Goal: Information Seeking & Learning: Learn about a topic

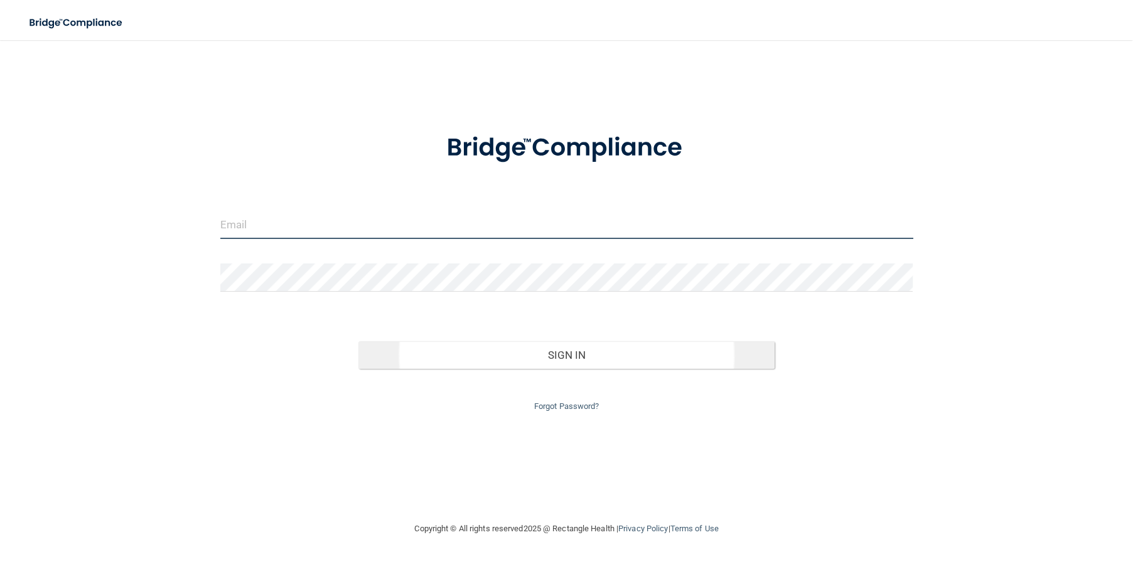
type input "[EMAIL_ADDRESS][DOMAIN_NAME]"
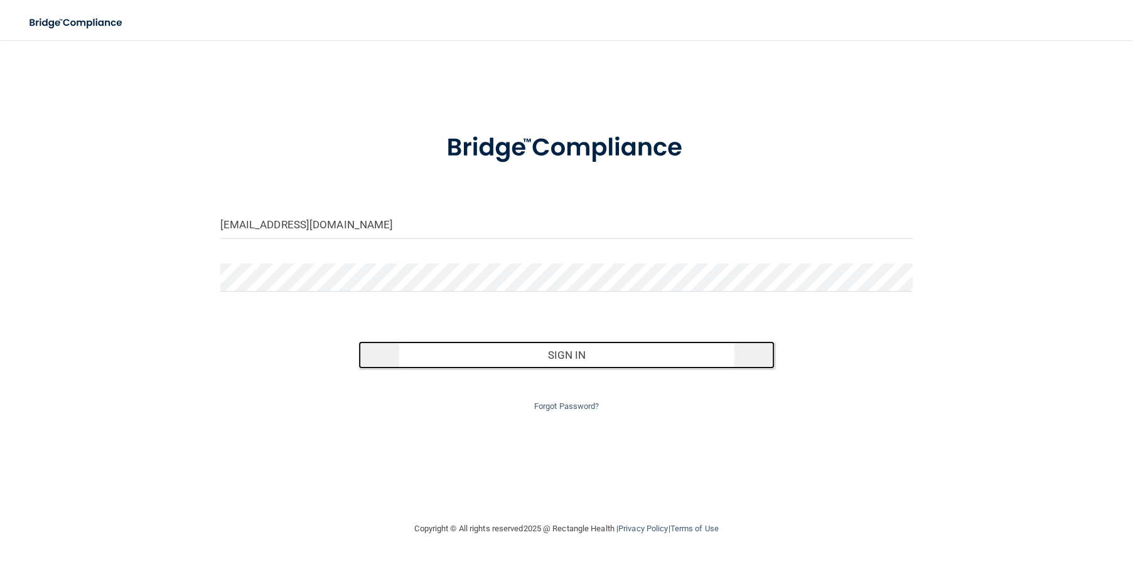
click at [614, 358] on button "Sign In" at bounding box center [565, 355] width 415 height 28
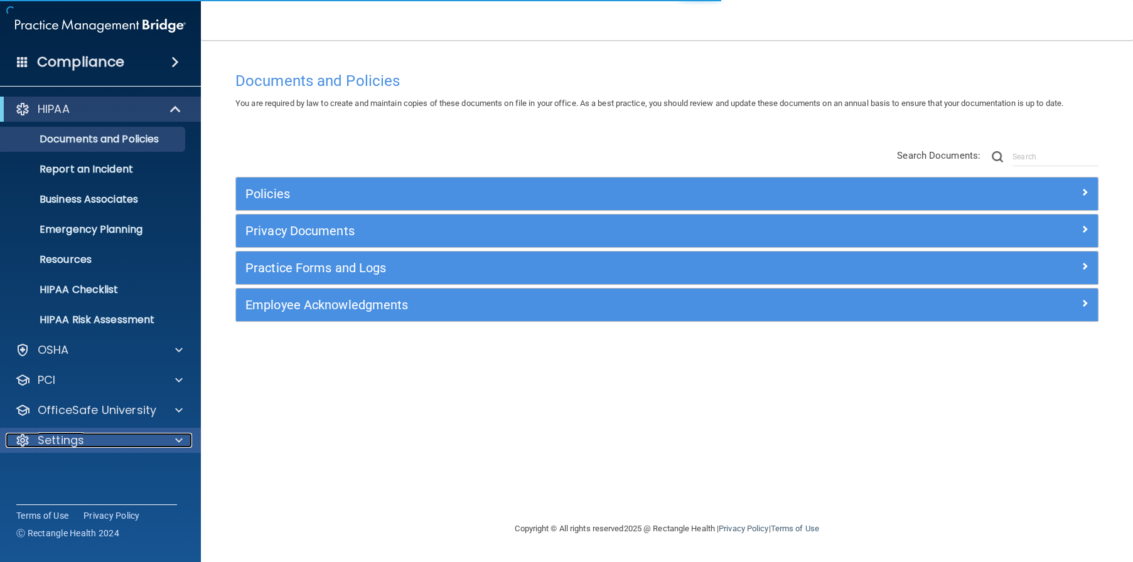
click at [67, 440] on p "Settings" at bounding box center [61, 440] width 46 height 15
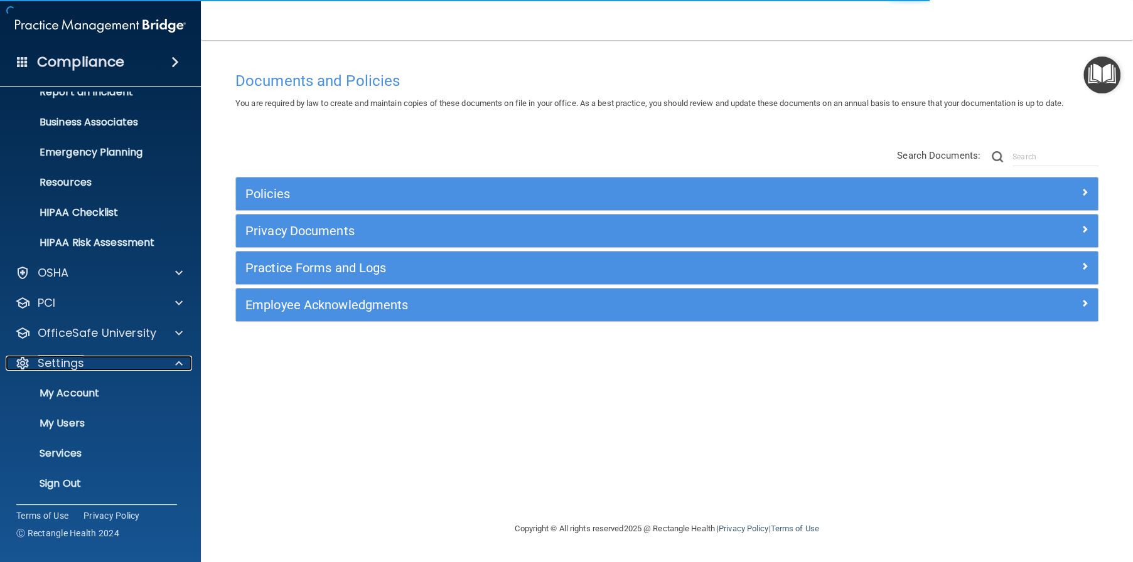
scroll to position [78, 0]
click at [92, 428] on p "My Users" at bounding box center [93, 423] width 171 height 13
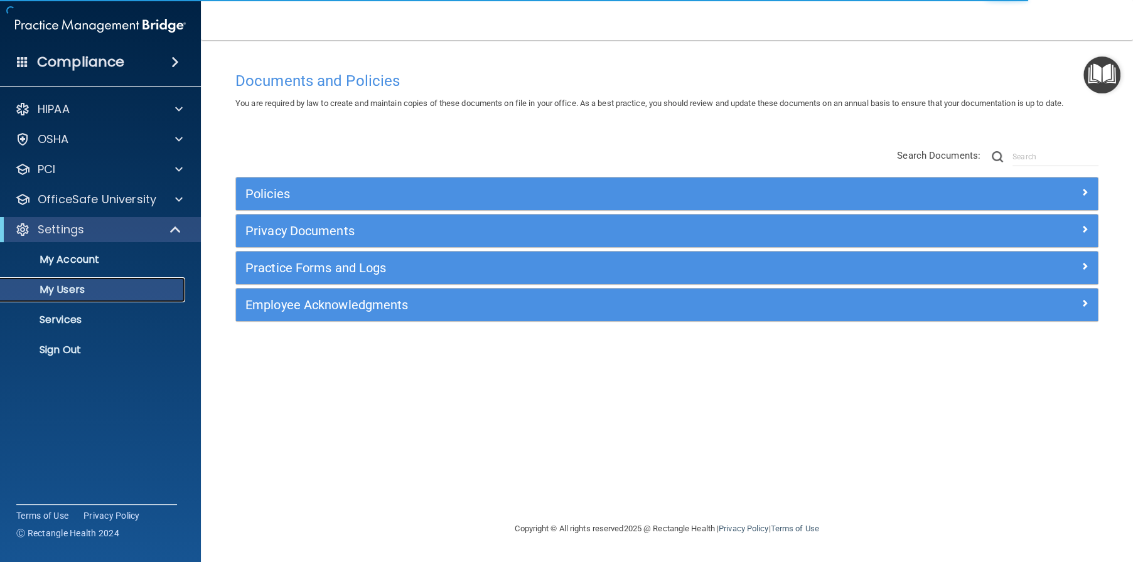
select select "20"
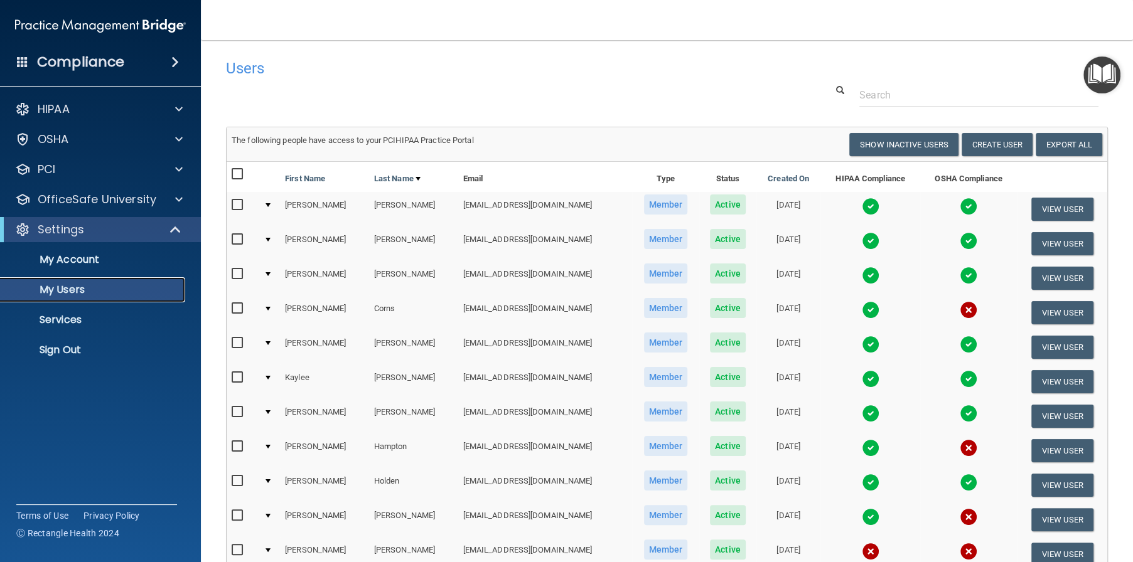
scroll to position [63, 0]
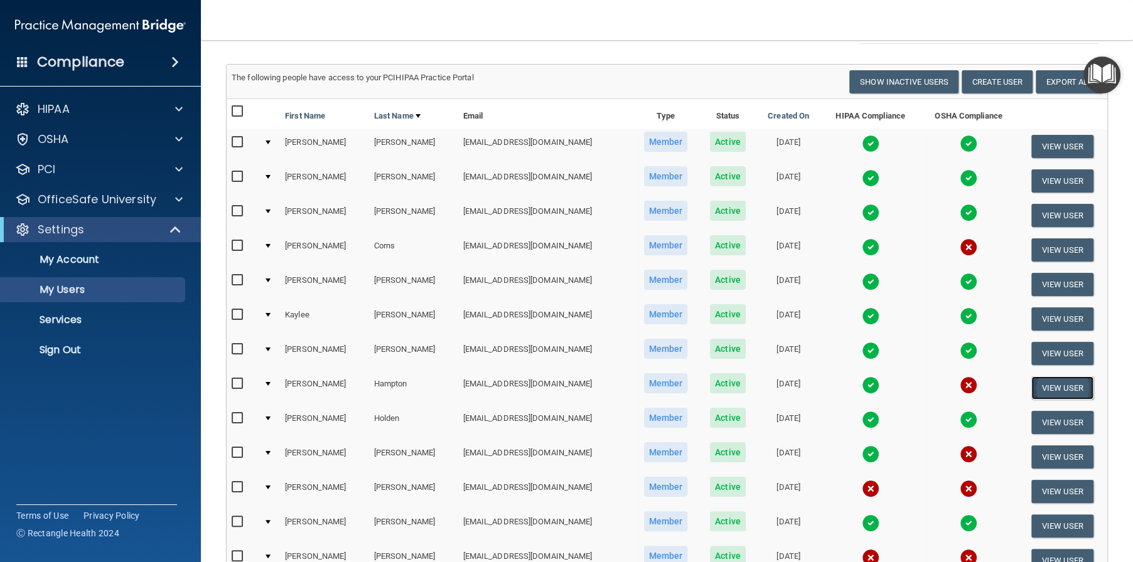
click at [1057, 388] on button "View User" at bounding box center [1062, 388] width 62 height 23
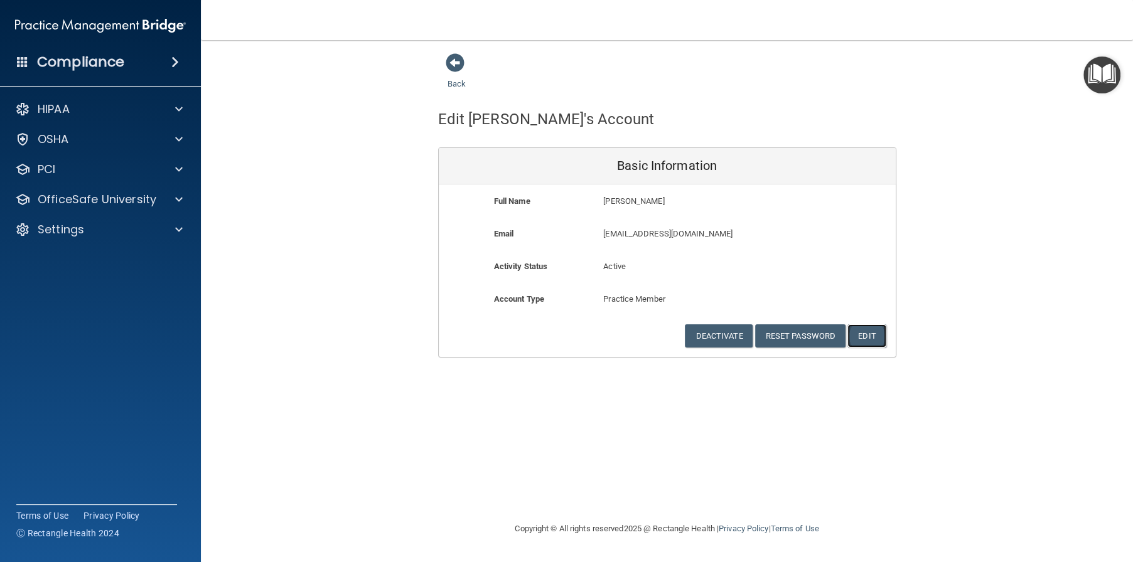
click at [871, 336] on button "Edit" at bounding box center [866, 335] width 38 height 23
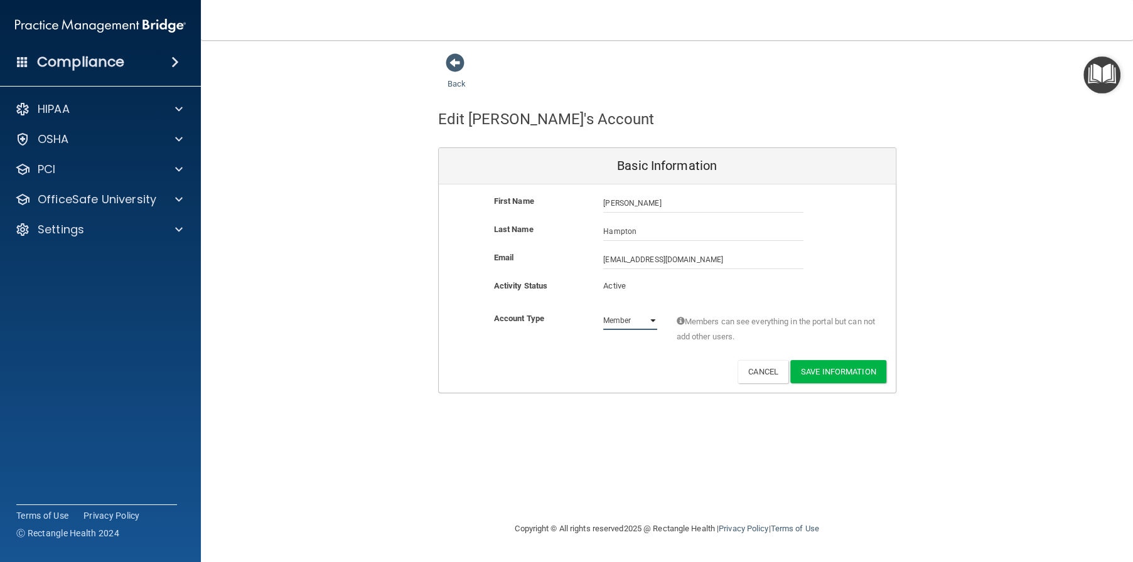
click at [652, 318] on select "Admin Member" at bounding box center [630, 320] width 54 height 19
click at [603, 311] on select "Admin Member" at bounding box center [630, 320] width 54 height 19
click at [655, 321] on select "Admin Member" at bounding box center [630, 320] width 54 height 19
select select "practice_member"
click at [603, 311] on select "Admin Member" at bounding box center [630, 320] width 54 height 19
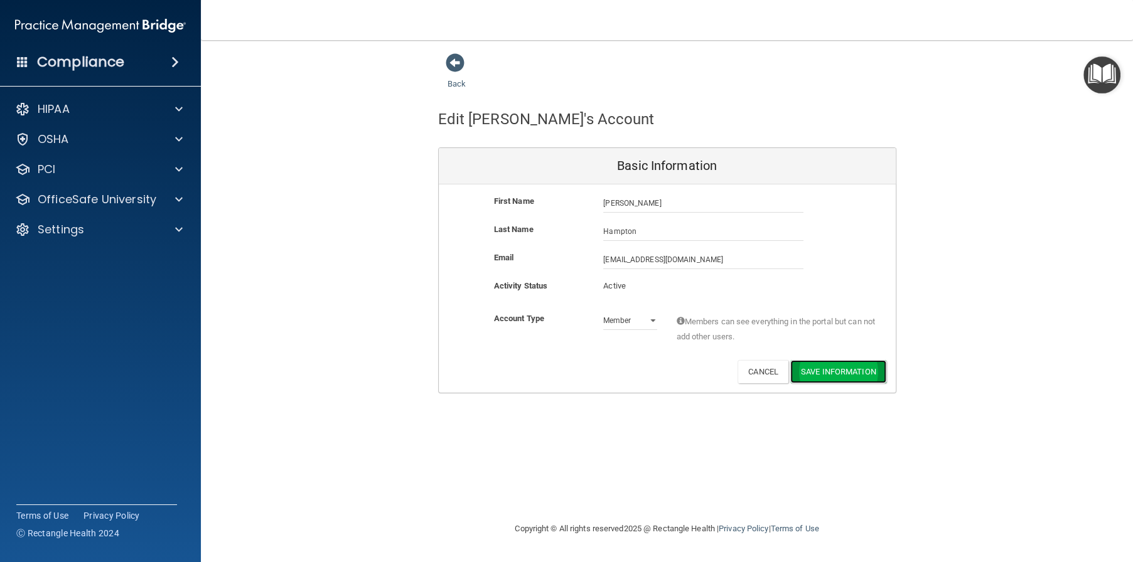
click at [836, 368] on button "Save Information" at bounding box center [838, 371] width 96 height 23
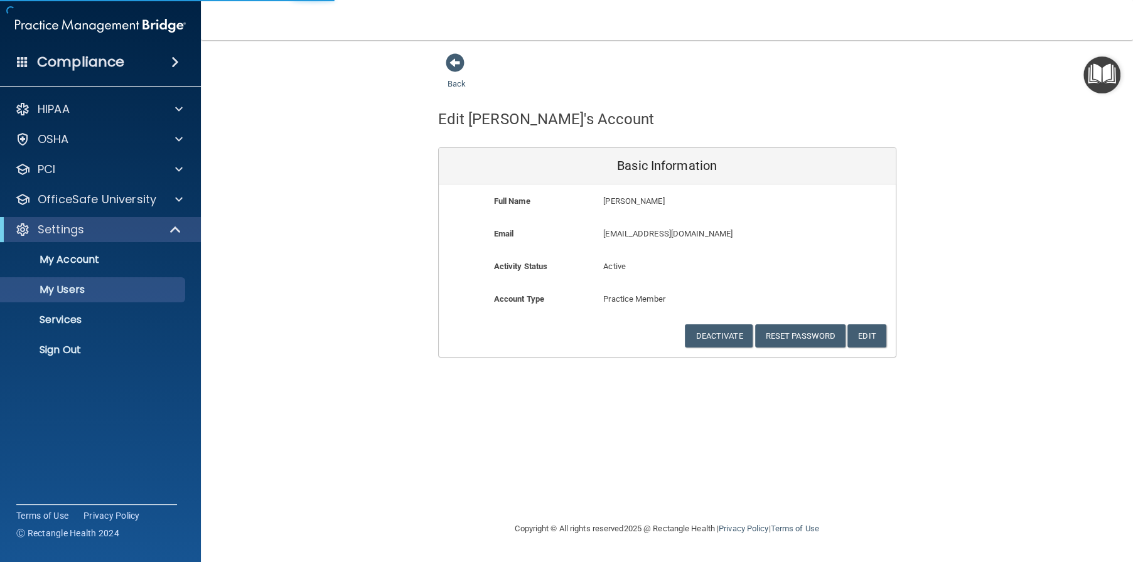
select select "20"
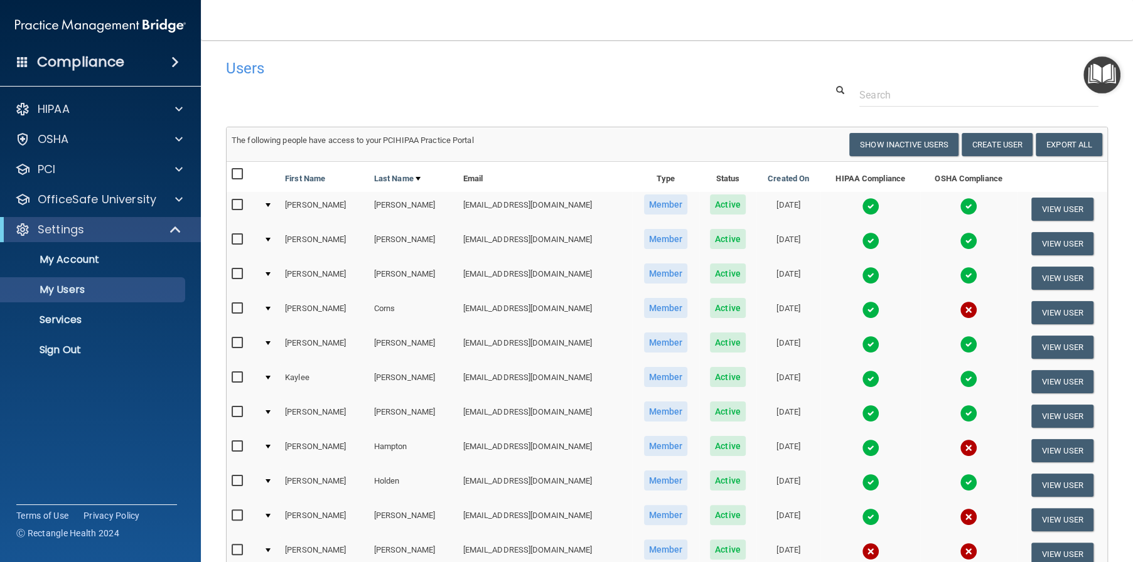
click at [644, 448] on span "Member" at bounding box center [666, 446] width 44 height 20
click at [243, 450] on input "checkbox" at bounding box center [239, 447] width 14 height 10
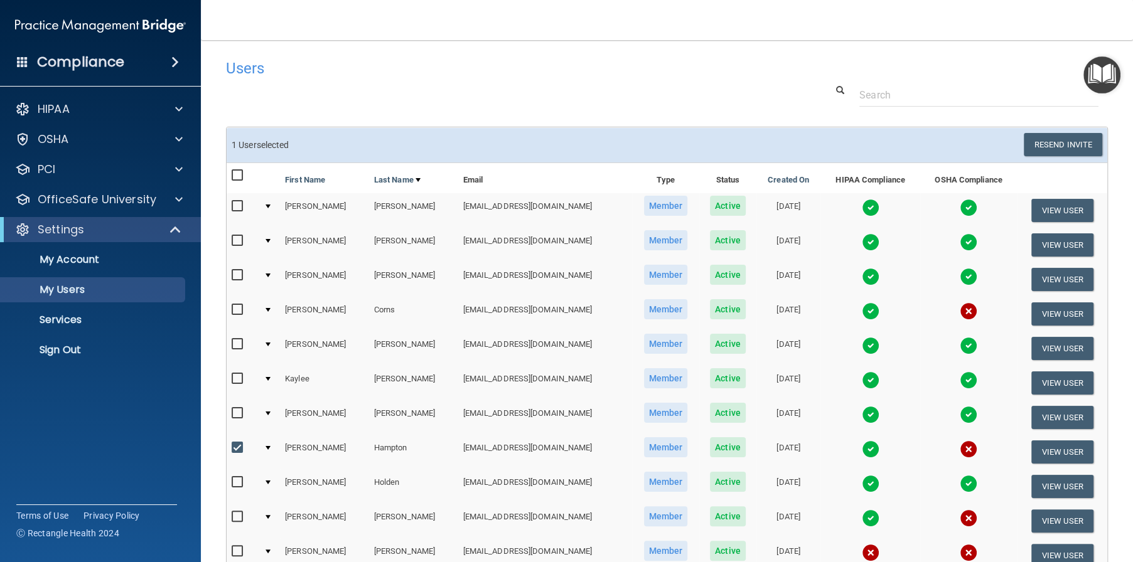
click at [243, 449] on input "checkbox" at bounding box center [239, 448] width 14 height 10
checkbox input "false"
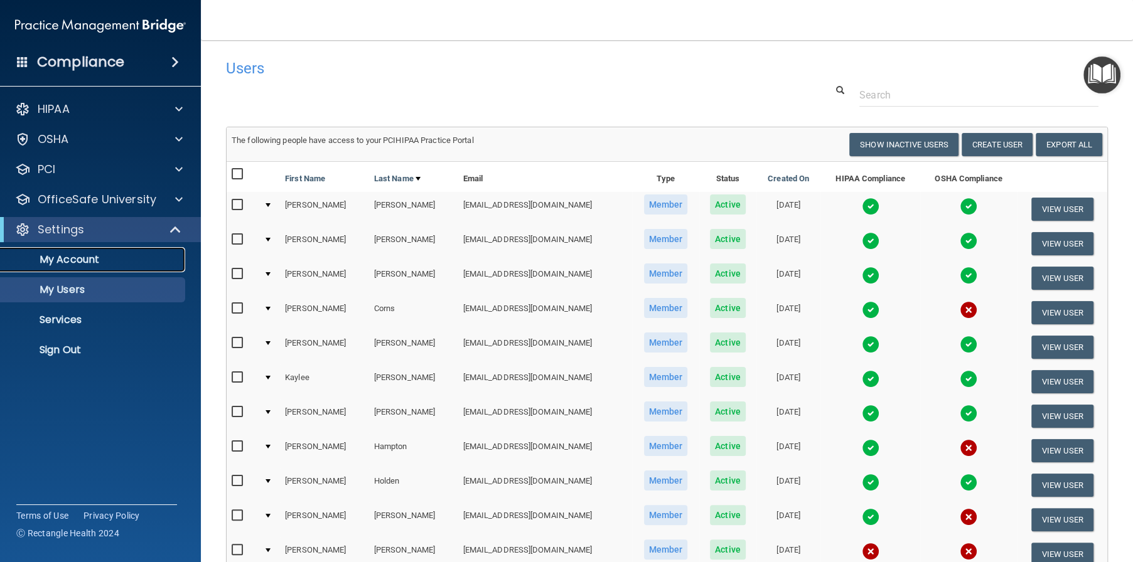
click at [69, 262] on p "My Account" at bounding box center [93, 260] width 171 height 13
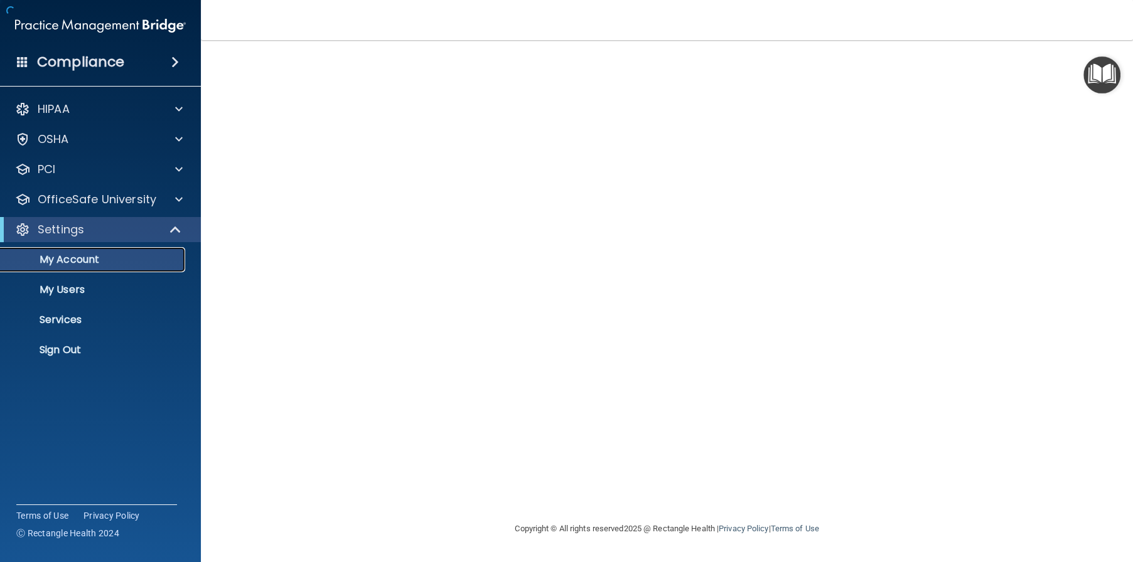
click at [69, 262] on p "My Account" at bounding box center [93, 260] width 171 height 13
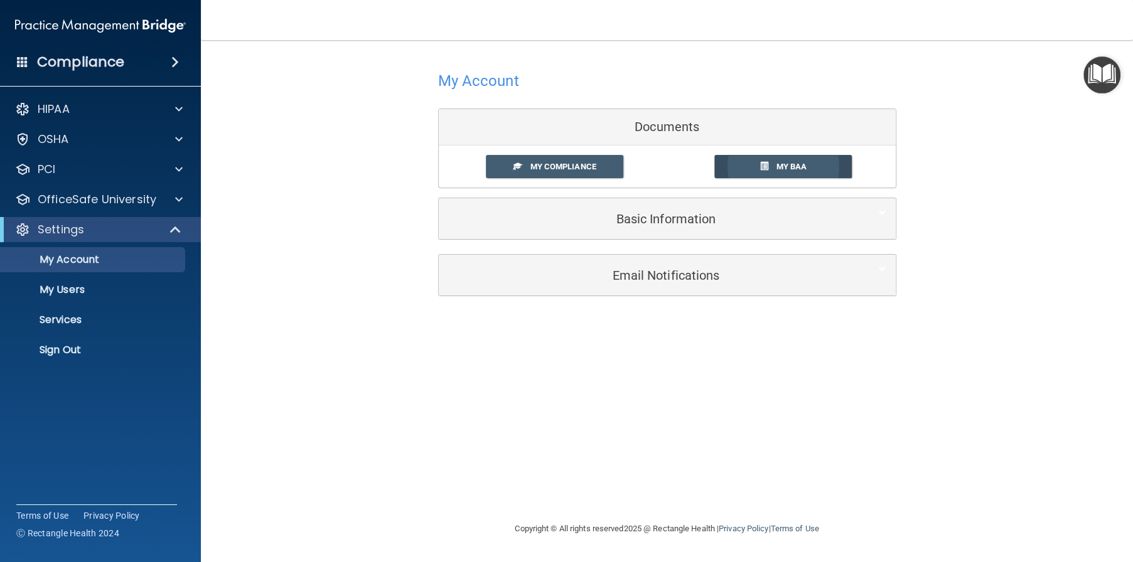
click at [771, 168] on link "My BAA" at bounding box center [782, 166] width 137 height 23
click at [554, 169] on span "My Compliance" at bounding box center [563, 166] width 66 height 9
click at [553, 168] on span "My Compliance" at bounding box center [563, 166] width 66 height 9
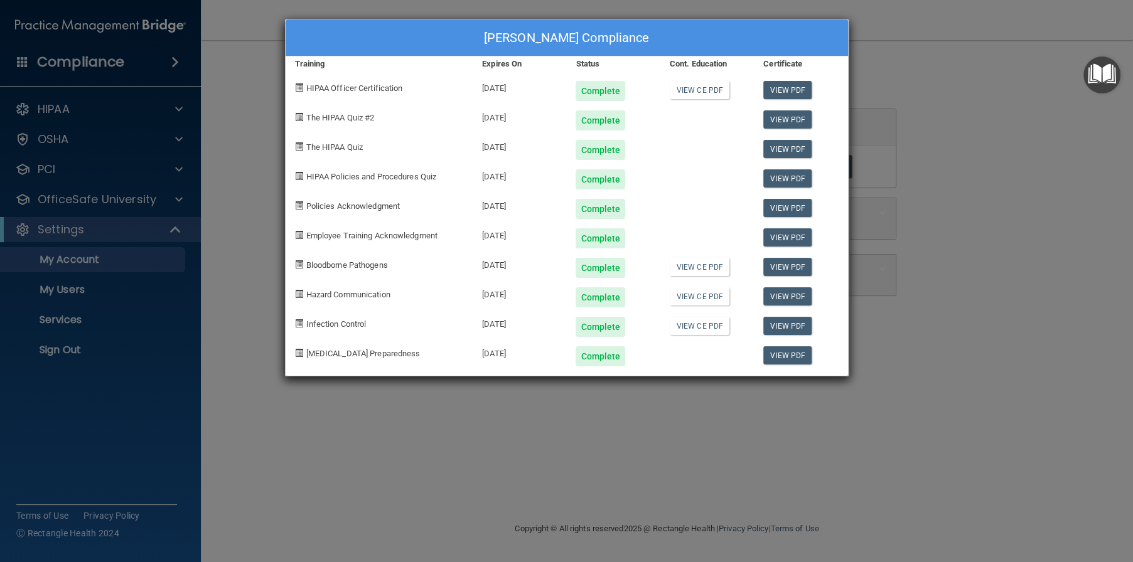
click at [1009, 121] on div "[PERSON_NAME] Compliance Training Expires On Status Cont. Education Certificate…" at bounding box center [566, 281] width 1133 height 562
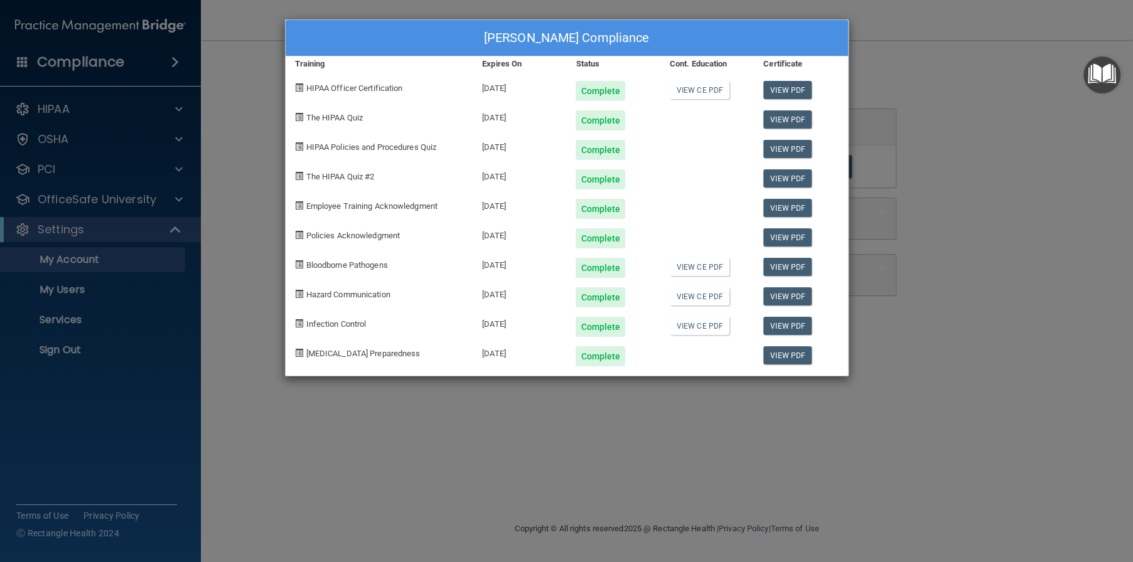
click at [1004, 99] on div "[PERSON_NAME] Compliance Training Expires On Status Cont. Education Certificate…" at bounding box center [566, 281] width 1133 height 562
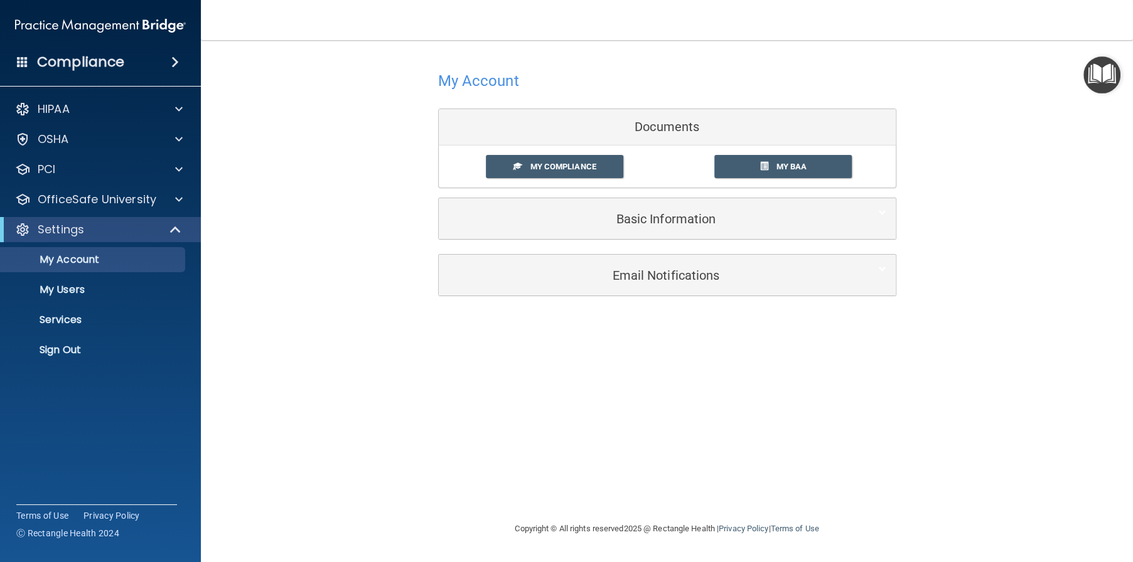
click at [1094, 63] on img "Open Resource Center" at bounding box center [1101, 74] width 37 height 37
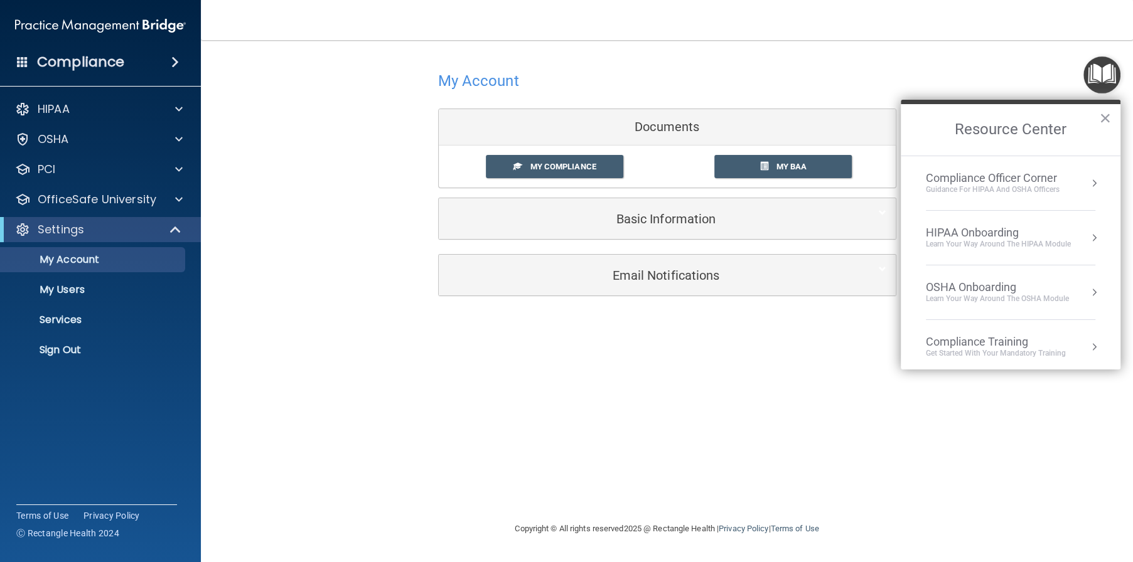
click at [1015, 239] on div "Learn Your Way around the HIPAA module" at bounding box center [998, 244] width 145 height 11
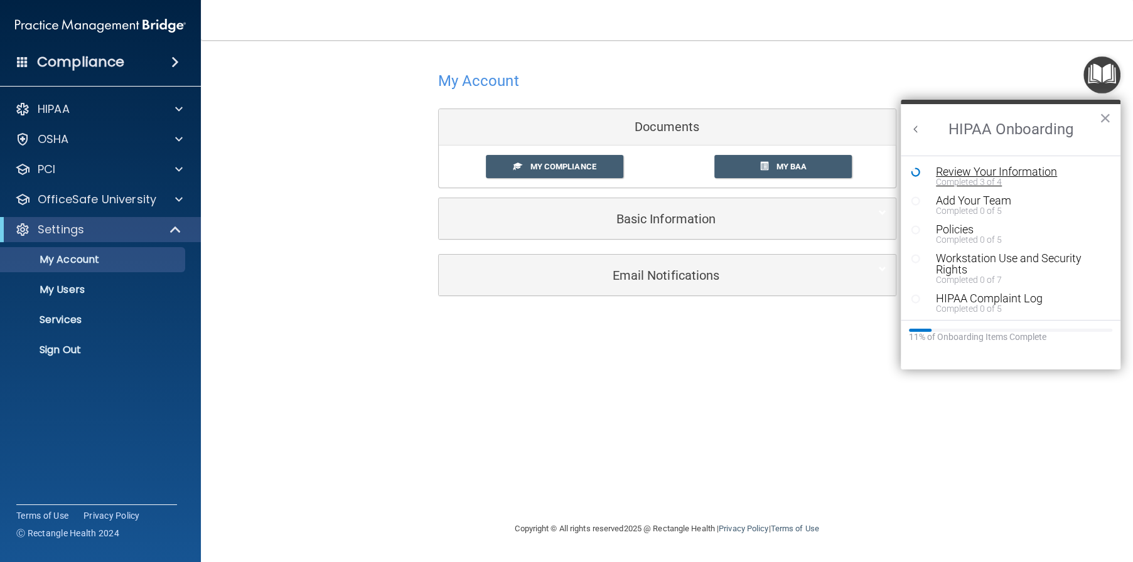
click at [977, 178] on div "Completed 3 of 4" at bounding box center [1015, 182] width 159 height 9
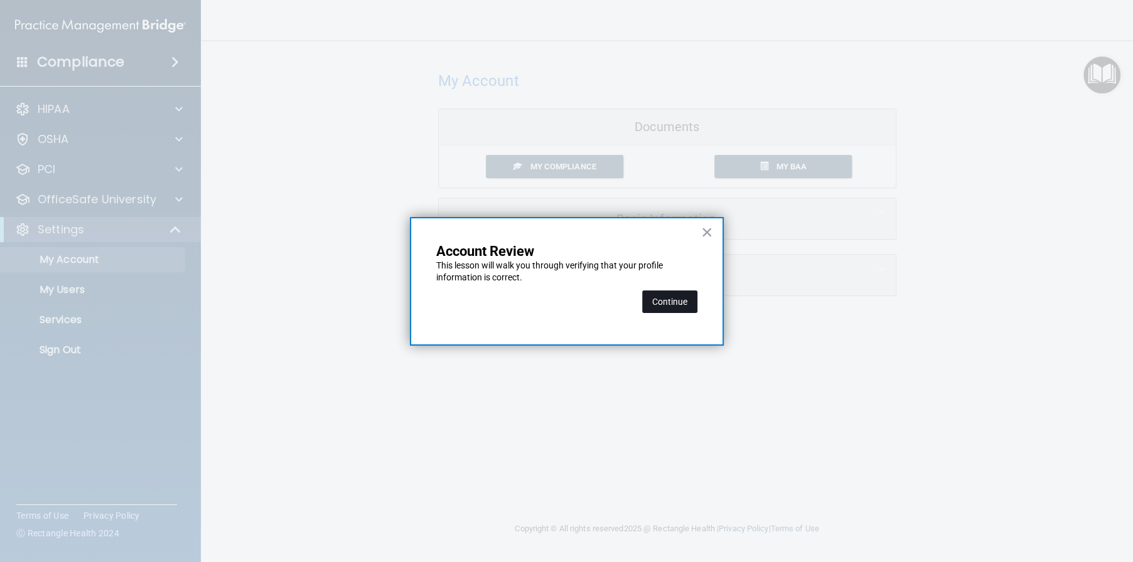
click at [660, 299] on button "Continue" at bounding box center [669, 302] width 55 height 23
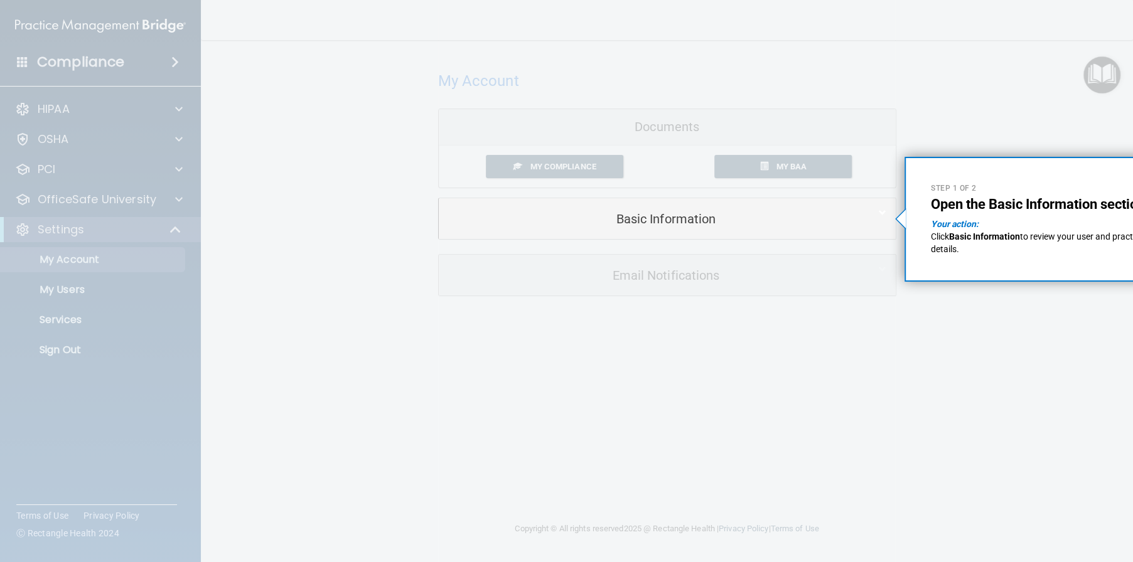
click at [950, 221] on em "Your action:" at bounding box center [955, 224] width 48 height 10
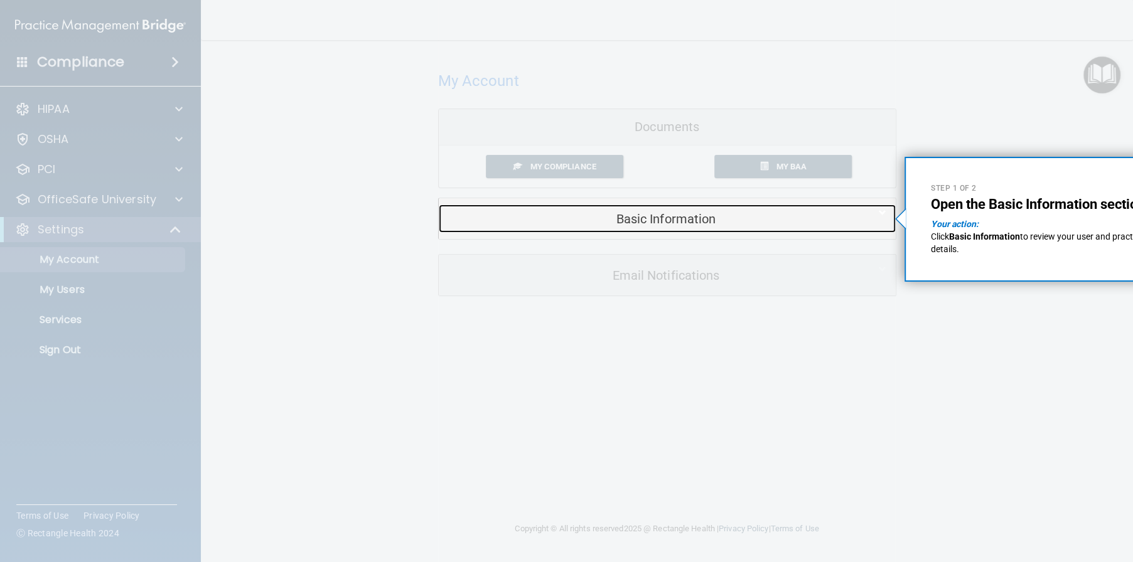
click at [672, 215] on h5 "Basic Information" at bounding box center [648, 219] width 400 height 14
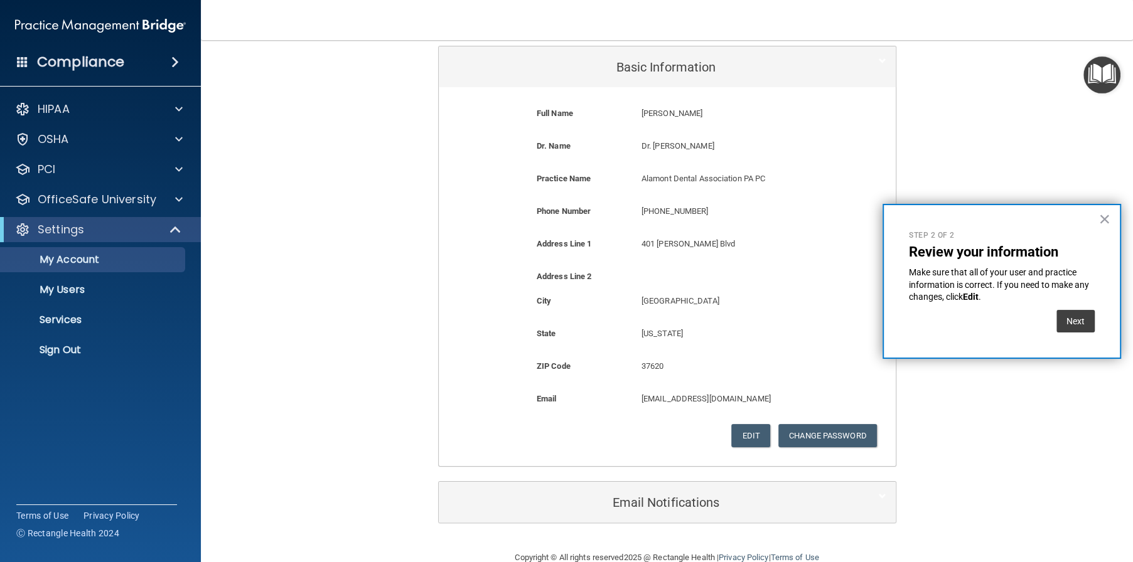
scroll to position [177, 0]
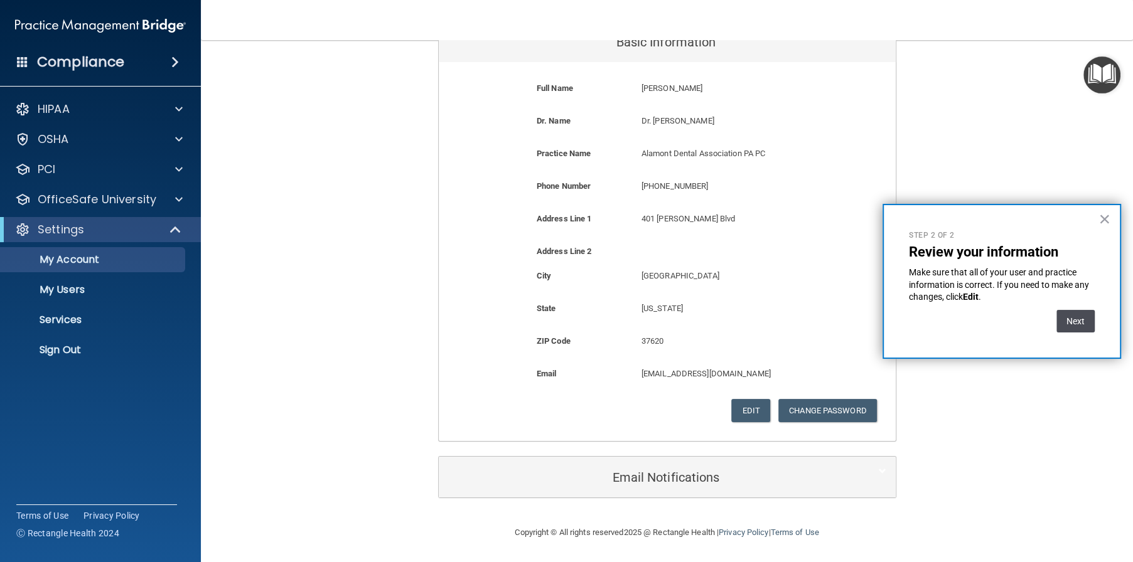
click at [1064, 317] on button "Next" at bounding box center [1075, 321] width 38 height 23
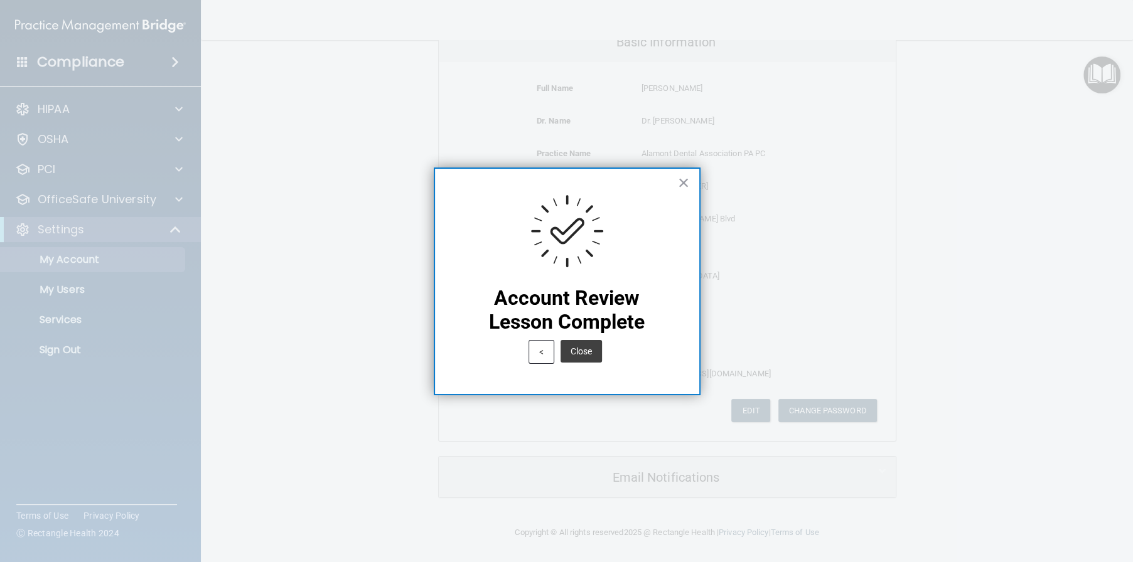
drag, startPoint x: 591, startPoint y: 350, endPoint x: 591, endPoint y: 342, distance: 7.5
click at [589, 348] on button "Close" at bounding box center [580, 351] width 41 height 23
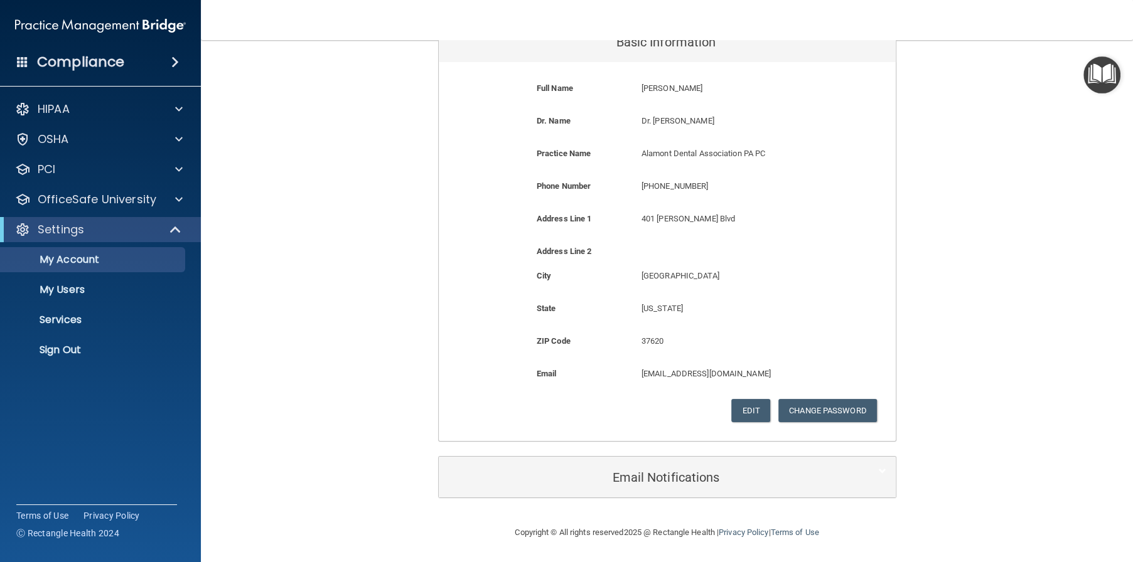
click at [1025, 82] on div "My Account Documents My Compliance My Compliance My BAA Basic Information Full …" at bounding box center [667, 194] width 882 height 637
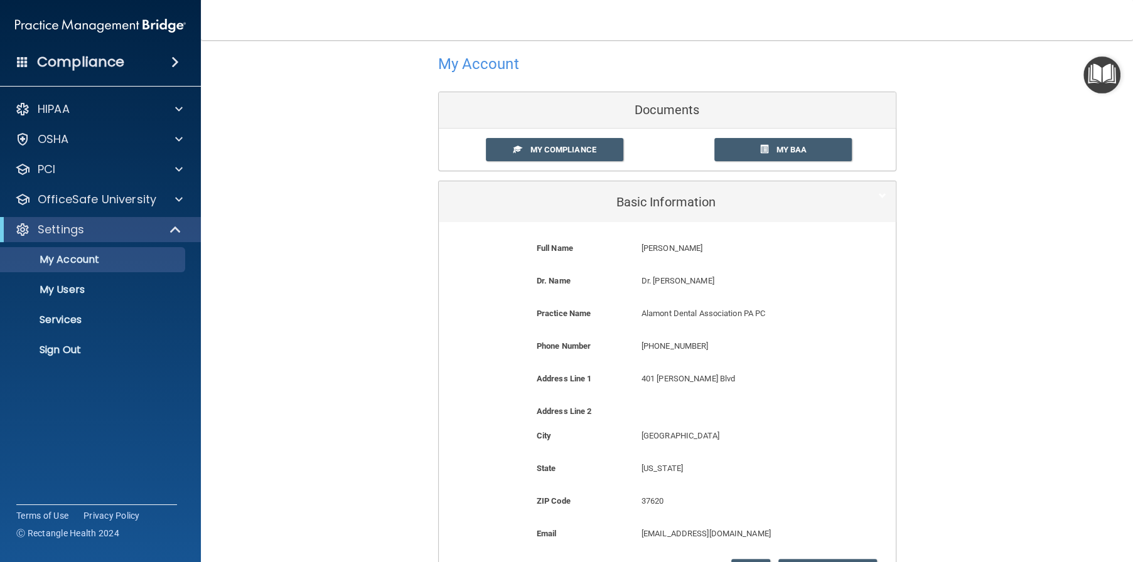
scroll to position [0, 0]
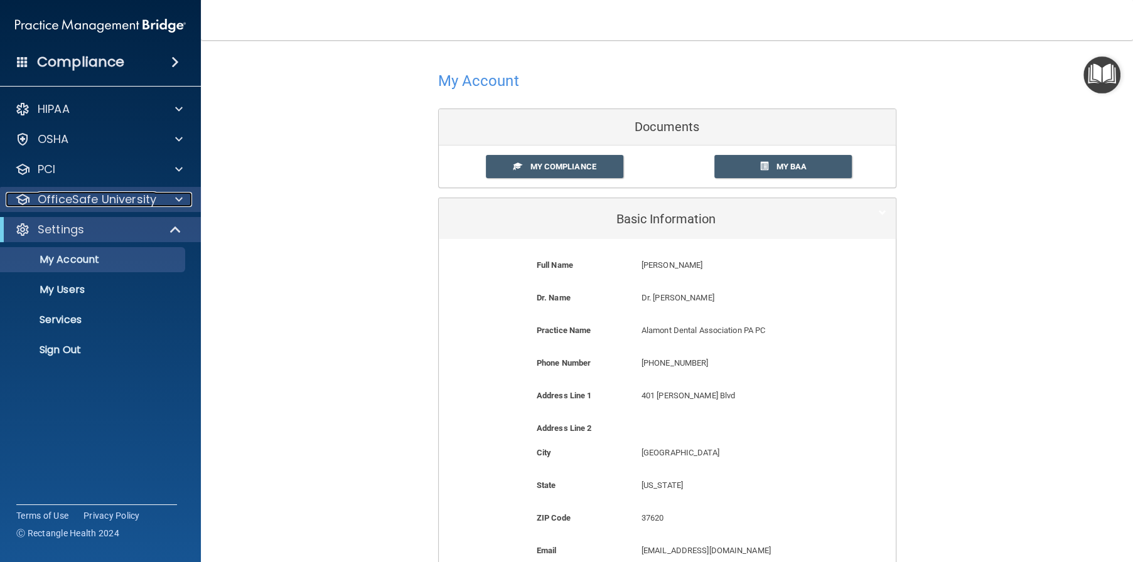
click at [114, 205] on p "OfficeSafe University" at bounding box center [97, 199] width 119 height 15
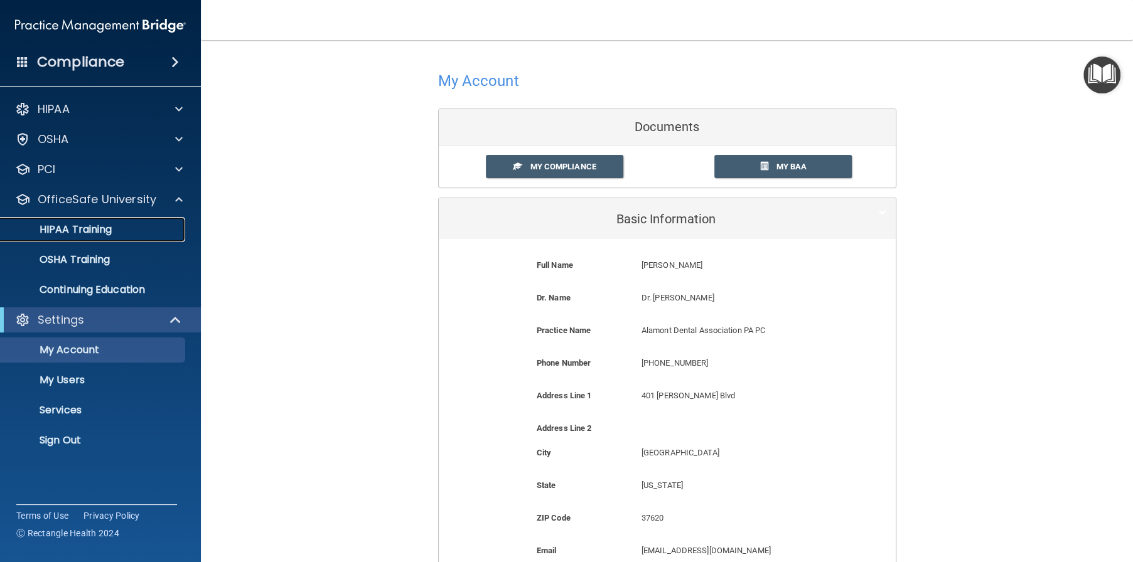
click at [126, 222] on link "HIPAA Training" at bounding box center [86, 229] width 198 height 25
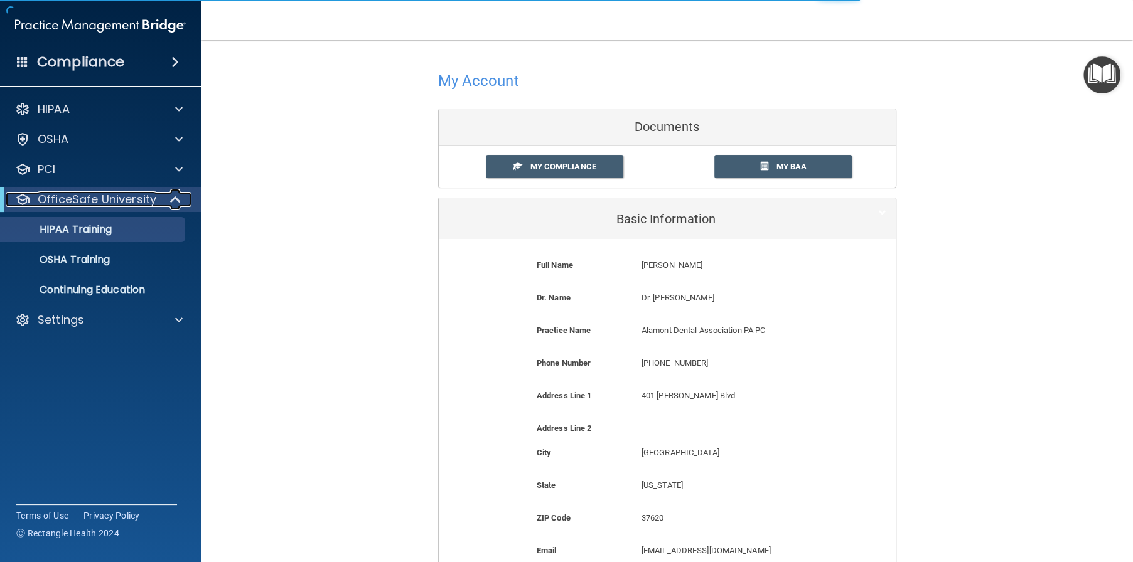
click at [136, 207] on div "OfficeSafe University" at bounding box center [100, 199] width 201 height 25
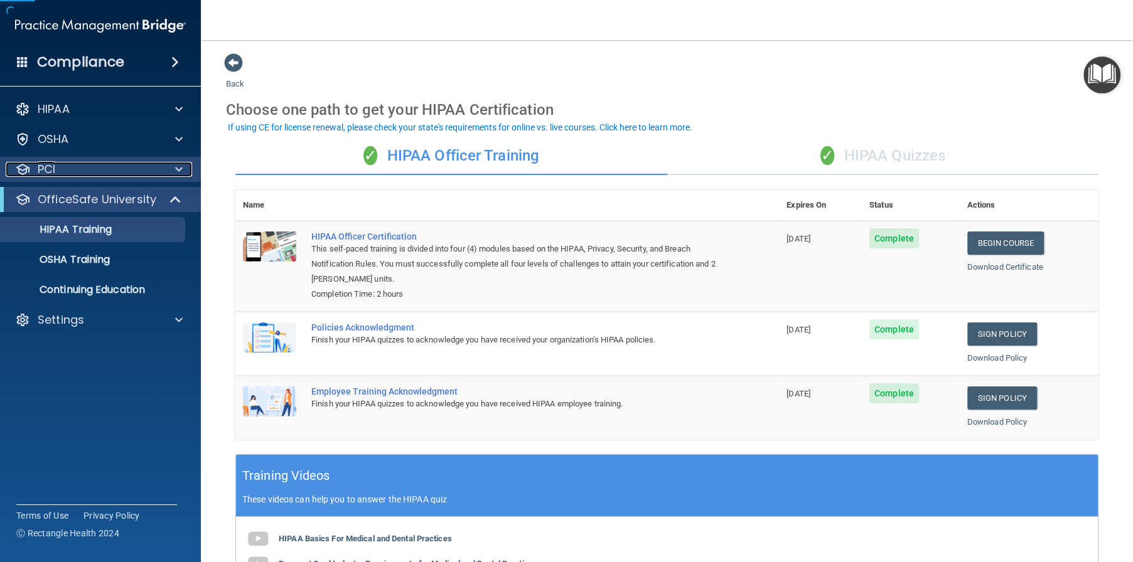
click at [136, 177] on div "PCI" at bounding box center [100, 169] width 201 height 25
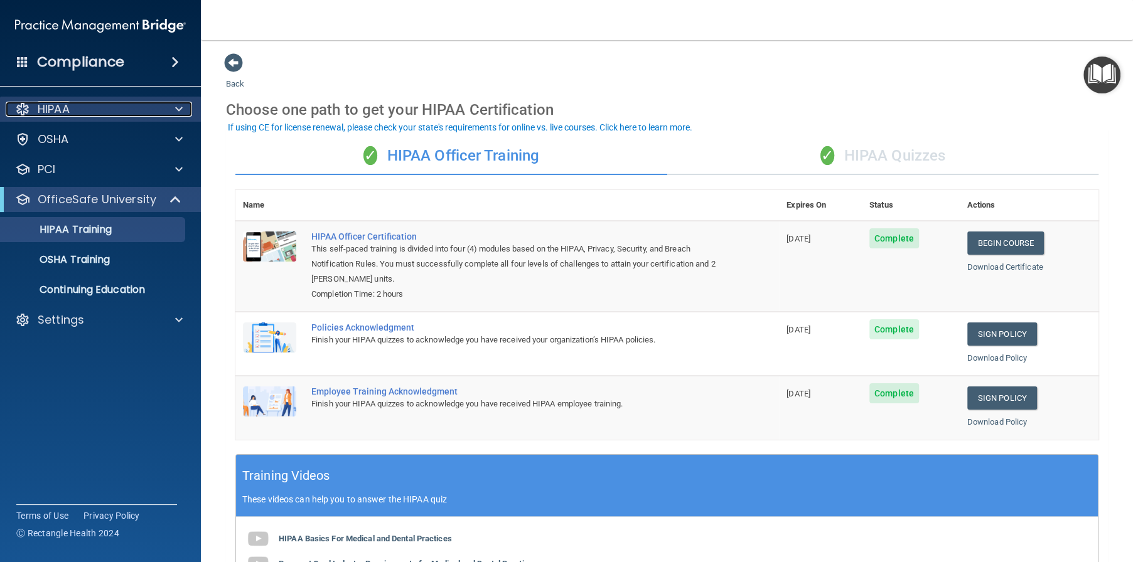
click at [164, 116] on div at bounding box center [176, 109] width 31 height 15
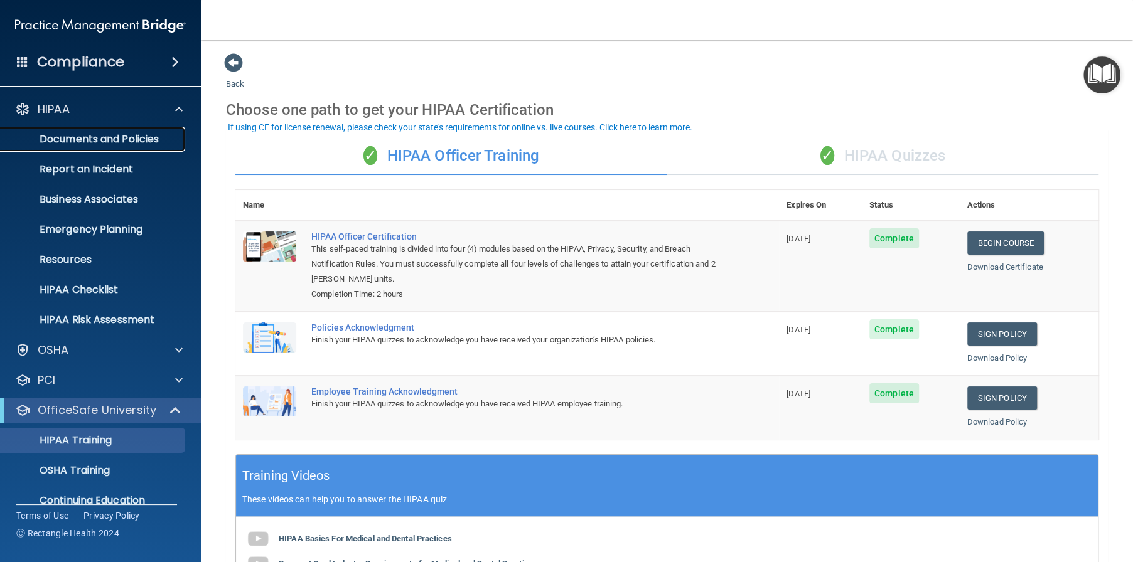
click at [164, 142] on p "Documents and Policies" at bounding box center [93, 139] width 171 height 13
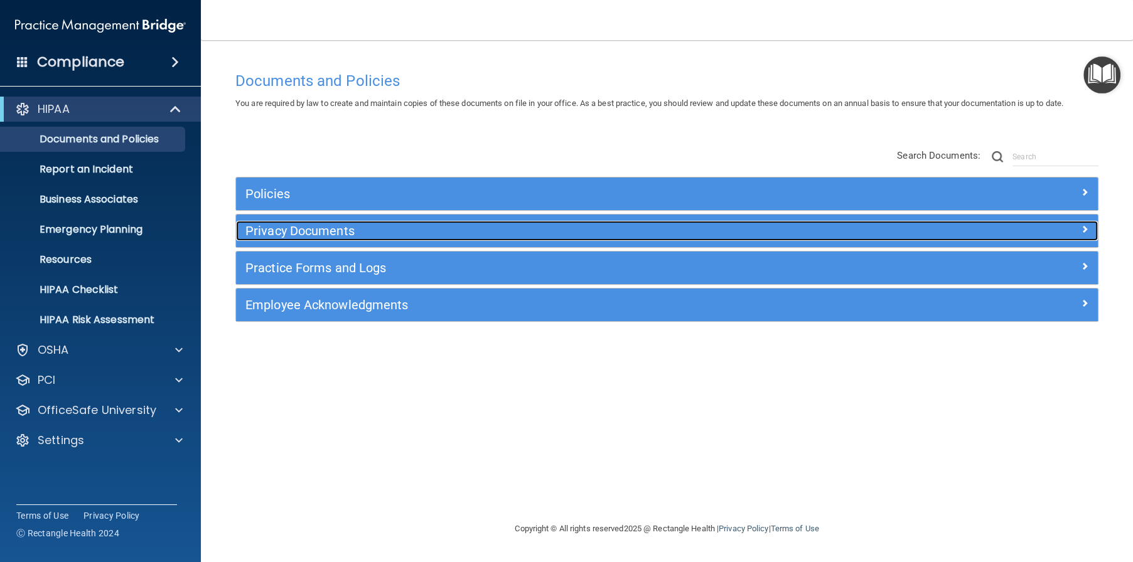
click at [775, 238] on div "Privacy Documents" at bounding box center [559, 231] width 646 height 20
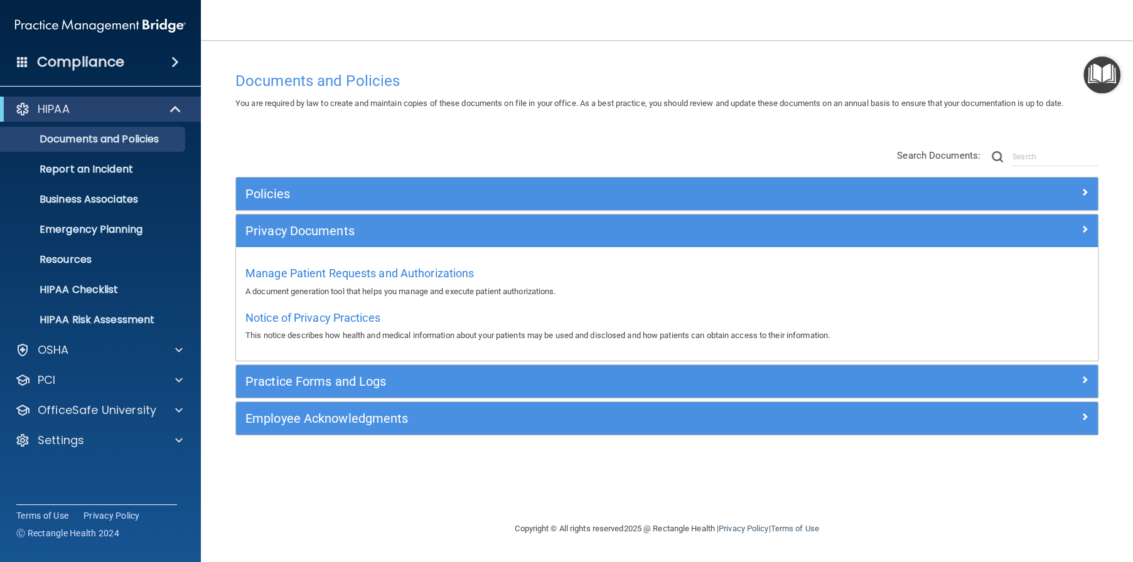
click at [1108, 80] on img "Open Resource Center" at bounding box center [1101, 74] width 37 height 37
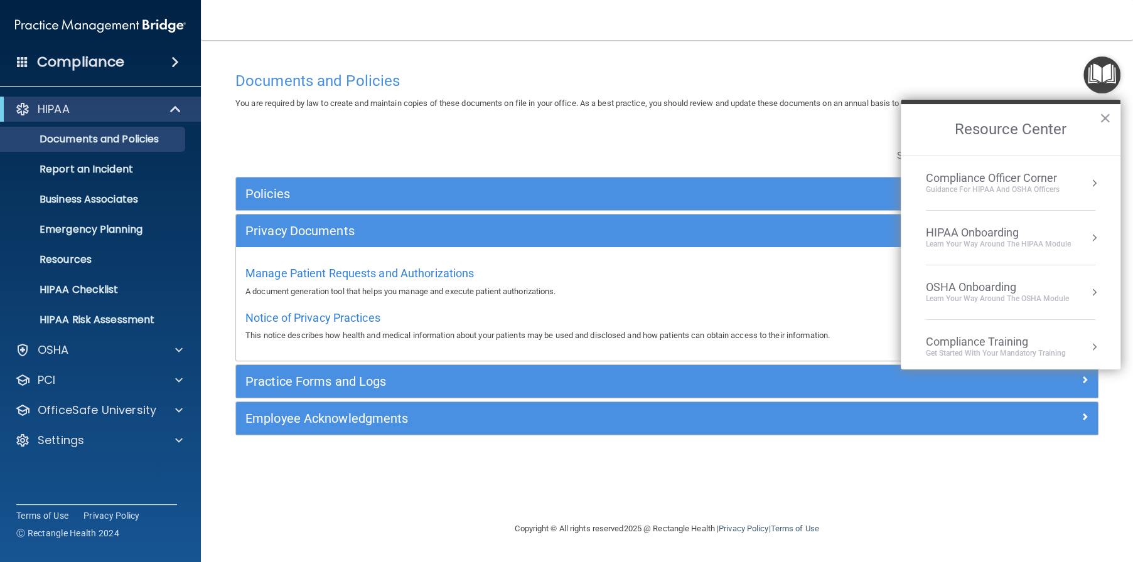
click at [1047, 190] on div "Guidance for HIPAA and OSHA Officers" at bounding box center [993, 190] width 134 height 11
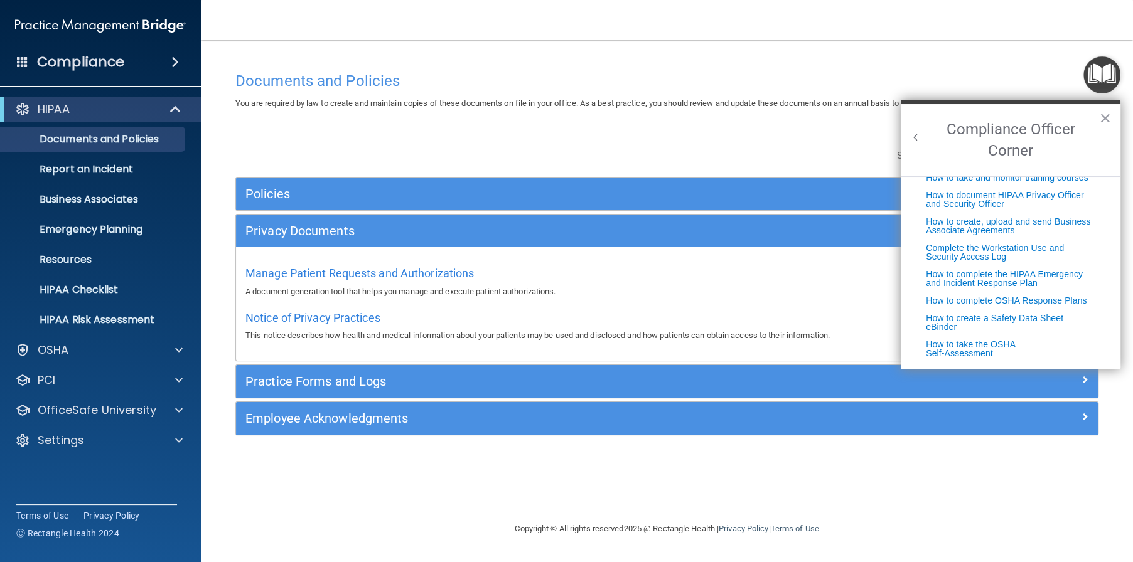
scroll to position [321, 0]
click at [915, 140] on button "Back to Resource Center Home" at bounding box center [915, 137] width 13 height 13
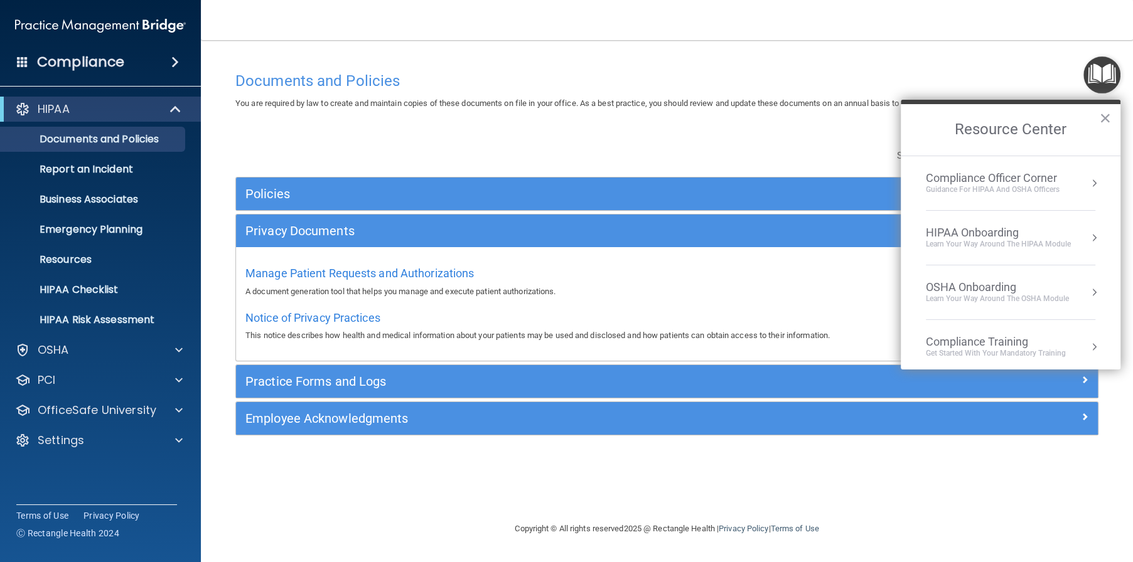
click at [970, 189] on div "Guidance for HIPAA and OSHA Officers" at bounding box center [993, 190] width 134 height 11
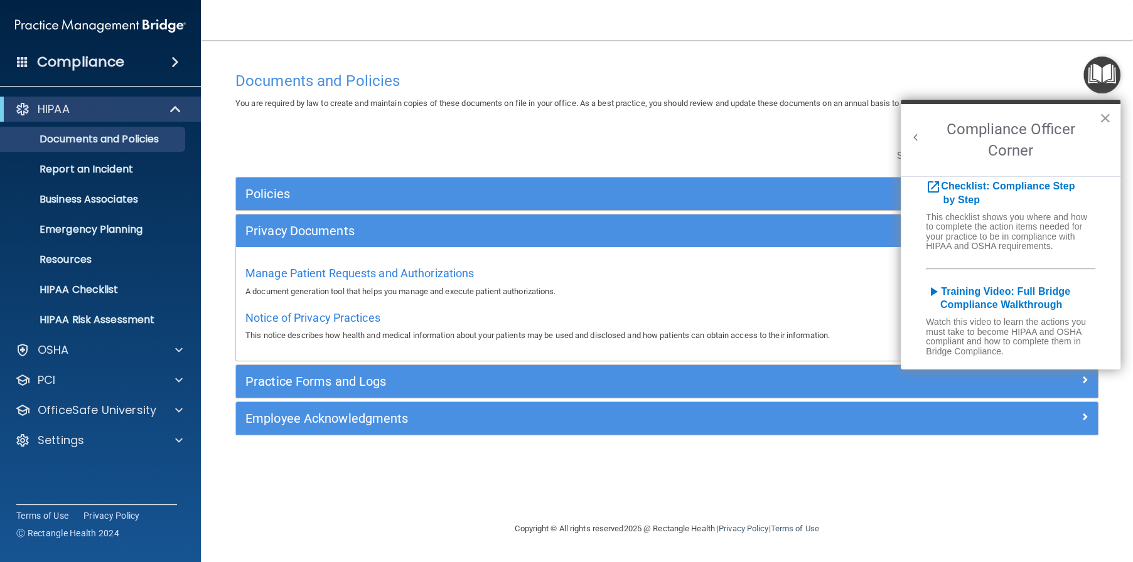
scroll to position [0, 0]
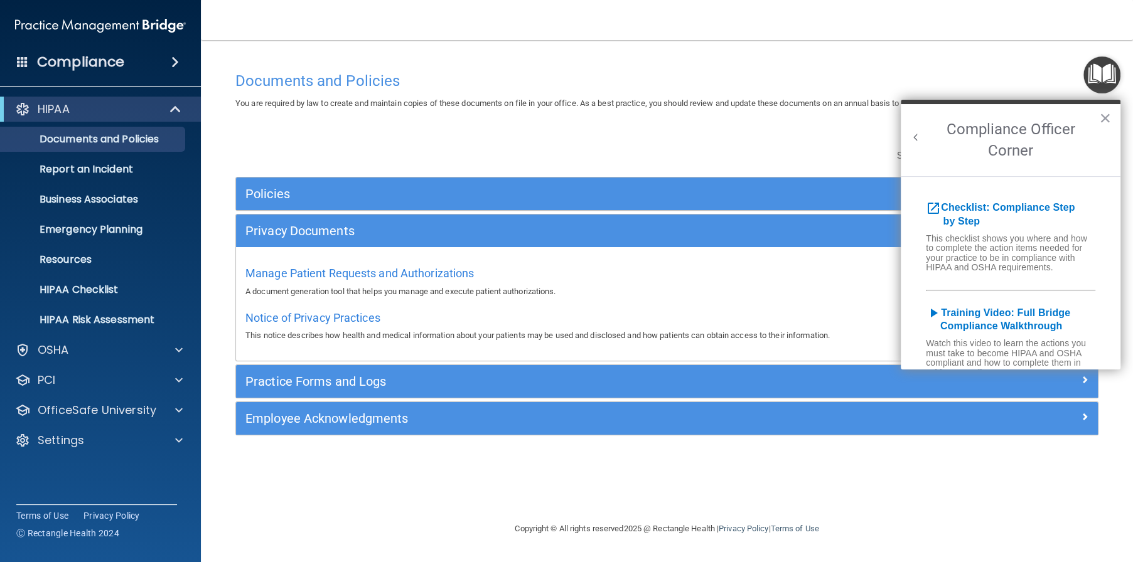
click at [921, 137] on button "Back to Resource Center Home" at bounding box center [915, 137] width 13 height 13
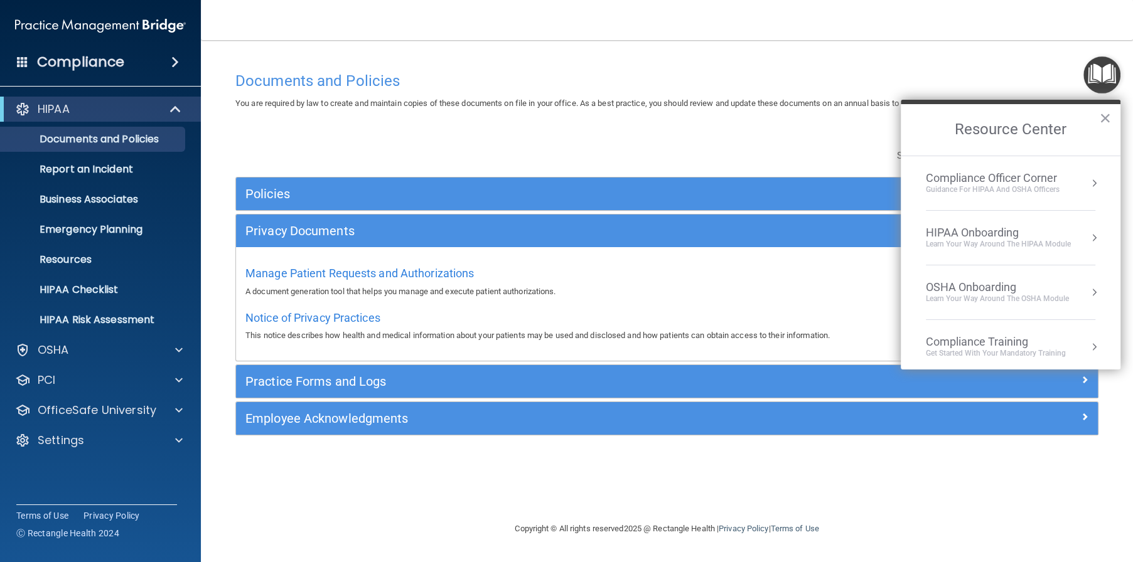
scroll to position [63, 0]
click at [973, 286] on div "Get Started with your mandatory training" at bounding box center [996, 291] width 140 height 11
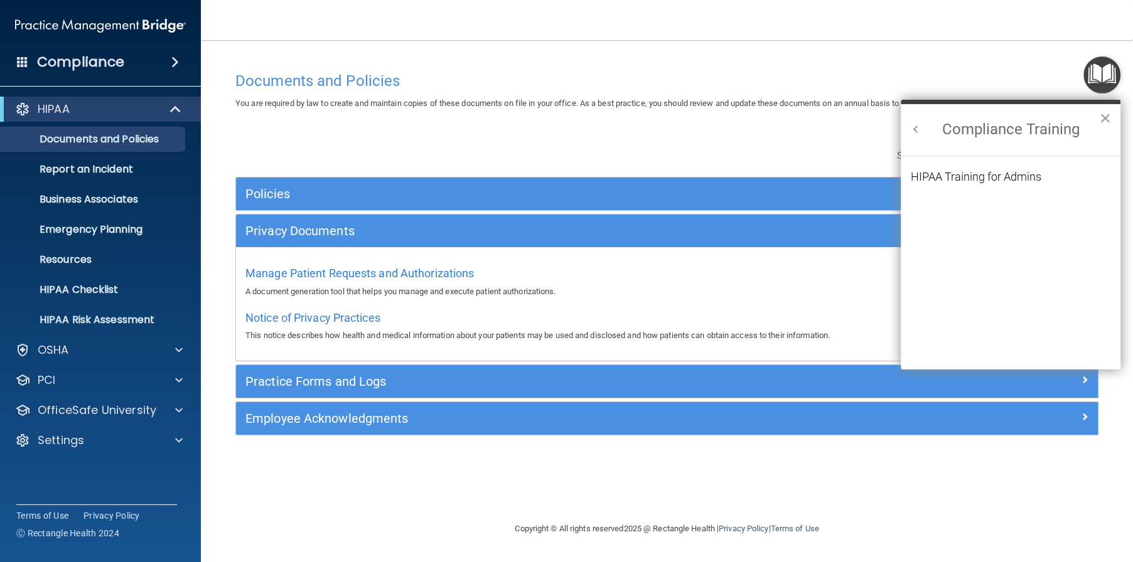
scroll to position [0, 0]
click at [1025, 176] on div "HIPAA Training for Admins" at bounding box center [976, 176] width 131 height 11
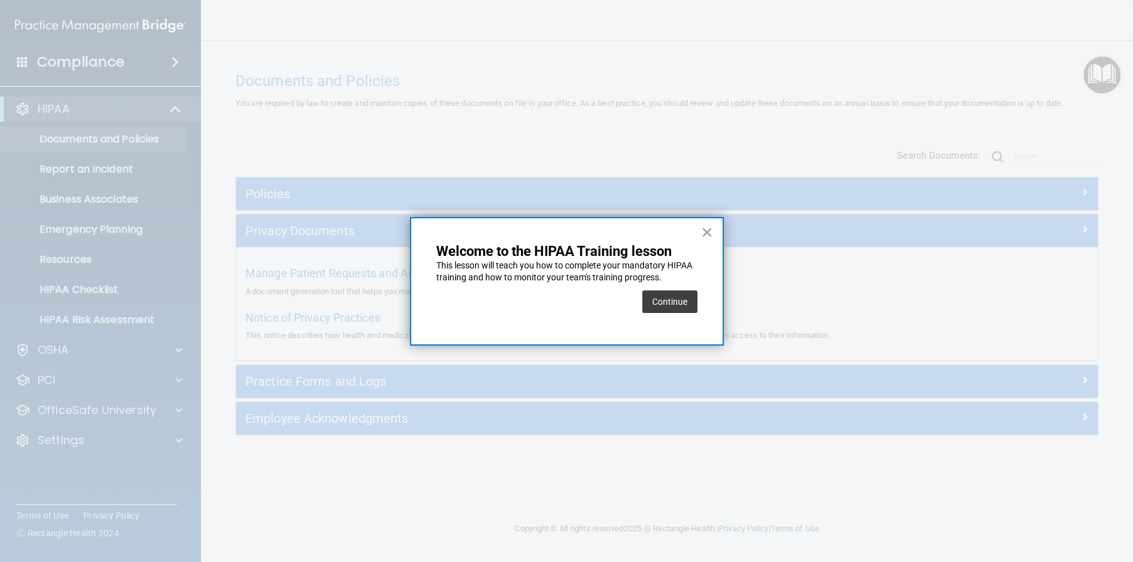
click at [712, 227] on button "×" at bounding box center [707, 232] width 12 height 20
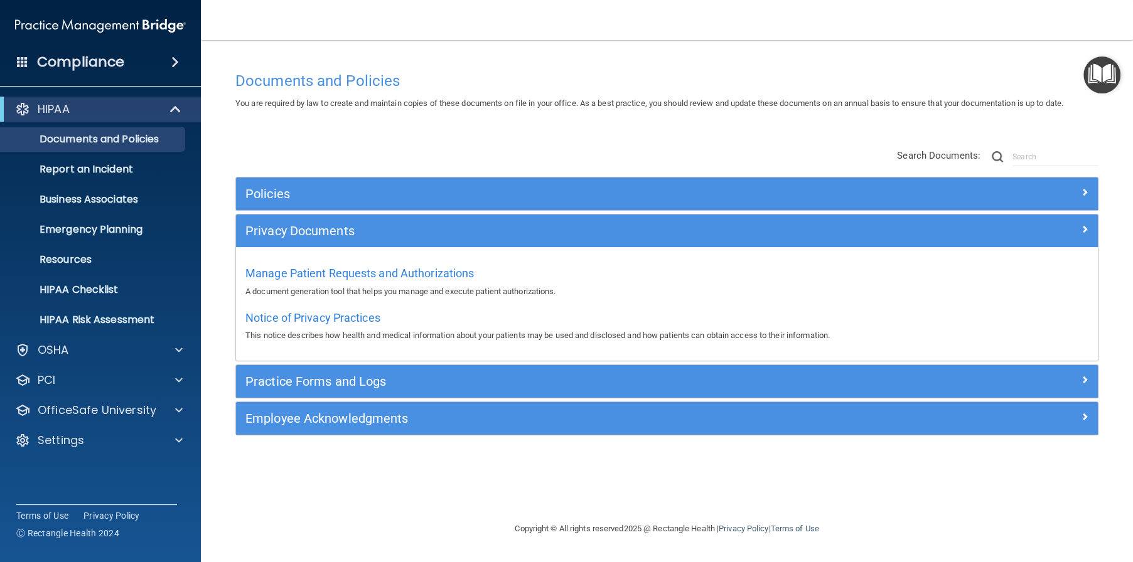
click at [1106, 77] on img "Open Resource Center" at bounding box center [1101, 74] width 37 height 37
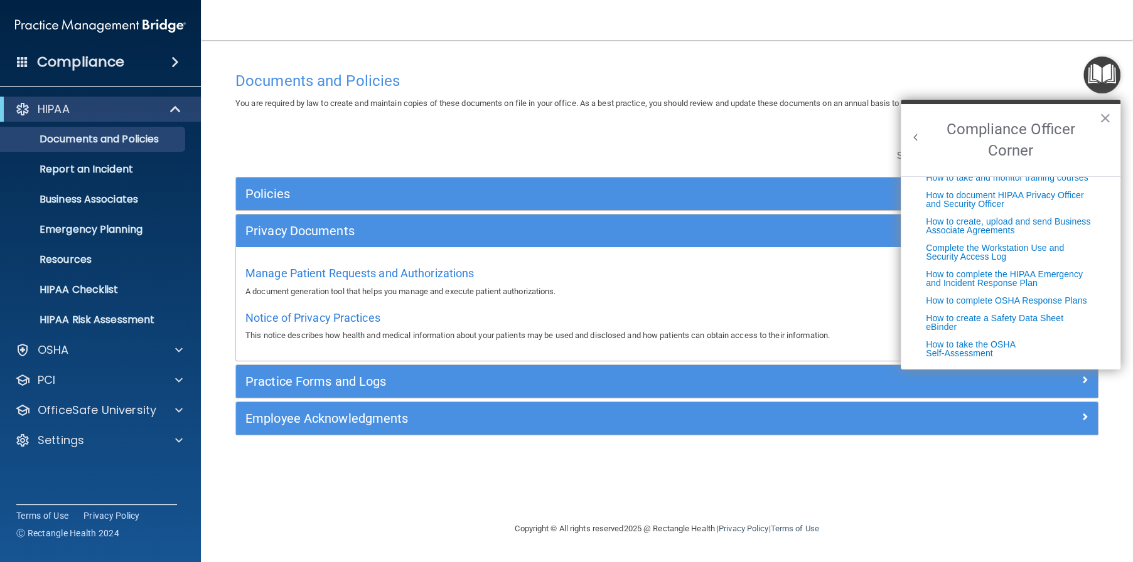
scroll to position [321, 0]
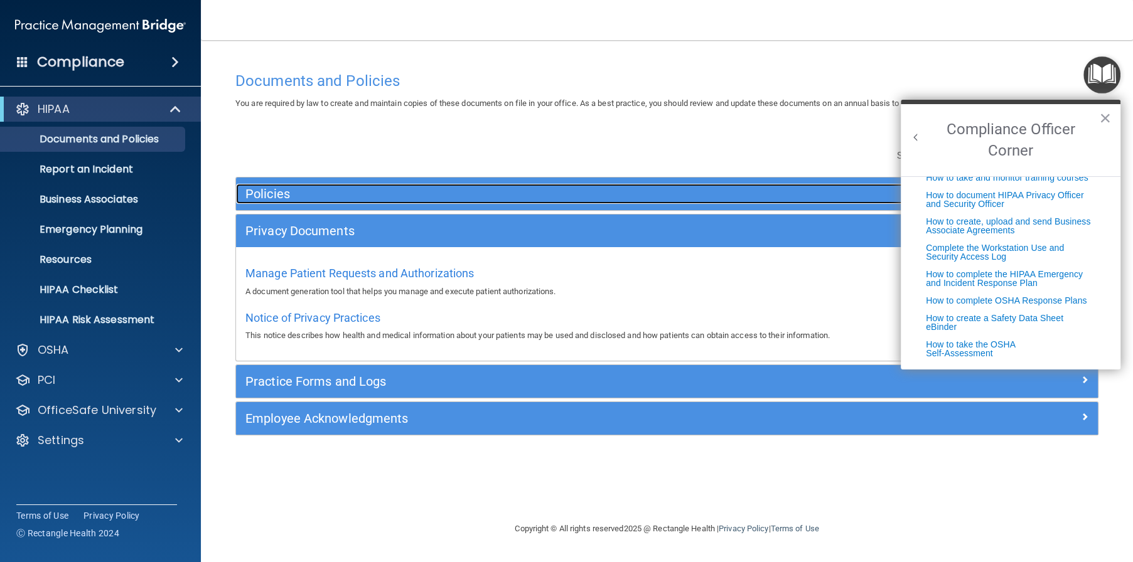
click at [816, 194] on h5 "Policies" at bounding box center [559, 194] width 628 height 14
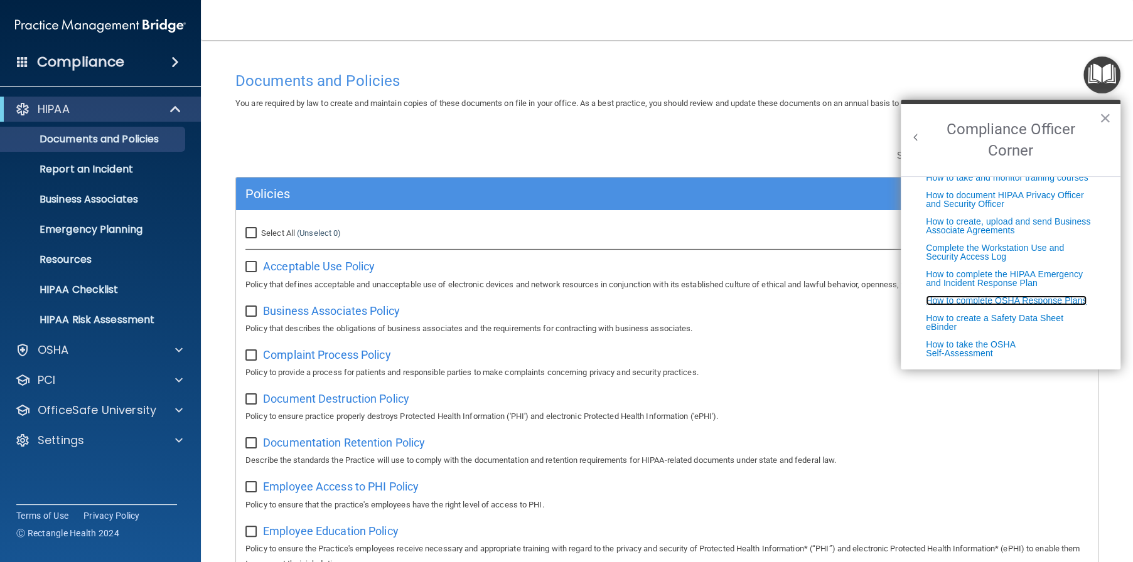
click at [999, 296] on link "How to complete OSHA Response Plans" at bounding box center [1006, 301] width 161 height 10
click at [1103, 112] on button "×" at bounding box center [1105, 118] width 12 height 20
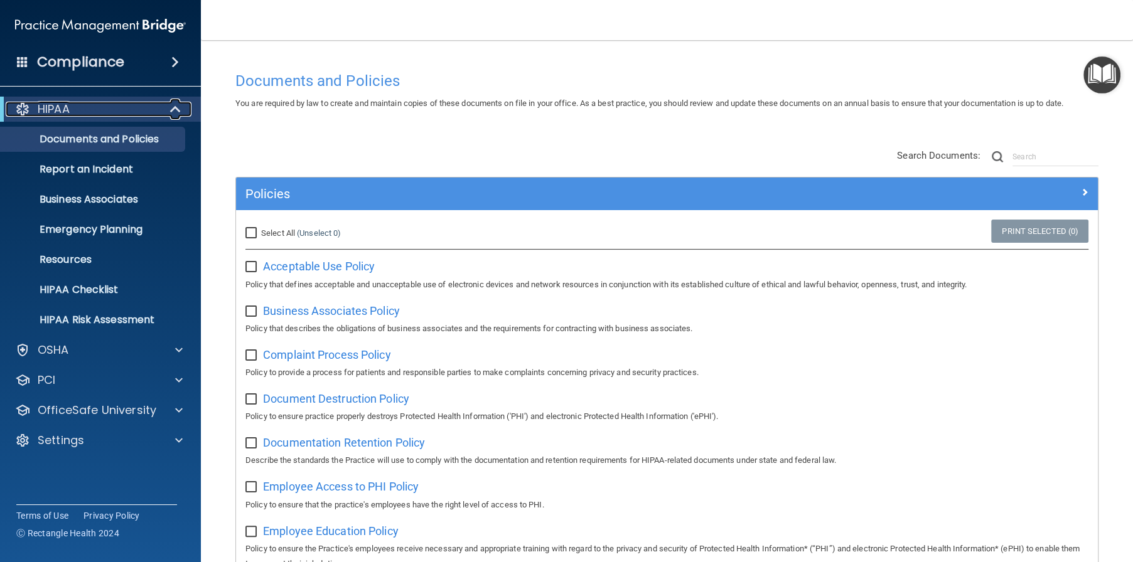
click at [89, 107] on div "HIPAA" at bounding box center [83, 109] width 155 height 15
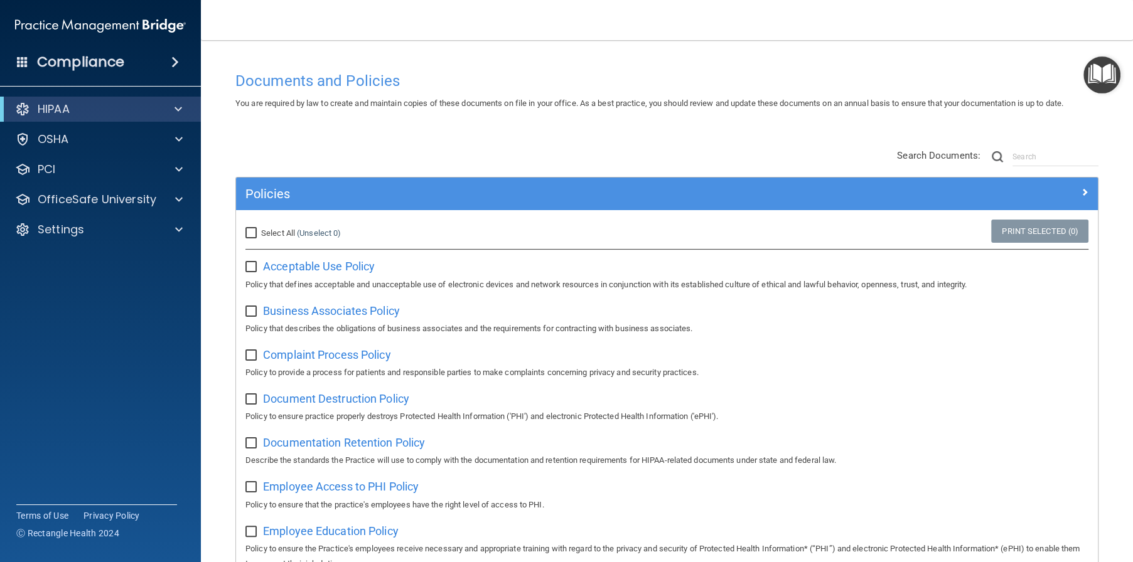
click at [124, 67] on div "Compliance" at bounding box center [100, 62] width 201 height 28
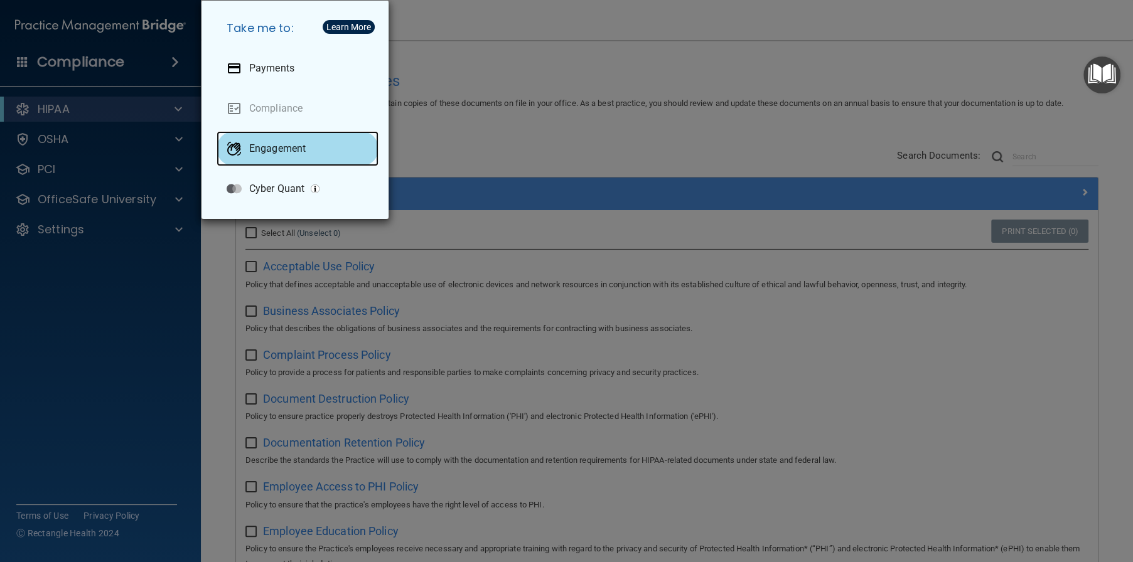
click at [286, 152] on p "Engagement" at bounding box center [277, 148] width 56 height 13
click at [184, 261] on div "Take me to: Payments Compliance Engagement Cyber Quant" at bounding box center [566, 281] width 1133 height 562
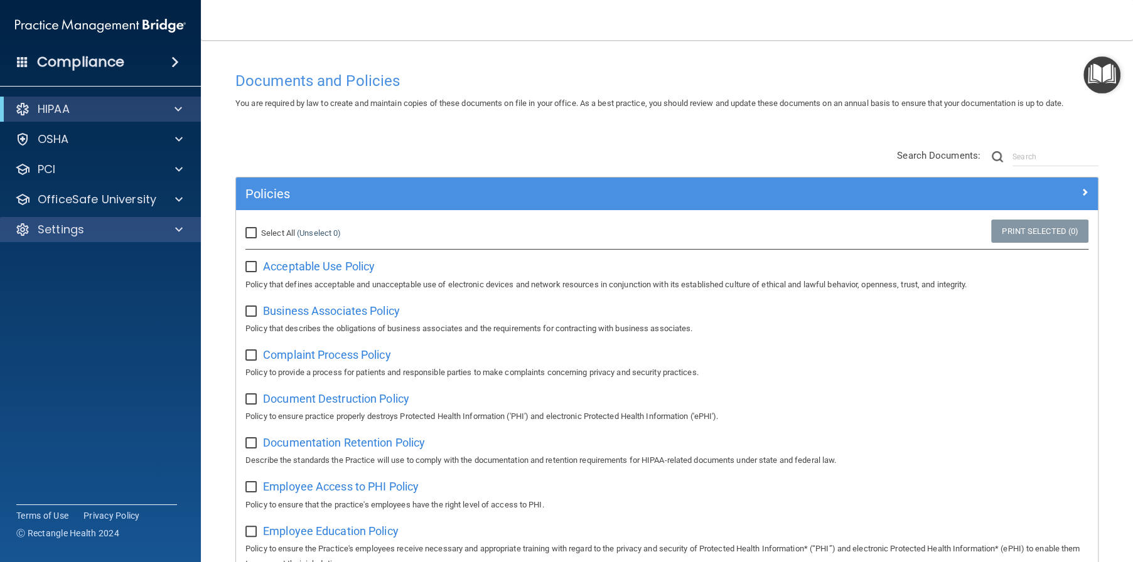
click at [116, 238] on div "Settings" at bounding box center [100, 229] width 201 height 25
click at [78, 234] on p "Settings" at bounding box center [61, 229] width 46 height 15
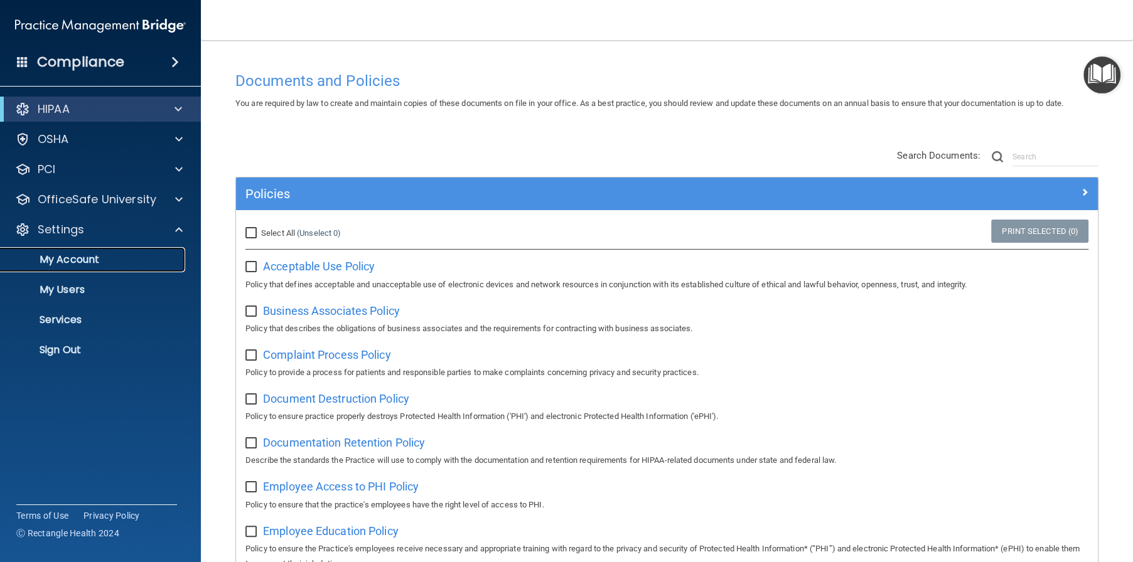
click at [83, 261] on p "My Account" at bounding box center [93, 260] width 171 height 13
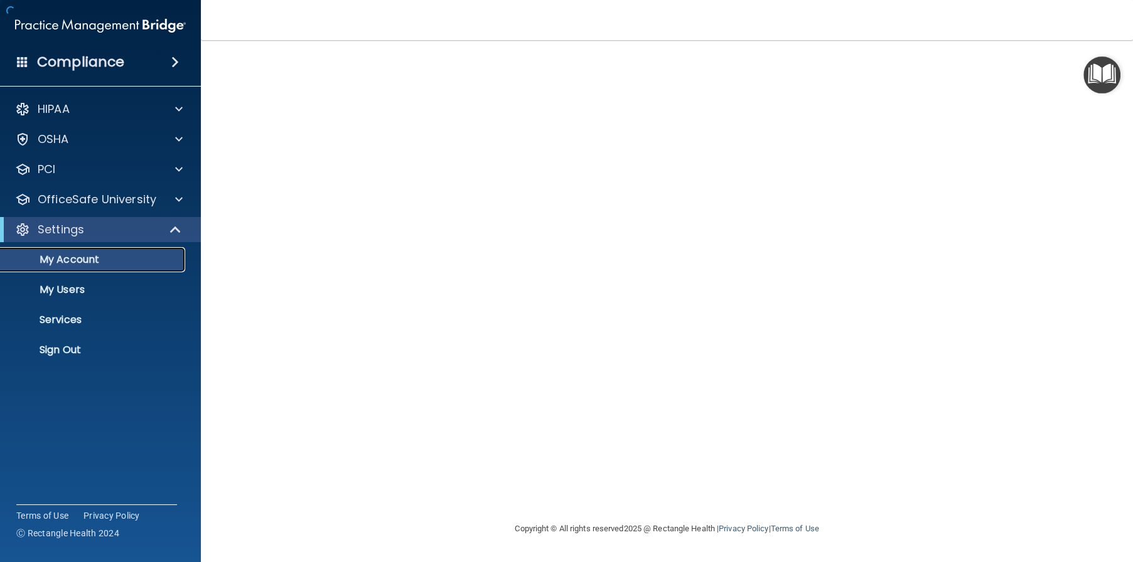
click at [83, 263] on p "My Account" at bounding box center [93, 260] width 171 height 13
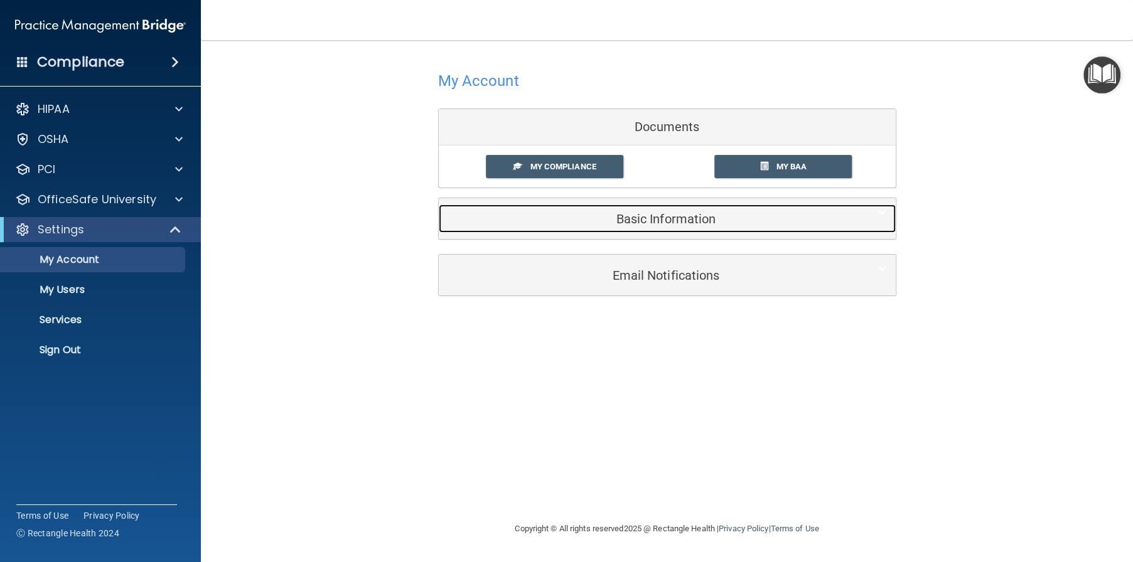
click at [658, 224] on h5 "Basic Information" at bounding box center [648, 219] width 400 height 14
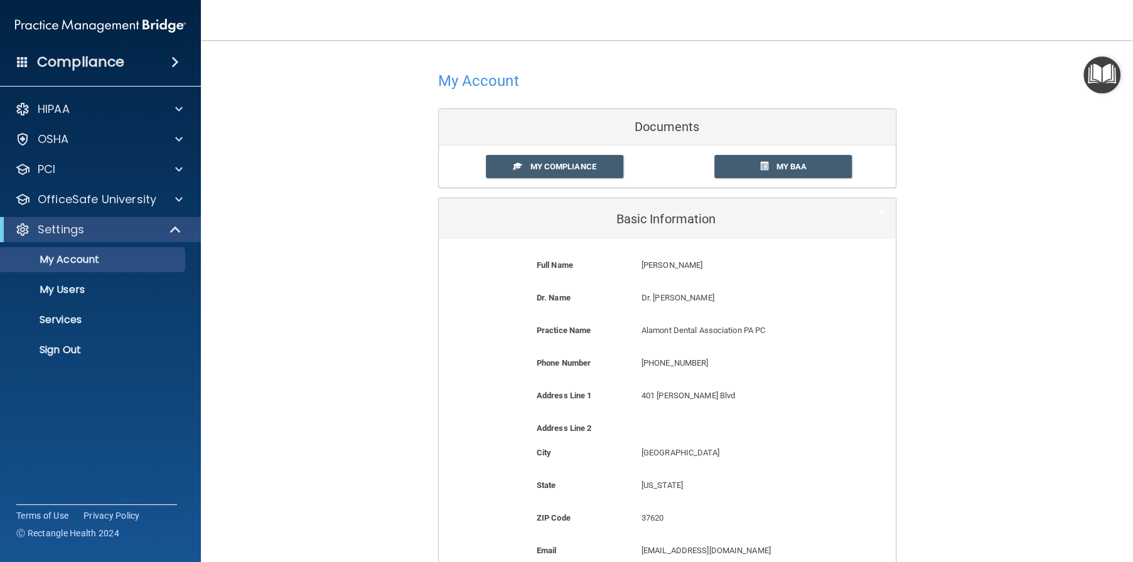
click at [399, 245] on div "My Account Documents My Compliance My Compliance My BAA Basic Information Full …" at bounding box center [667, 371] width 882 height 637
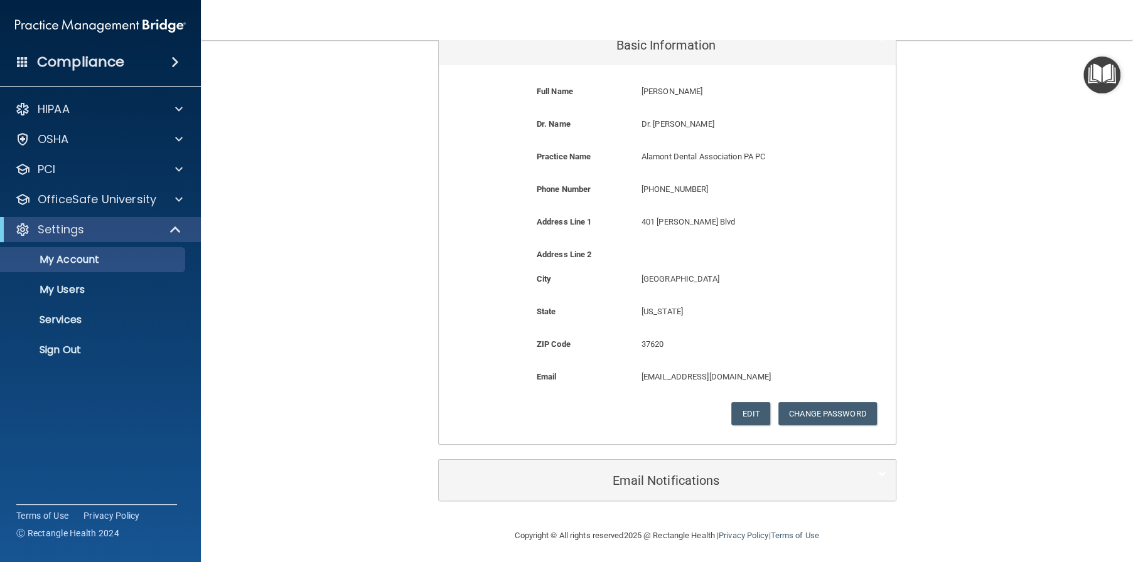
scroll to position [177, 0]
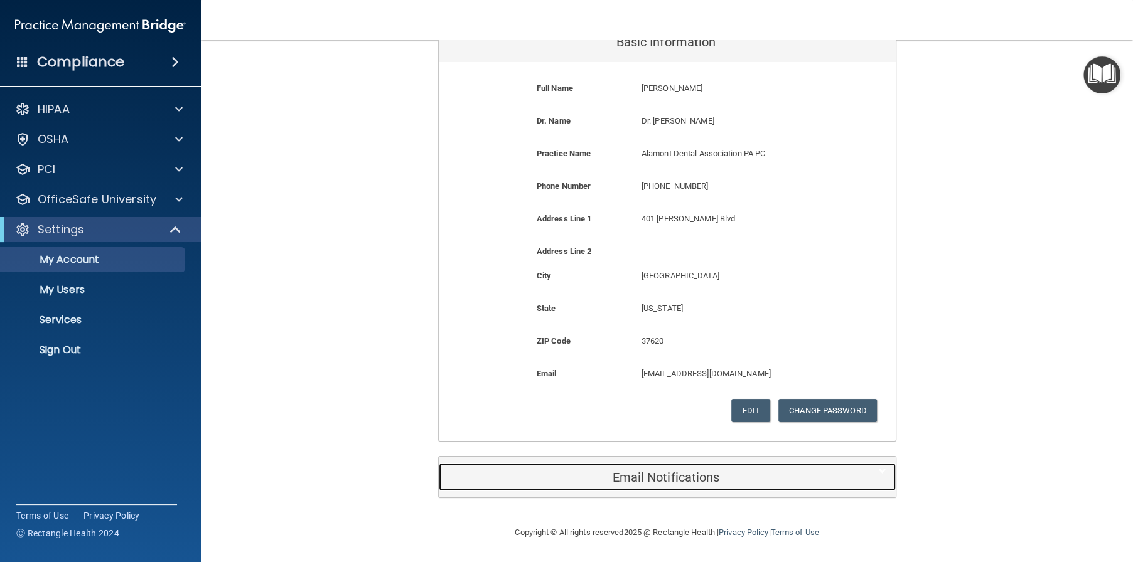
click at [681, 476] on h5 "Email Notifications" at bounding box center [648, 478] width 400 height 14
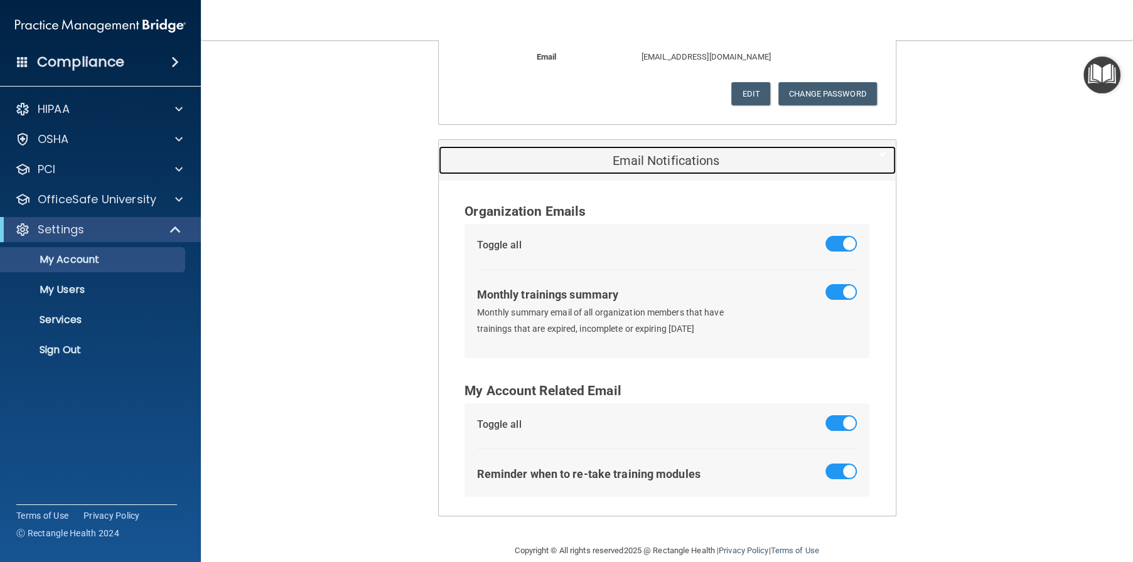
scroll to position [511, 0]
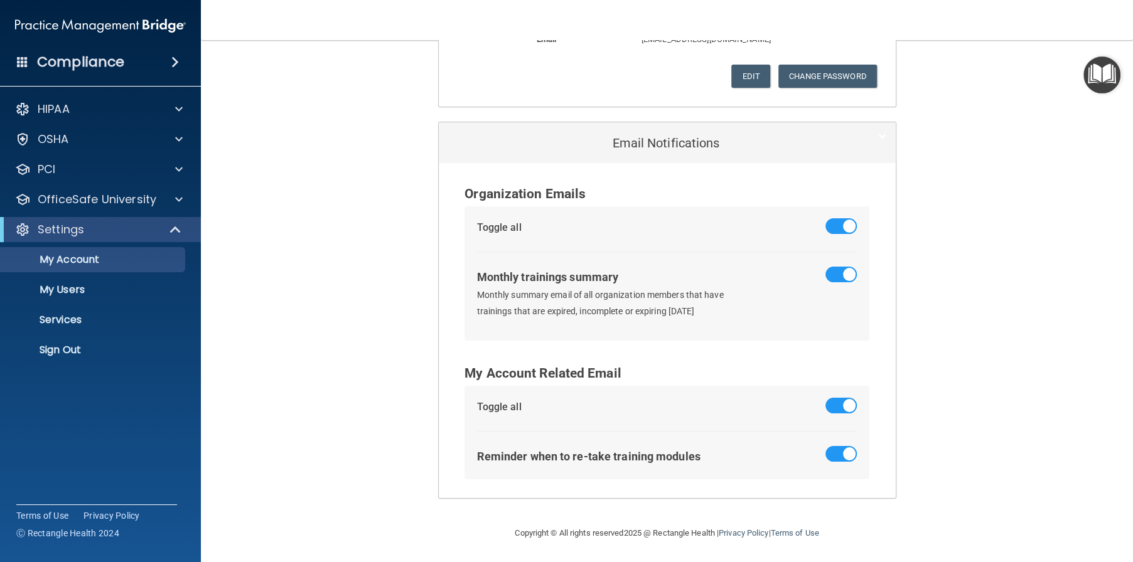
drag, startPoint x: 377, startPoint y: 370, endPoint x: 374, endPoint y: 364, distance: 6.8
click at [377, 370] on div "My Account Documents My Compliance My Compliance My BAA Basic Information Full …" at bounding box center [667, 27] width 882 height 972
click at [82, 294] on p "My Users" at bounding box center [93, 290] width 171 height 13
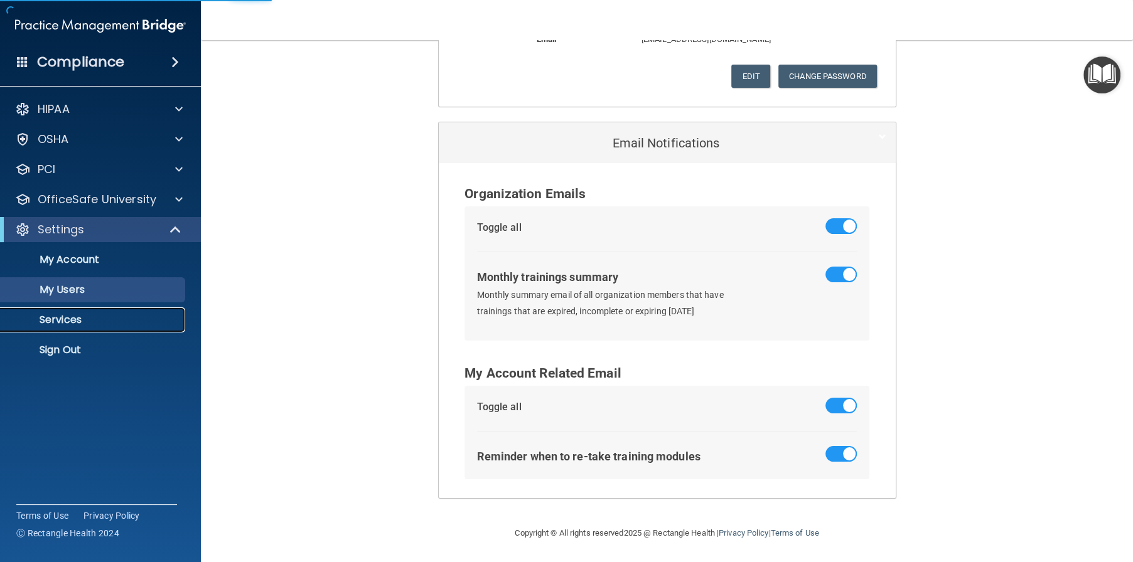
click at [70, 320] on p "Services" at bounding box center [93, 320] width 171 height 13
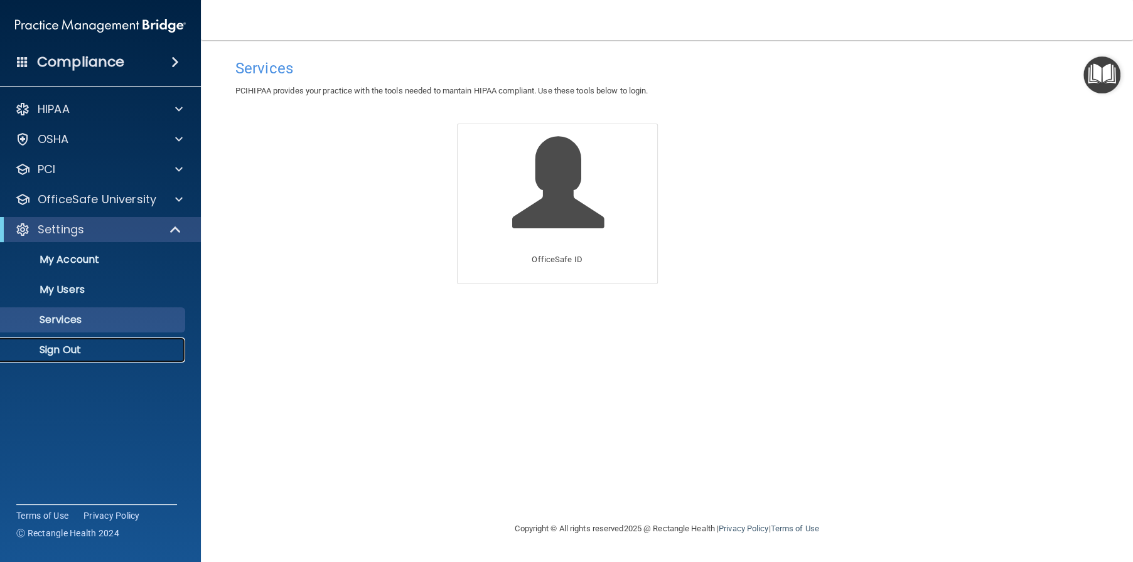
click at [80, 353] on p "Sign Out" at bounding box center [93, 350] width 171 height 13
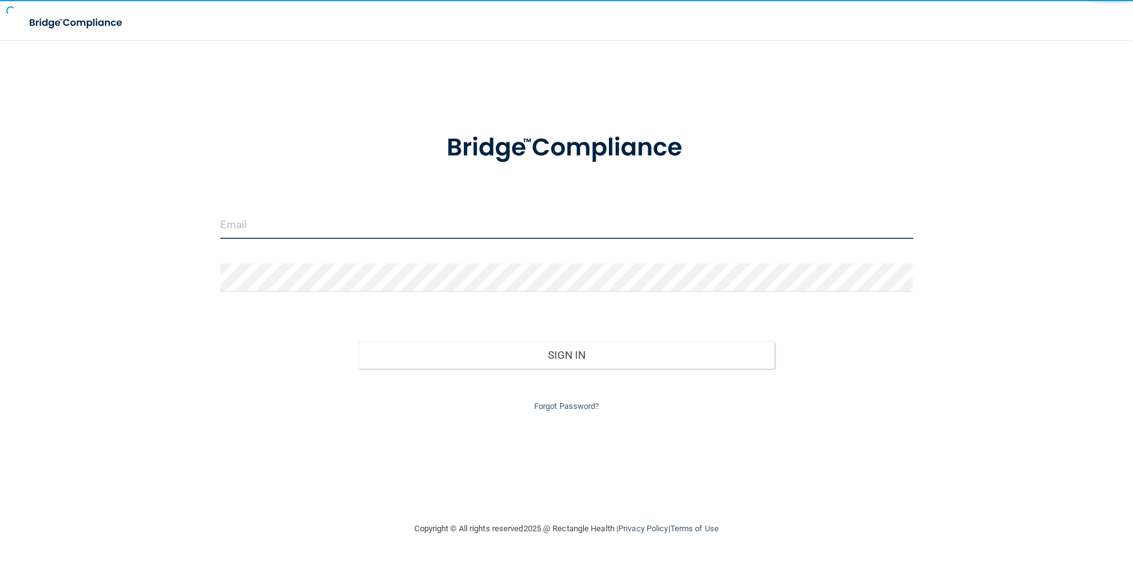
type input "[EMAIL_ADDRESS][DOMAIN_NAME]"
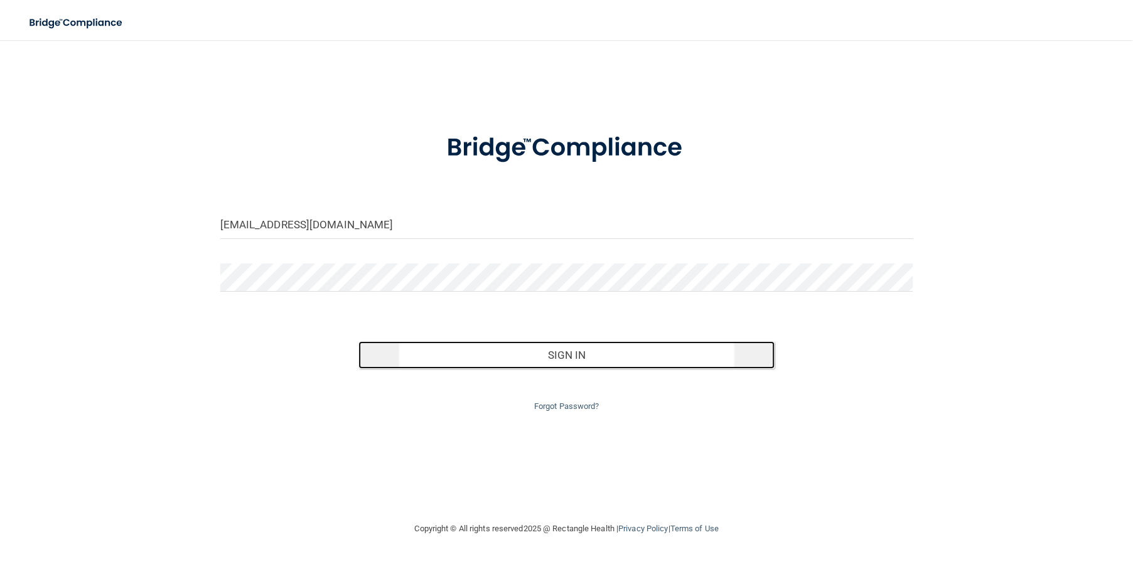
click at [584, 355] on button "Sign In" at bounding box center [565, 355] width 415 height 28
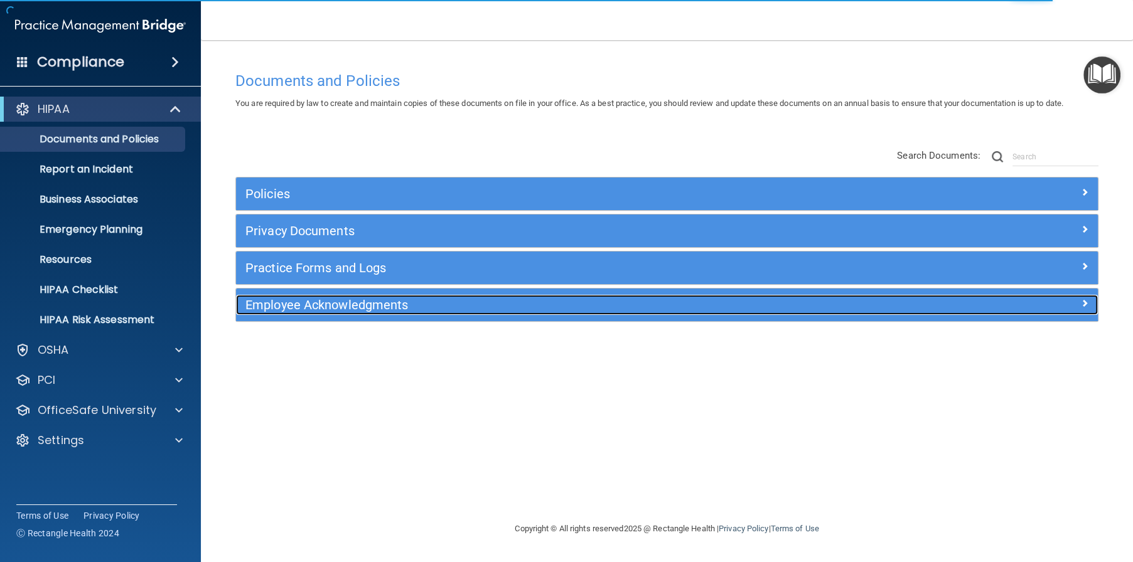
click at [571, 297] on div "Employee Acknowledgments" at bounding box center [559, 305] width 646 height 20
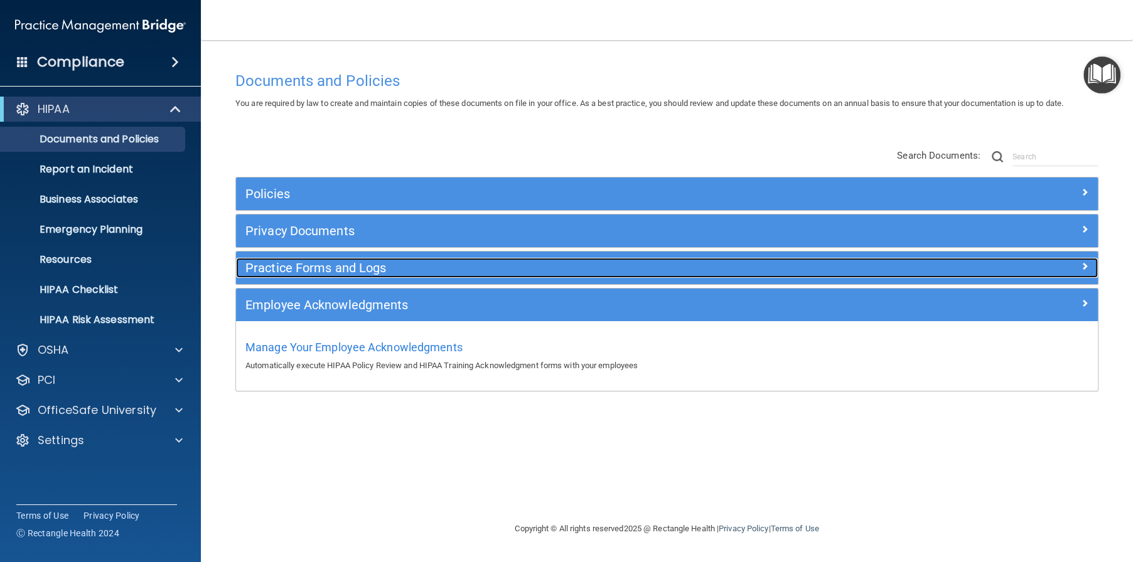
click at [408, 267] on h5 "Practice Forms and Logs" at bounding box center [559, 268] width 628 height 14
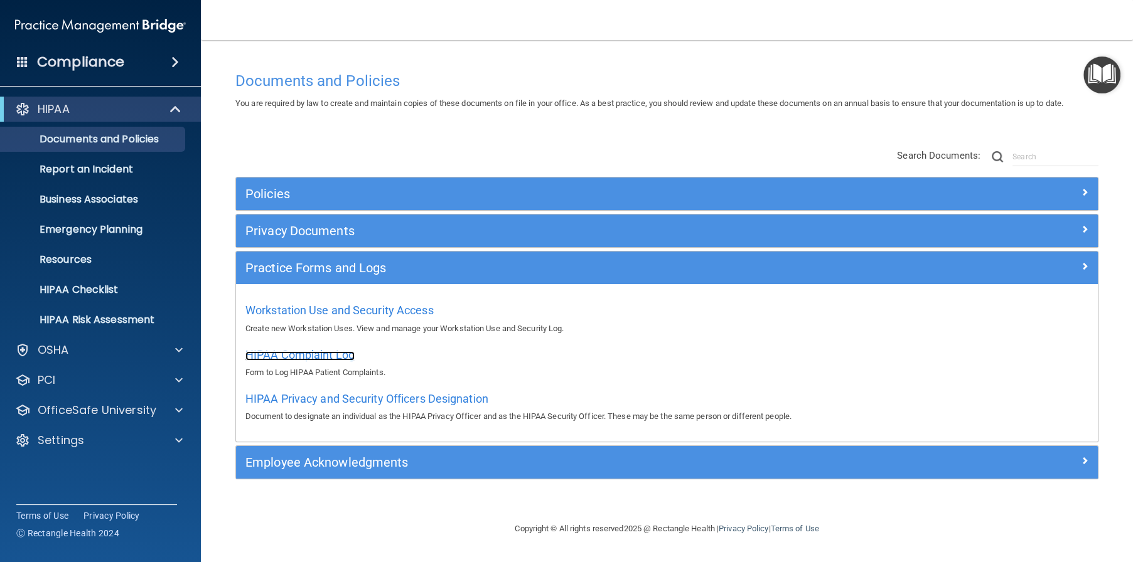
click at [338, 355] on span "HIPAA Complaint Log" at bounding box center [299, 354] width 109 height 13
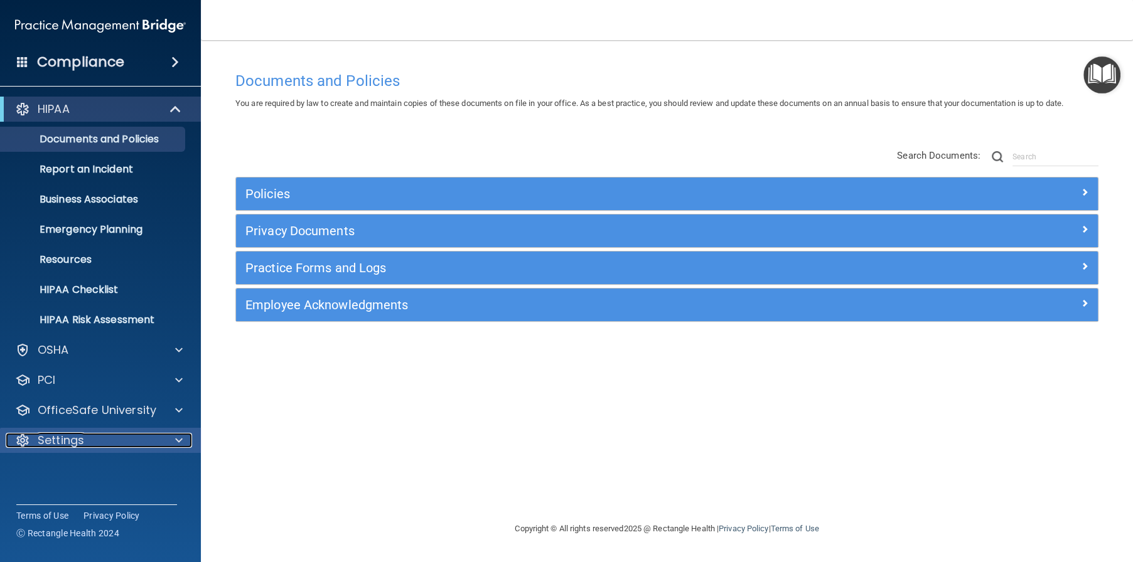
click at [70, 446] on p "Settings" at bounding box center [61, 440] width 46 height 15
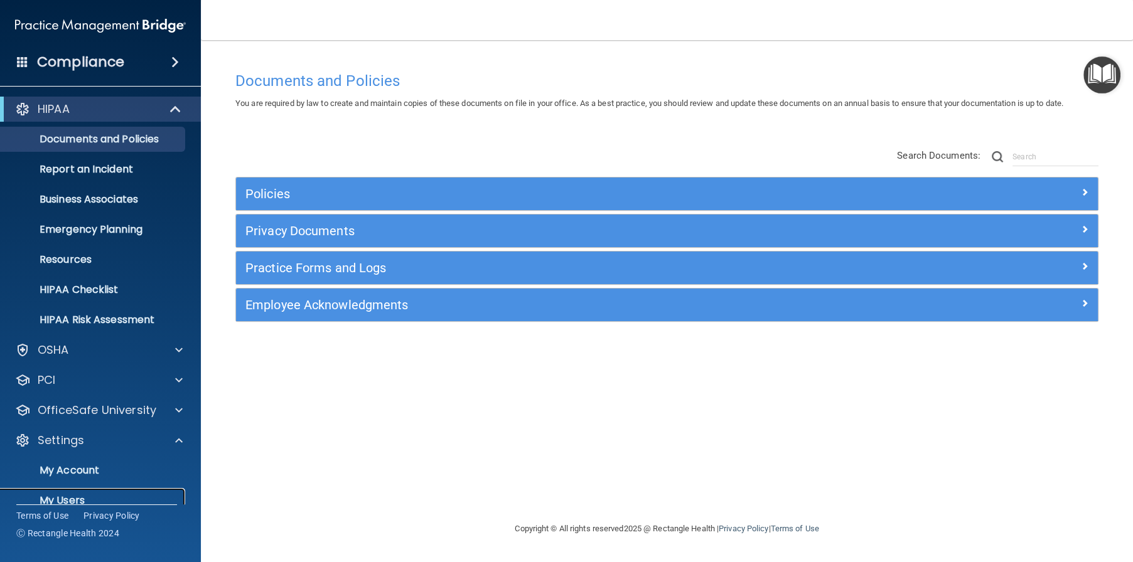
click at [92, 497] on p "My Users" at bounding box center [93, 501] width 171 height 13
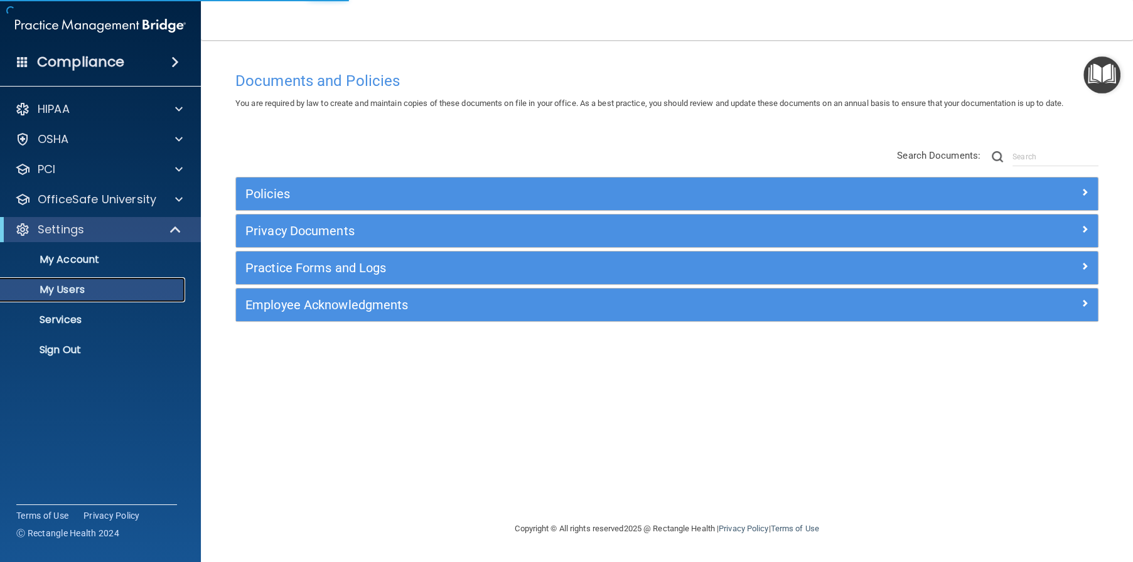
select select "20"
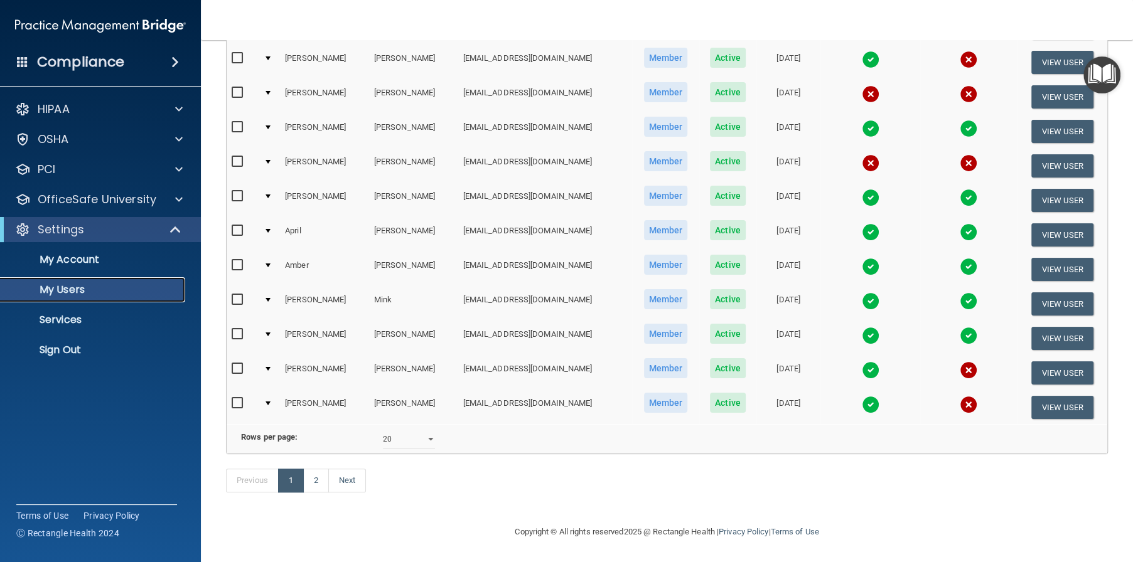
scroll to position [410, 0]
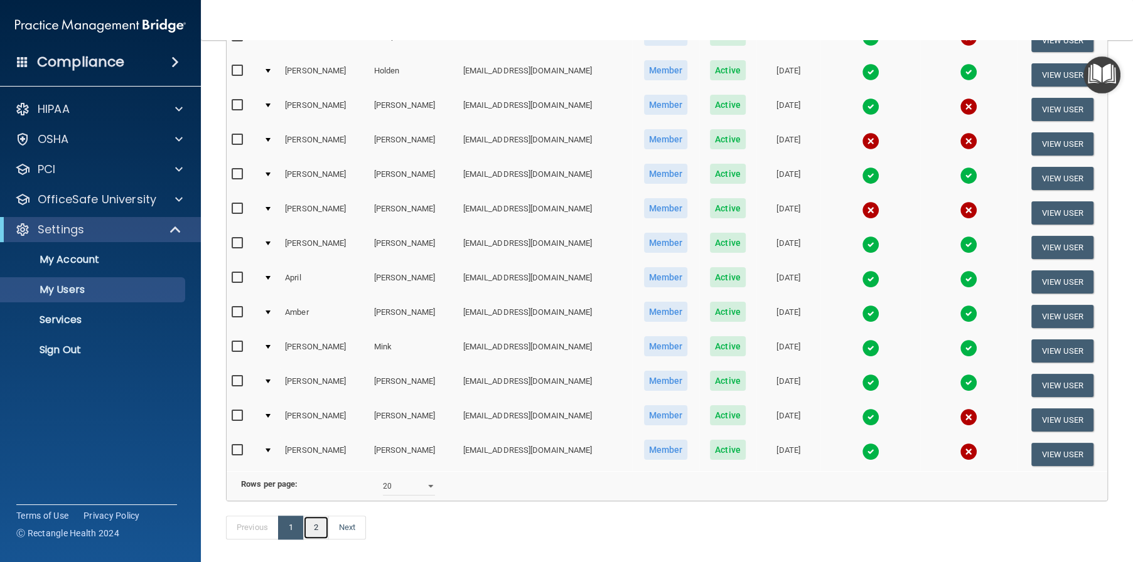
click at [323, 540] on link "2" at bounding box center [316, 528] width 26 height 24
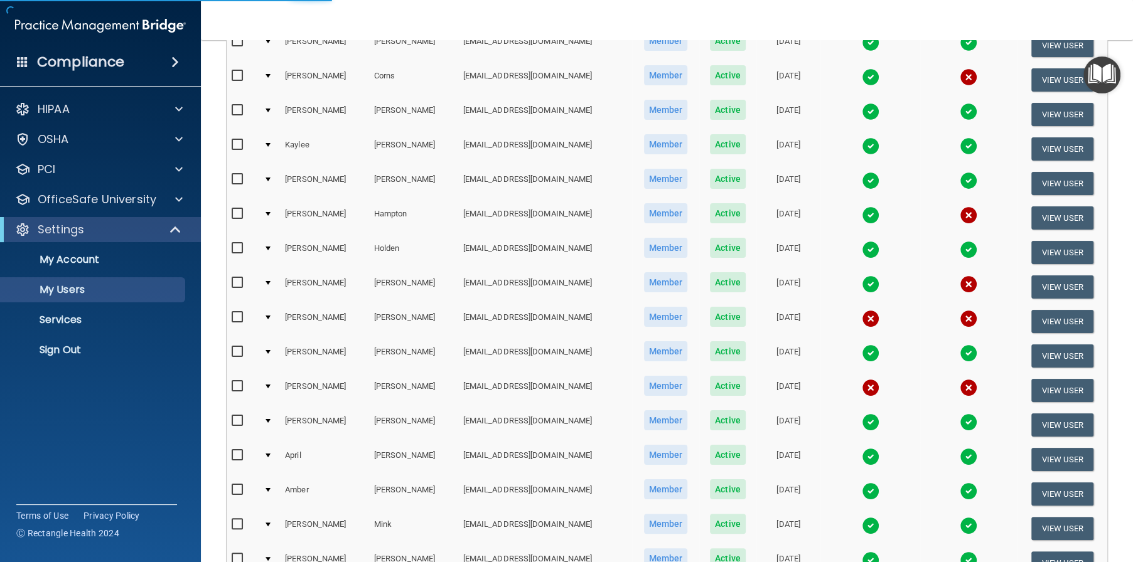
select select "20"
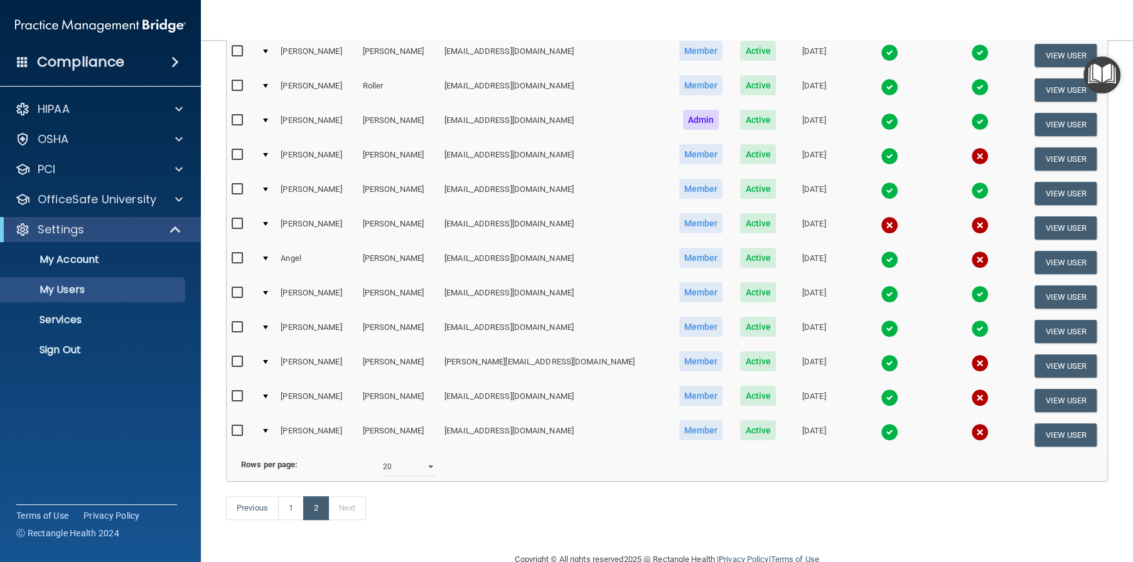
scroll to position [0, 0]
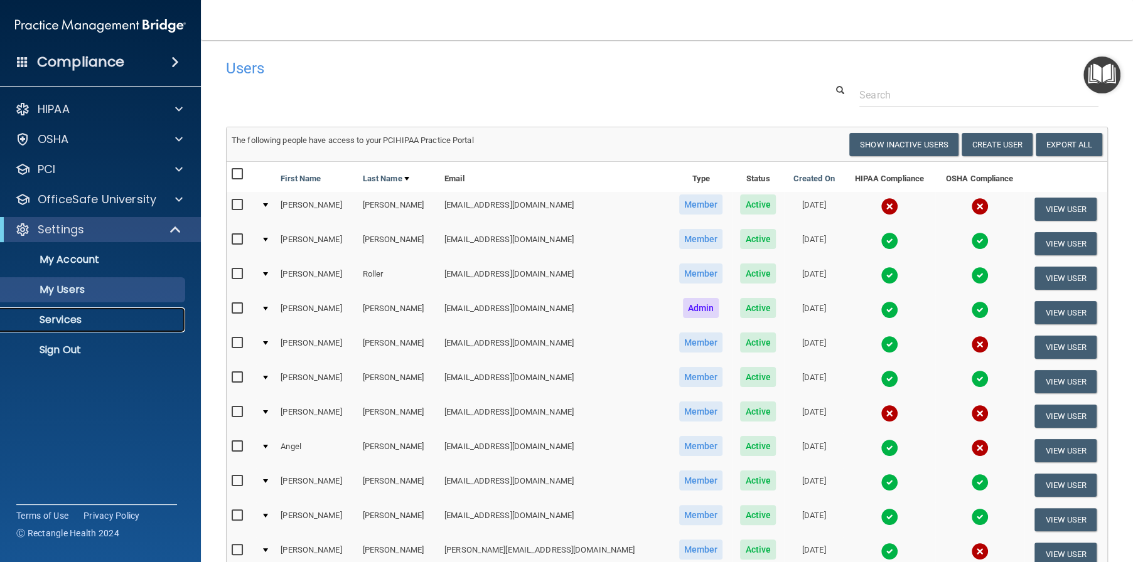
click at [74, 315] on p "Services" at bounding box center [93, 320] width 171 height 13
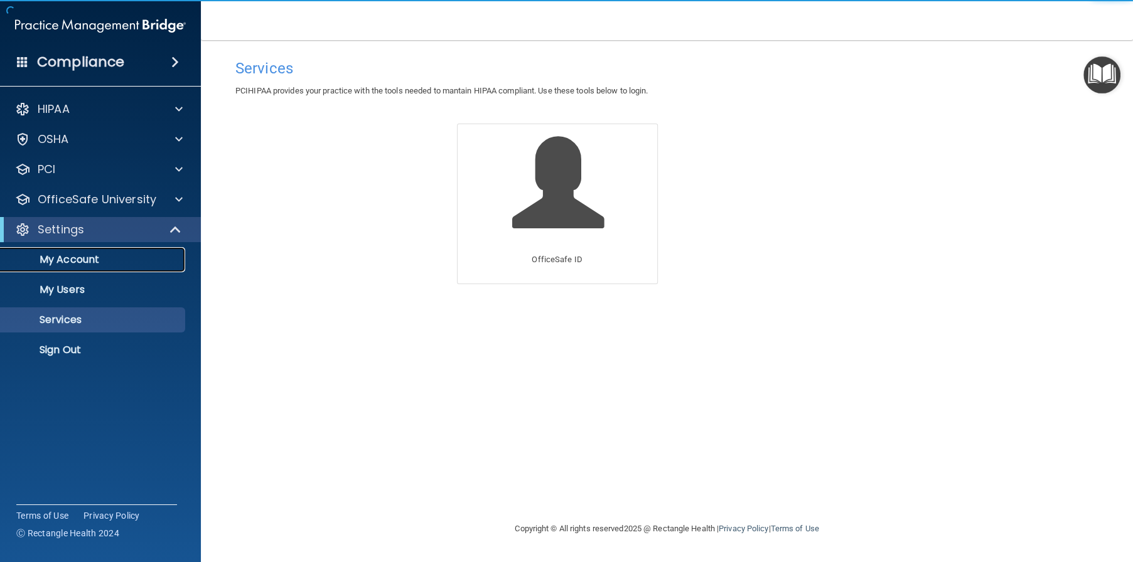
click at [83, 256] on p "My Account" at bounding box center [93, 260] width 171 height 13
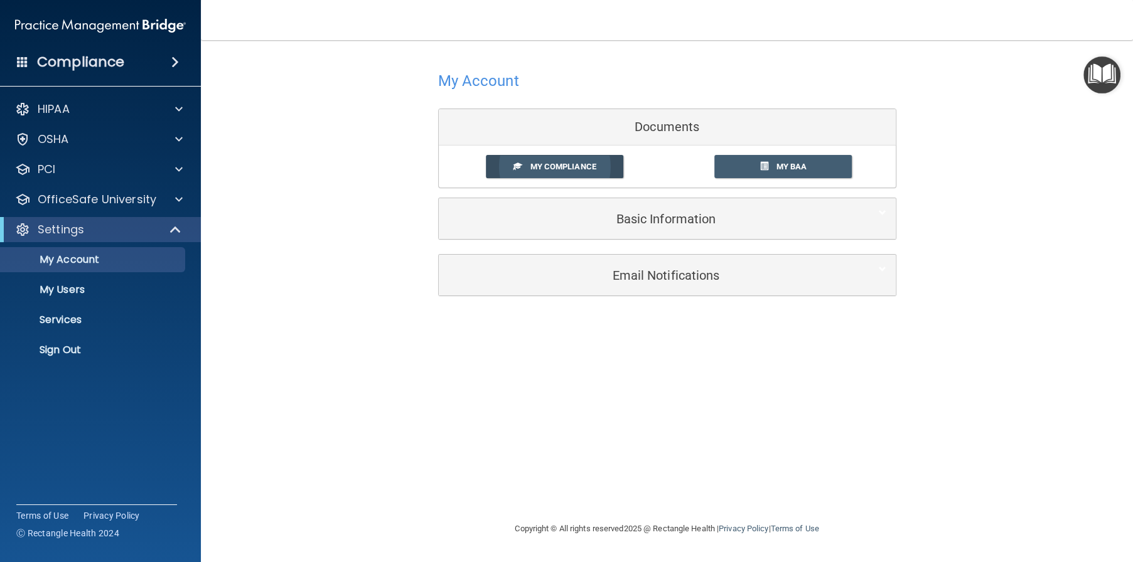
click at [559, 167] on span "My Compliance" at bounding box center [563, 166] width 66 height 9
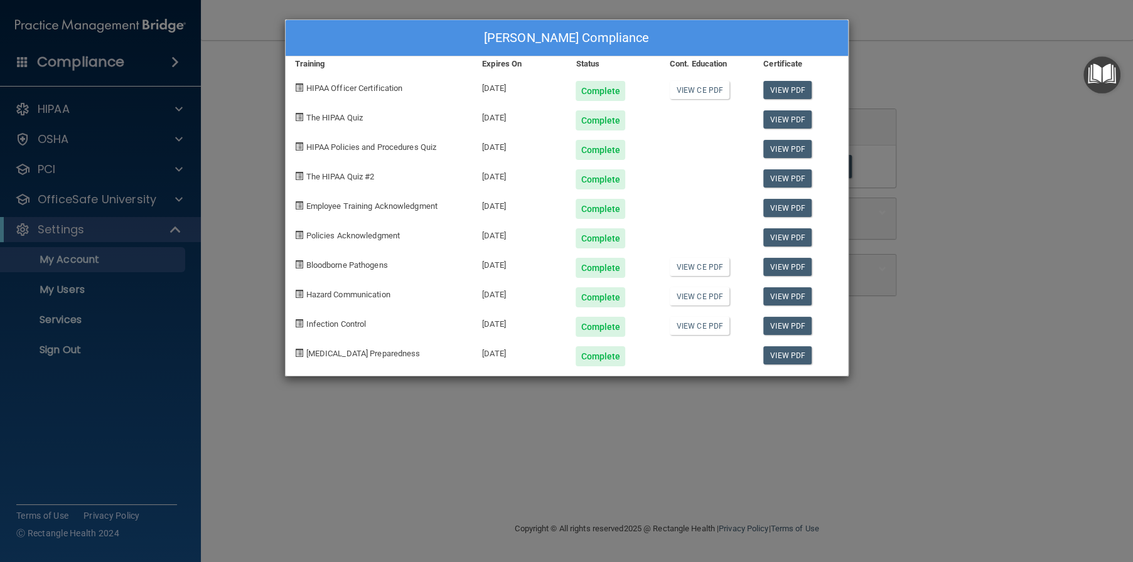
click at [257, 328] on div "[PERSON_NAME] Compliance Training Expires On Status Cont. Education Certificate…" at bounding box center [566, 281] width 1133 height 562
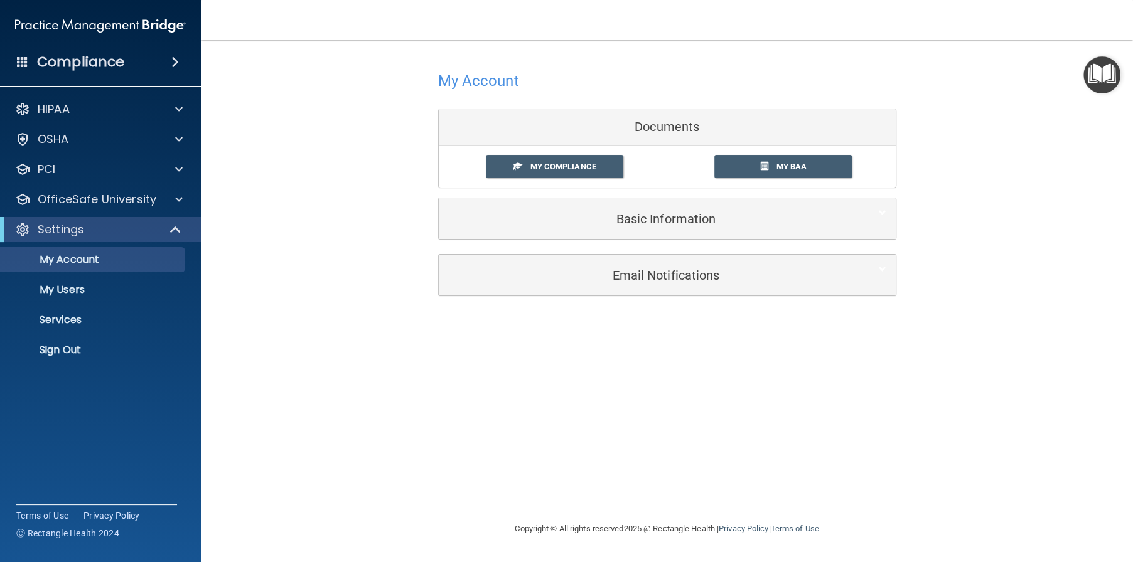
click at [174, 68] on span at bounding box center [175, 62] width 8 height 15
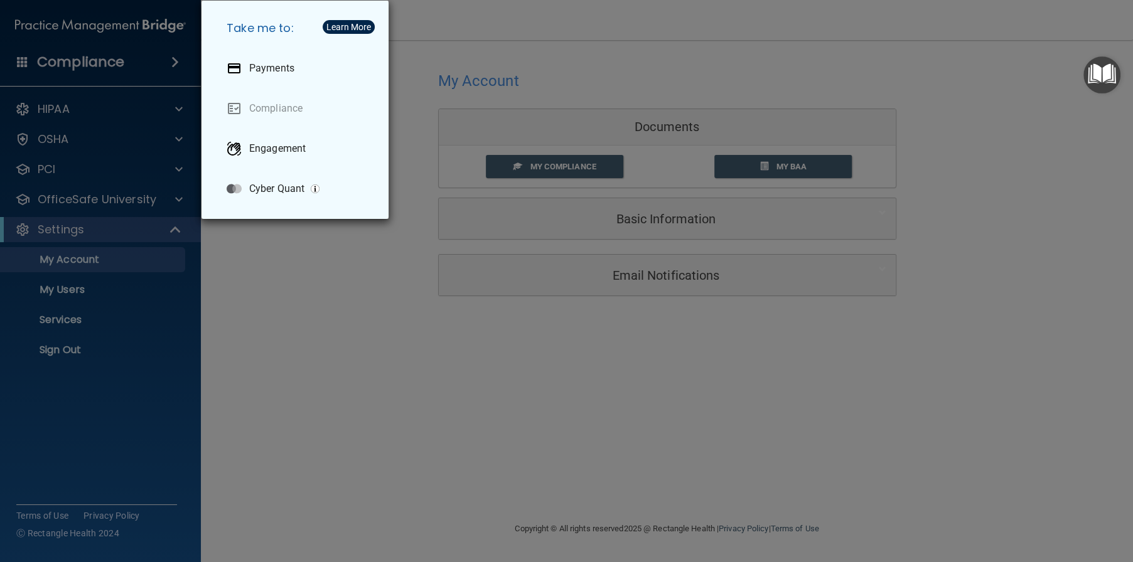
click at [17, 58] on div "Take me to: Payments Compliance Engagement Cyber Quant" at bounding box center [566, 281] width 1133 height 562
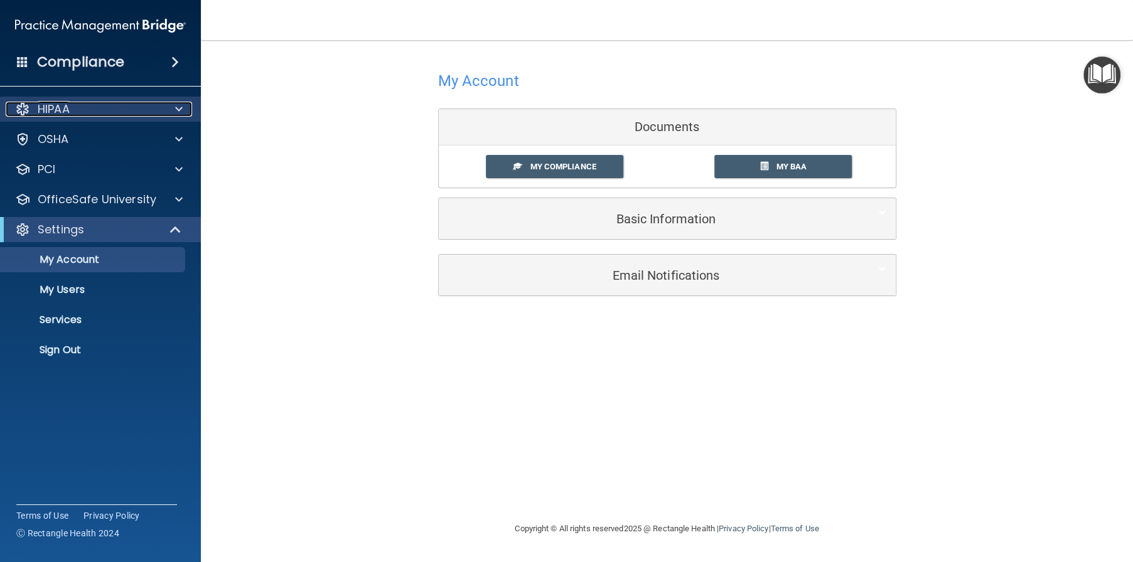
click at [77, 108] on div "HIPAA" at bounding box center [84, 109] width 156 height 15
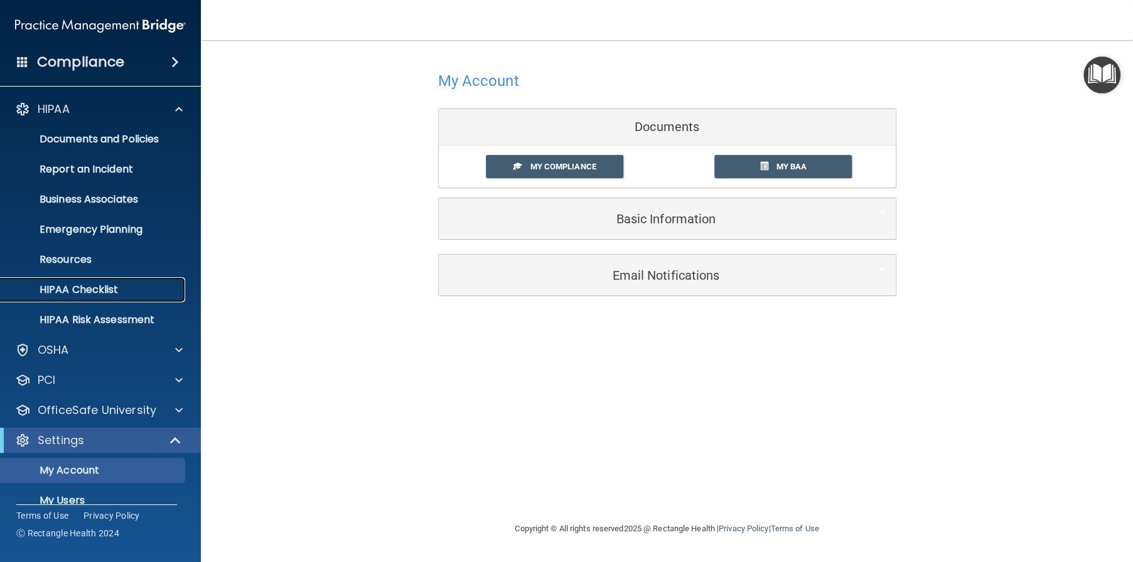
click at [68, 294] on p "HIPAA Checklist" at bounding box center [93, 290] width 171 height 13
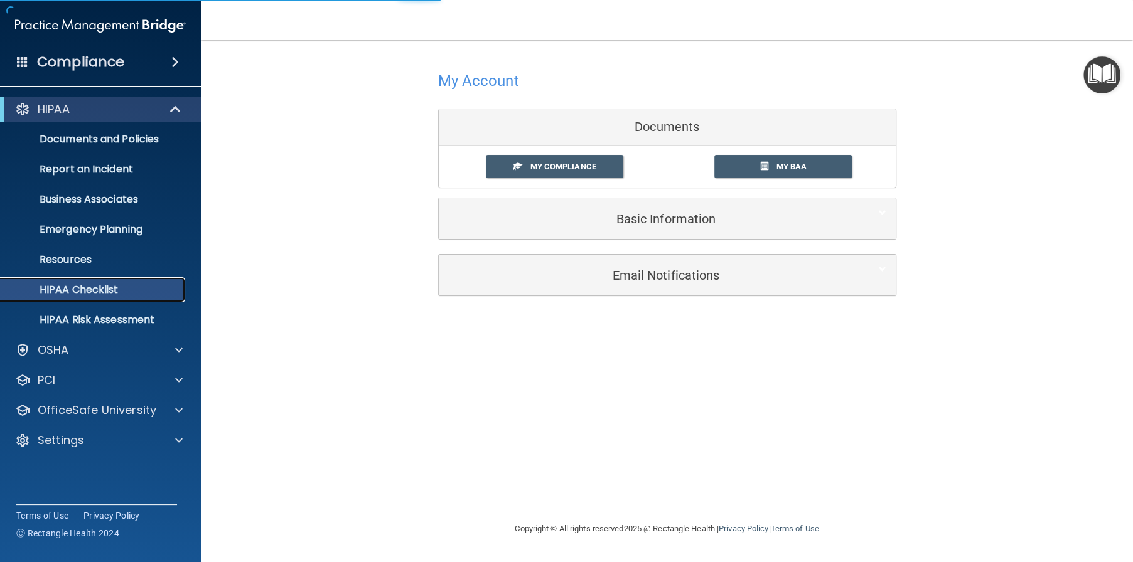
click at [68, 294] on p "HIPAA Checklist" at bounding box center [93, 290] width 171 height 13
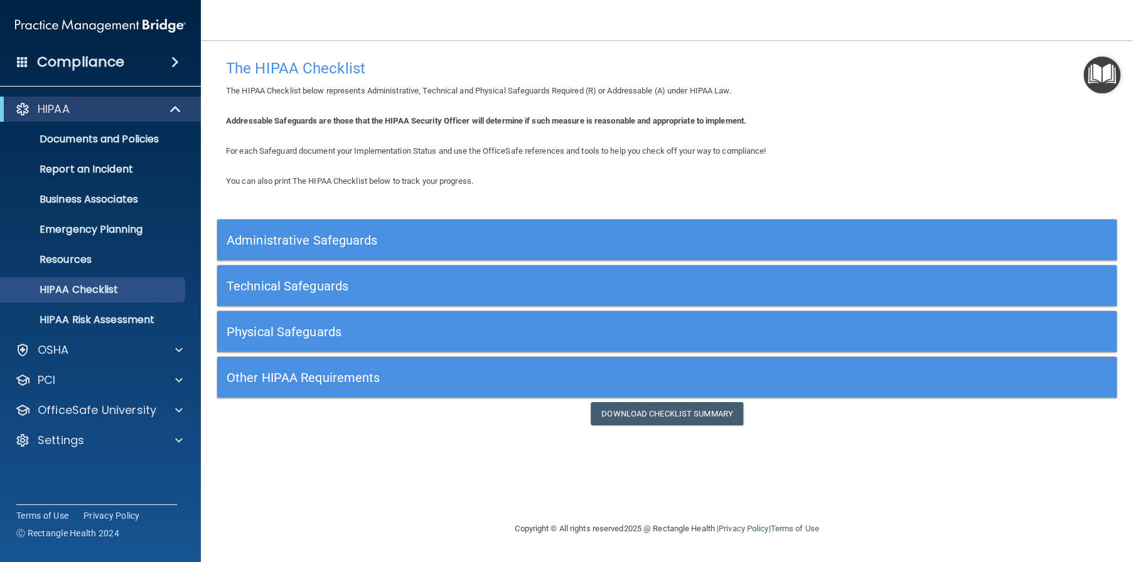
click at [318, 239] on h5 "Administrative Safeguards" at bounding box center [555, 240] width 656 height 14
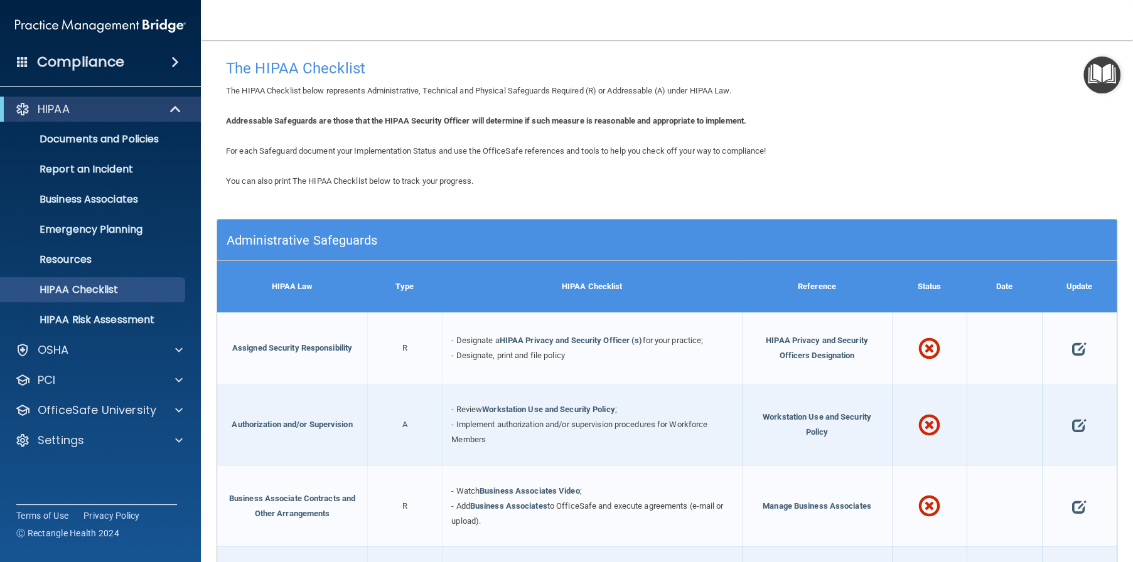
click at [666, 363] on div "- Designate a HIPAA Privacy and Security Officer (s) for your practice; - Desig…" at bounding box center [592, 349] width 300 height 72
click at [1072, 350] on span at bounding box center [1079, 349] width 14 height 36
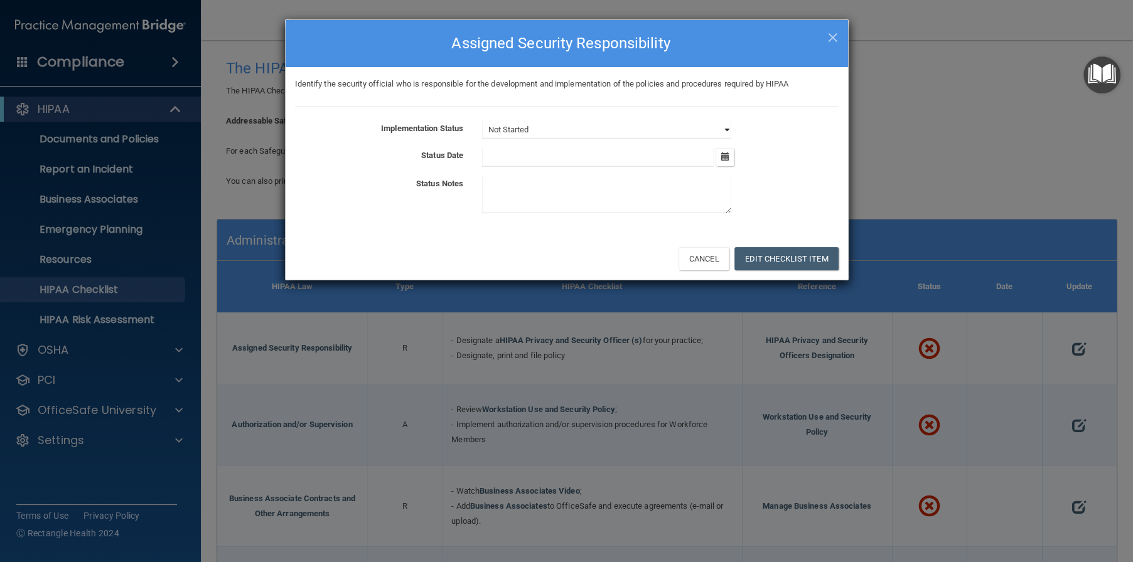
click at [520, 129] on select "Not Started In Progress Completed" at bounding box center [606, 130] width 249 height 18
click at [700, 262] on button "Cancel" at bounding box center [703, 258] width 51 height 23
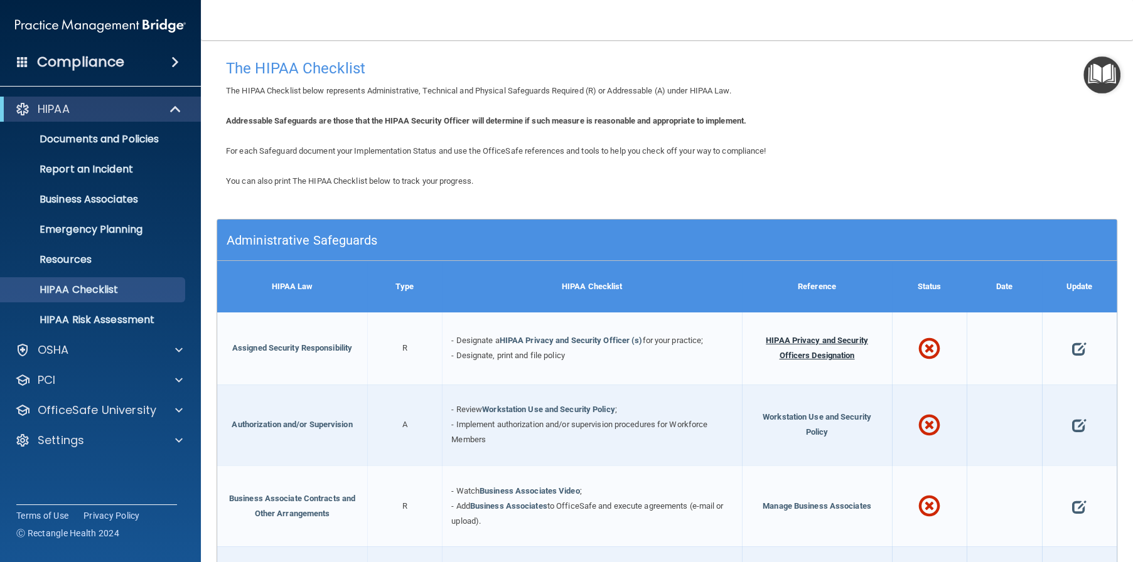
click at [815, 351] on span "HIPAA Privacy and Security Officers Designation" at bounding box center [817, 348] width 102 height 24
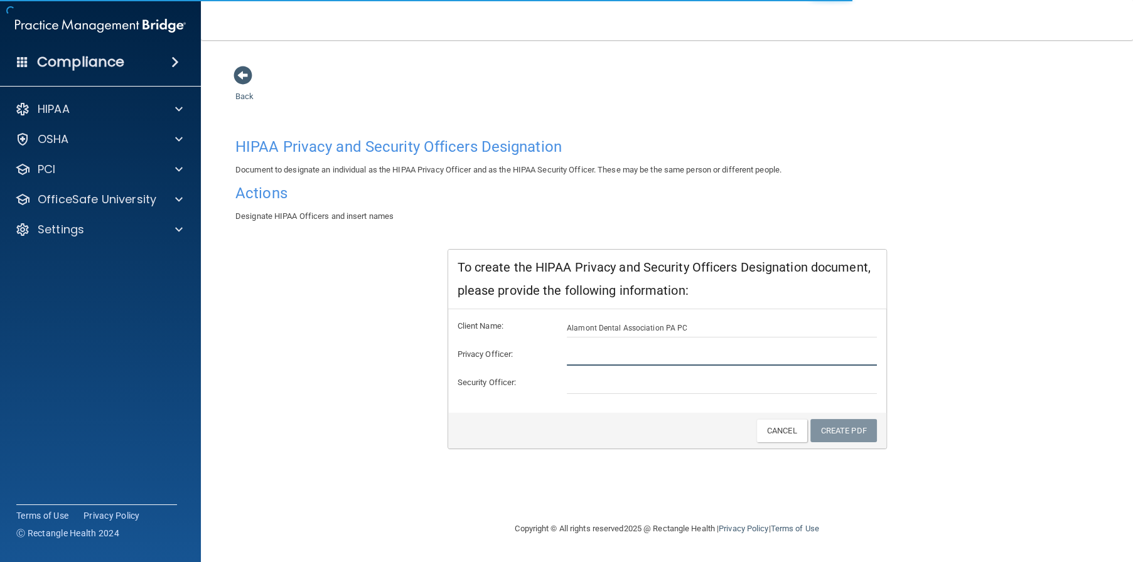
click at [626, 353] on input "text" at bounding box center [722, 356] width 310 height 19
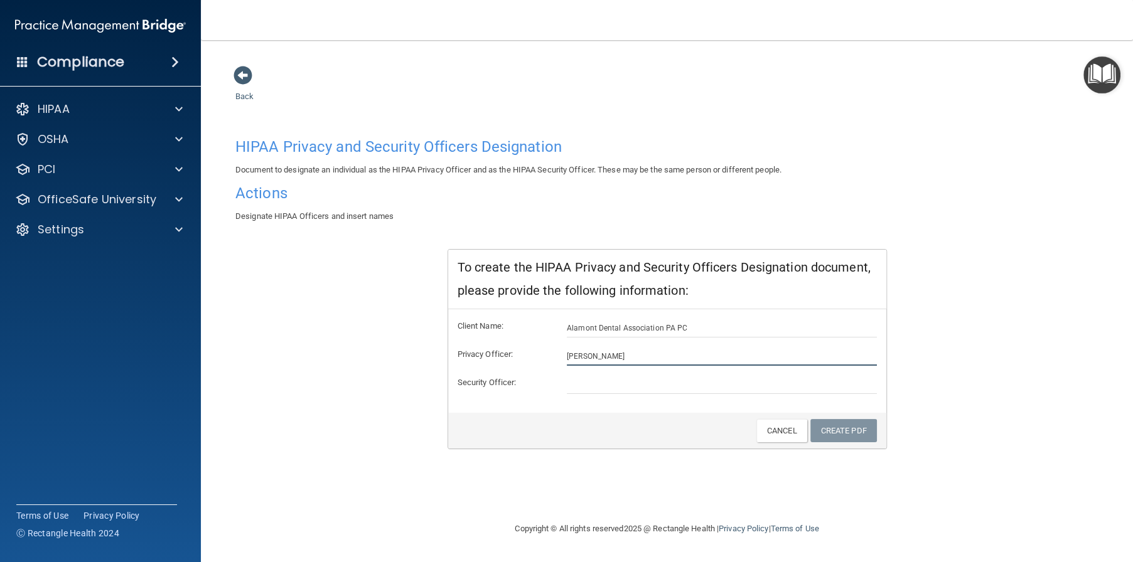
type input "[PERSON_NAME]"
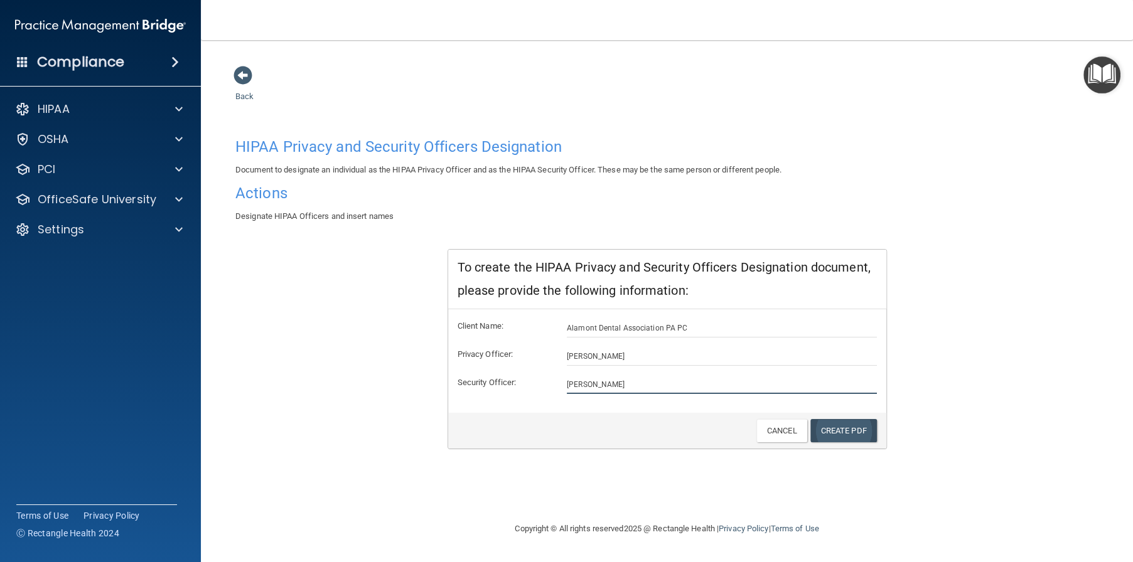
type input "[PERSON_NAME]"
click at [845, 430] on link "Create PDF" at bounding box center [843, 430] width 67 height 23
click at [666, 387] on input "[PERSON_NAME]" at bounding box center [722, 384] width 310 height 19
click at [654, 352] on input "[PERSON_NAME]" at bounding box center [722, 356] width 310 height 19
click at [762, 313] on div "Client Name: Alamont Dental Association PA PC Privacy Officer: Lisa Scardo Secu…" at bounding box center [667, 361] width 438 height 104
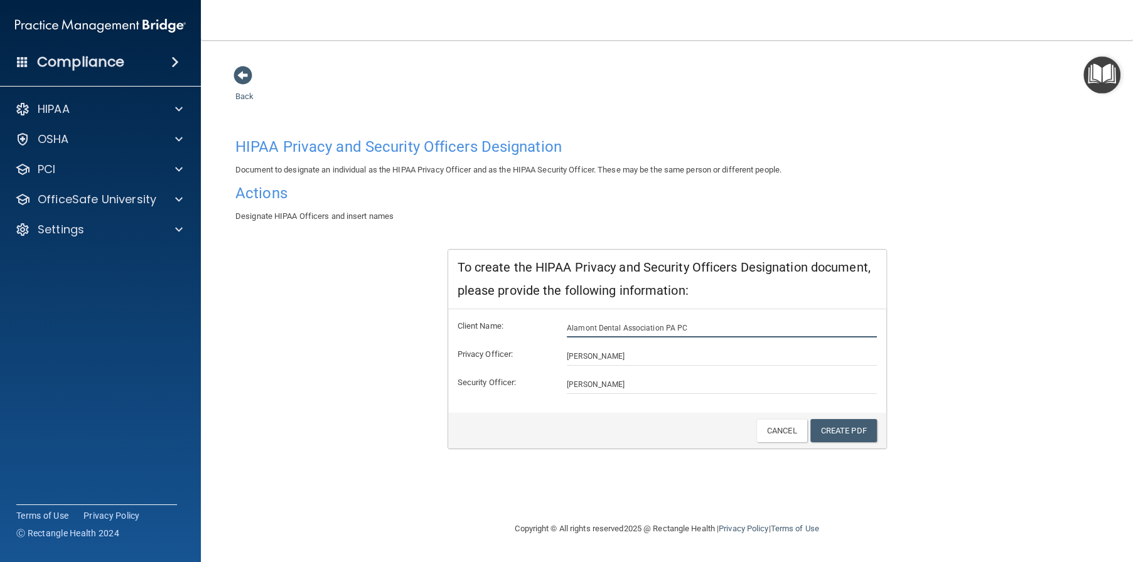
click at [727, 323] on input "Alamont Dental Association PA PC" at bounding box center [722, 328] width 310 height 19
click at [840, 429] on link "Create PDF" at bounding box center [843, 430] width 67 height 23
click at [633, 358] on input "[PERSON_NAME]" at bounding box center [722, 356] width 310 height 19
click at [784, 433] on link "Cancel" at bounding box center [781, 430] width 51 height 23
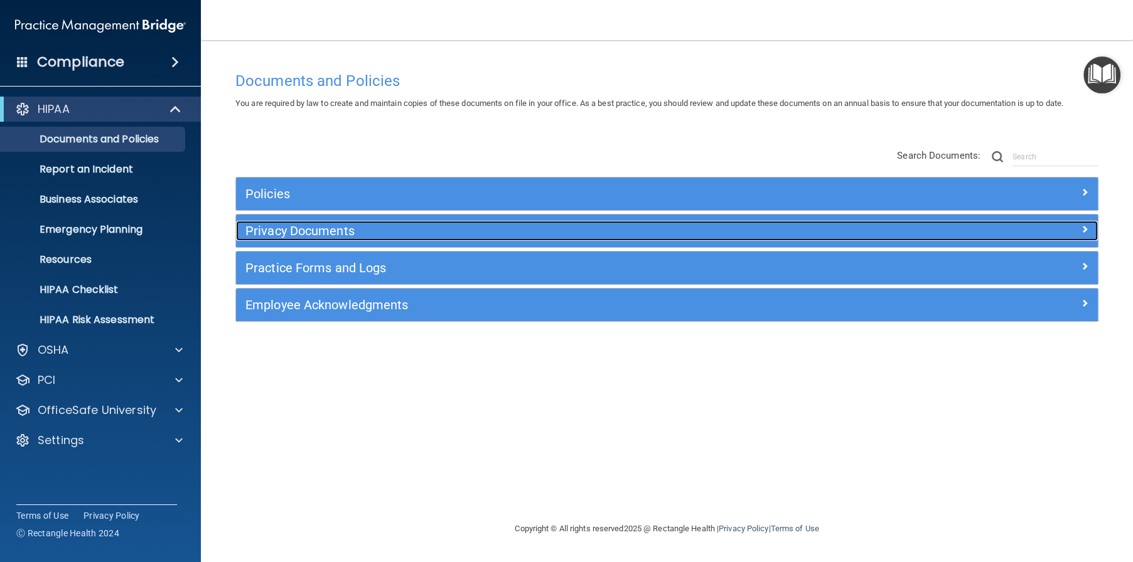
click at [362, 227] on h5 "Privacy Documents" at bounding box center [559, 231] width 628 height 14
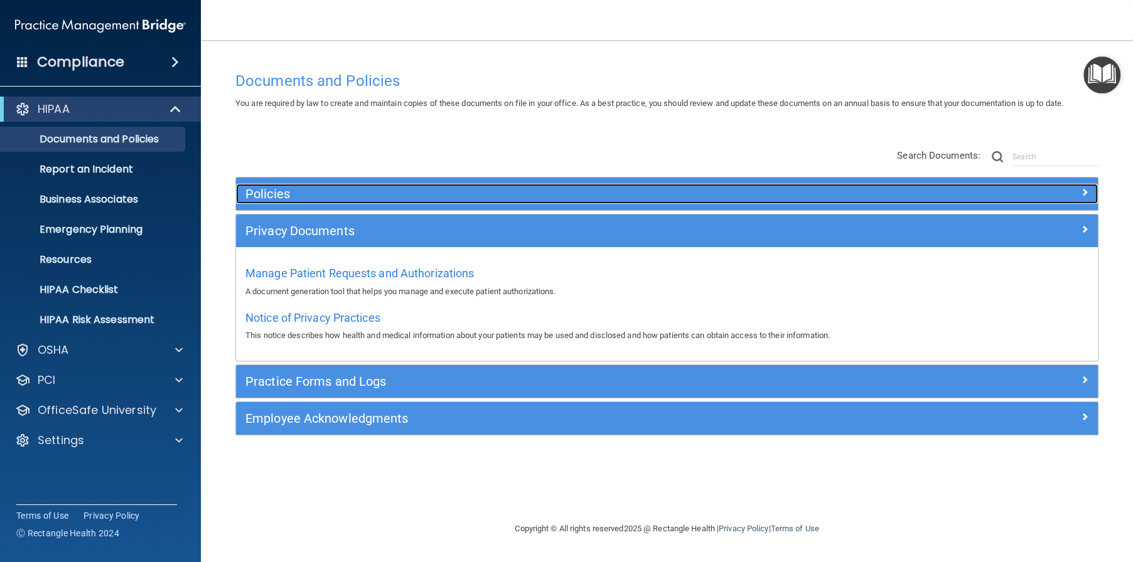
click at [371, 187] on h5 "Policies" at bounding box center [559, 194] width 628 height 14
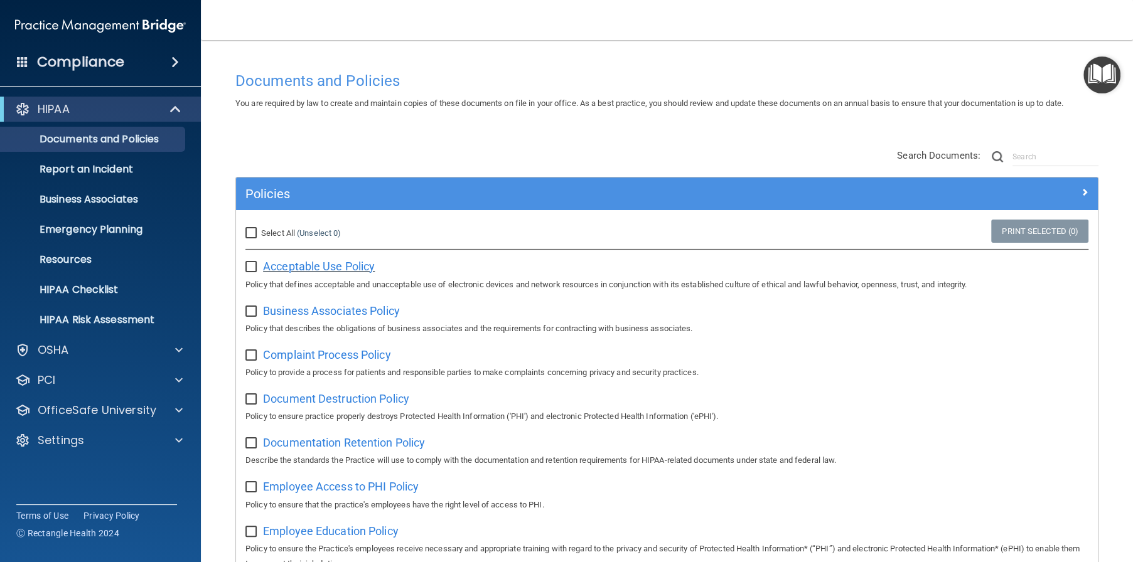
click at [352, 267] on span "Acceptable Use Policy" at bounding box center [319, 266] width 112 height 13
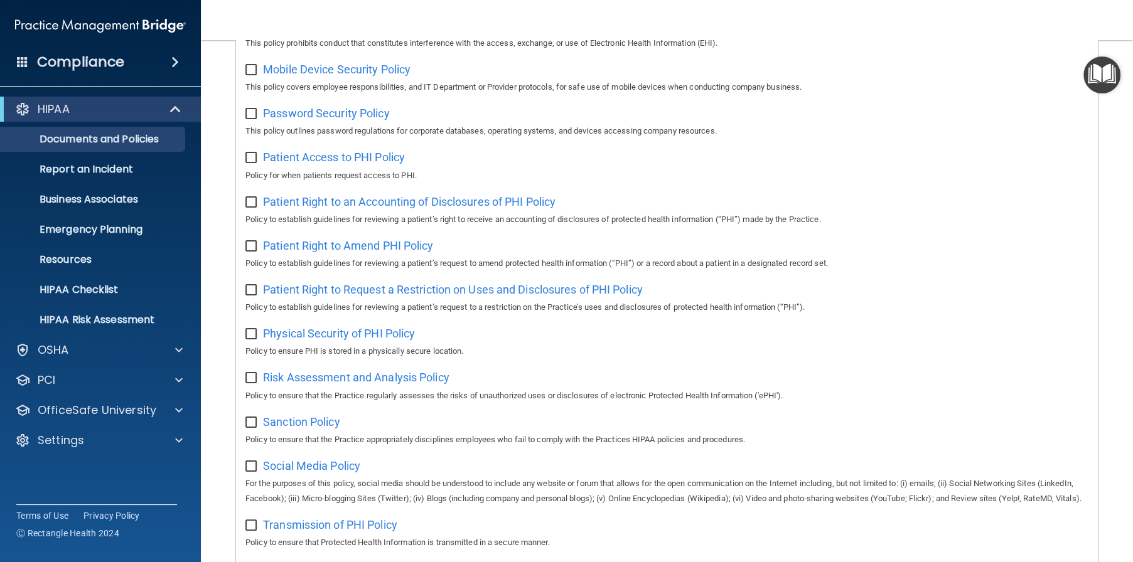
scroll to position [377, 0]
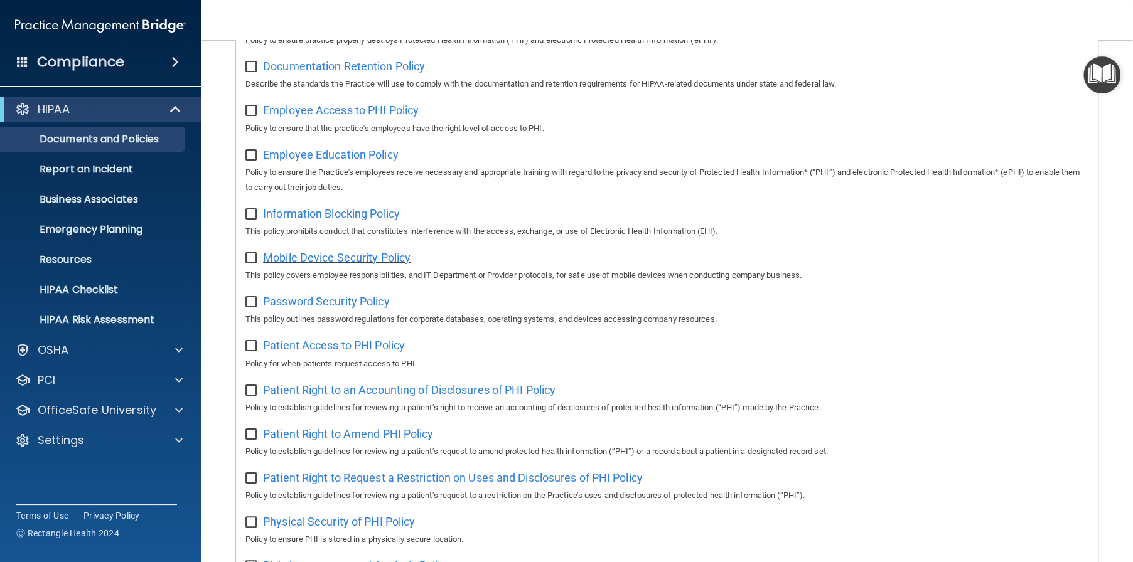
click at [331, 258] on span "Mobile Device Security Policy" at bounding box center [336, 257] width 147 height 13
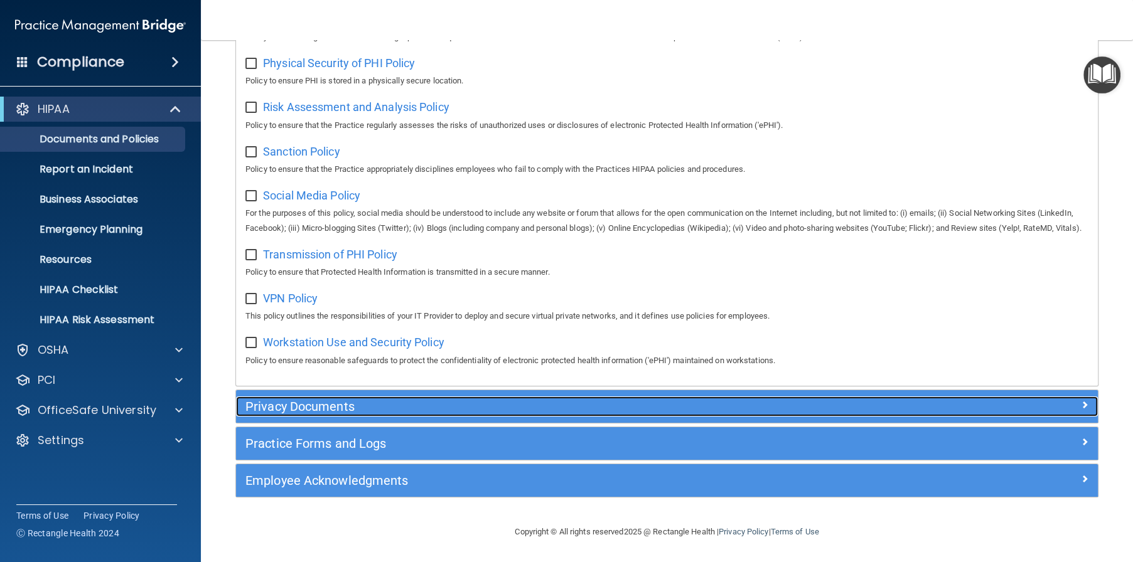
click at [306, 412] on h5 "Privacy Documents" at bounding box center [559, 407] width 628 height 14
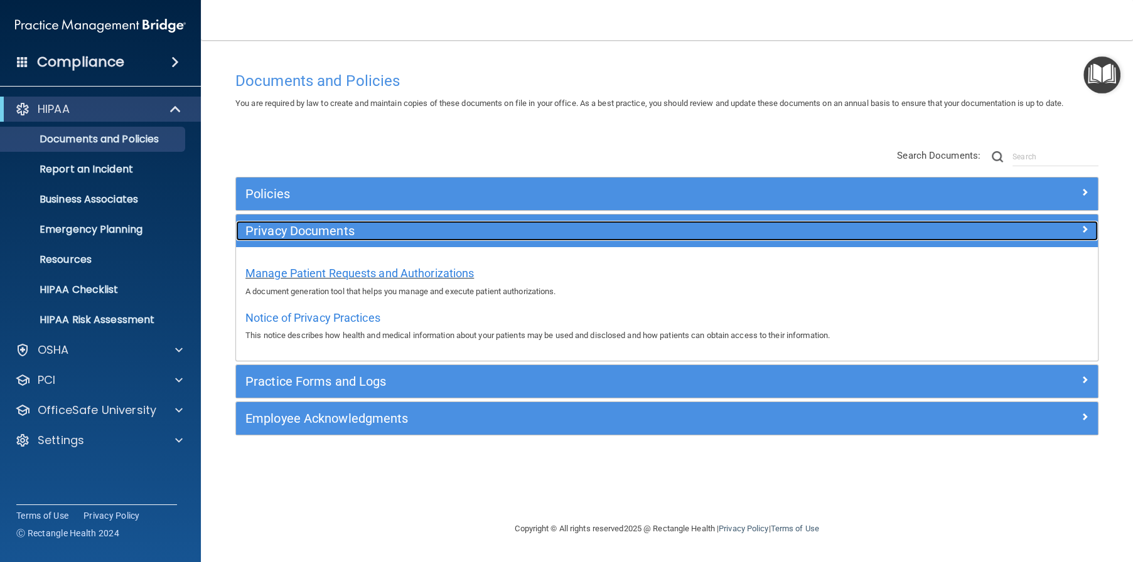
scroll to position [0, 0]
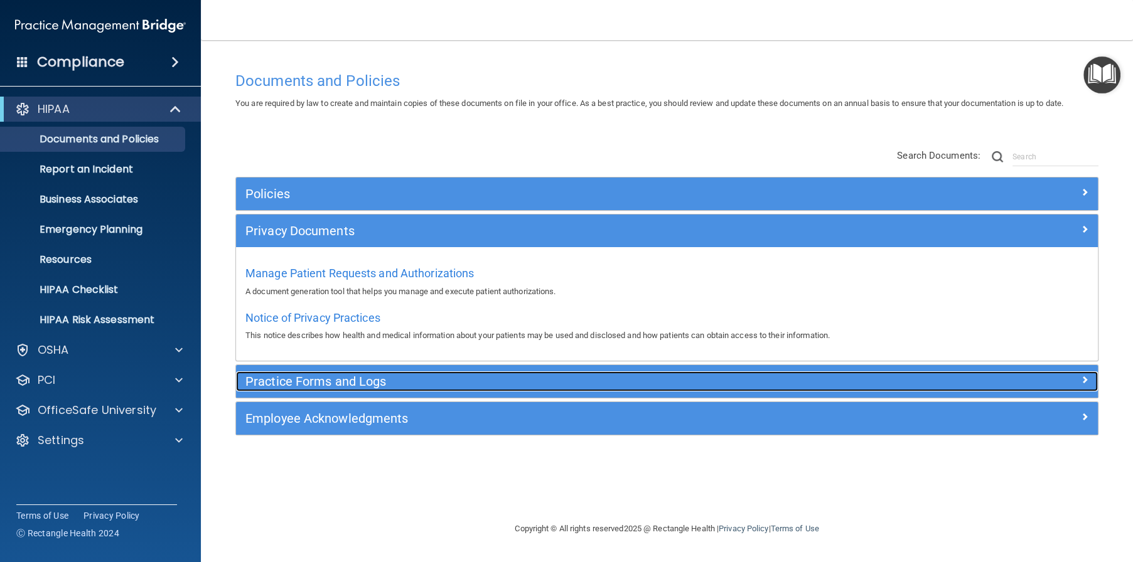
click at [323, 390] on div "Practice Forms and Logs" at bounding box center [559, 382] width 646 height 20
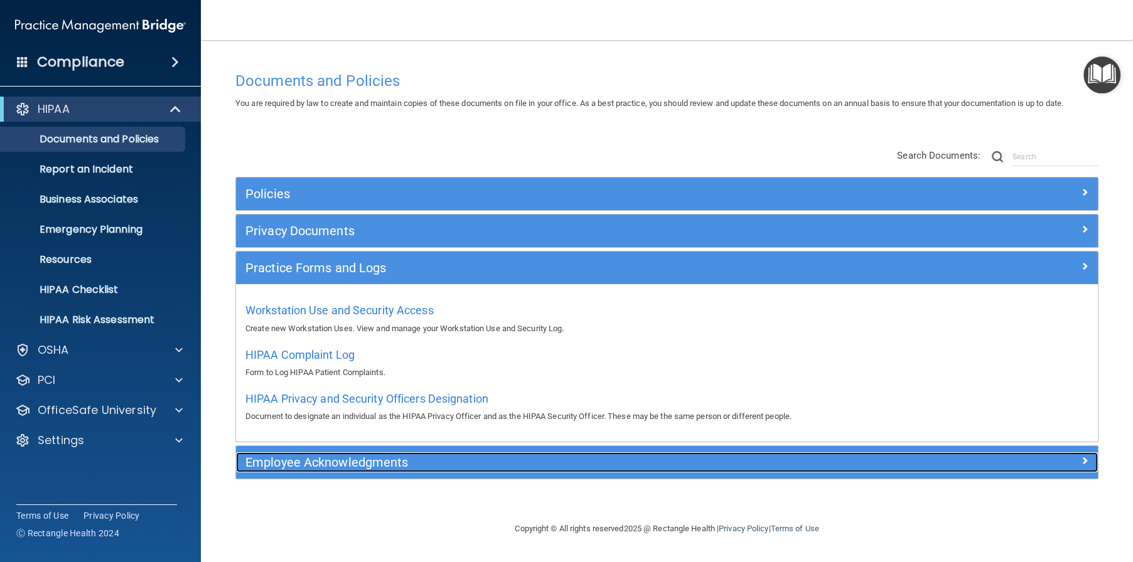
click at [335, 462] on h5 "Employee Acknowledgments" at bounding box center [559, 463] width 628 height 14
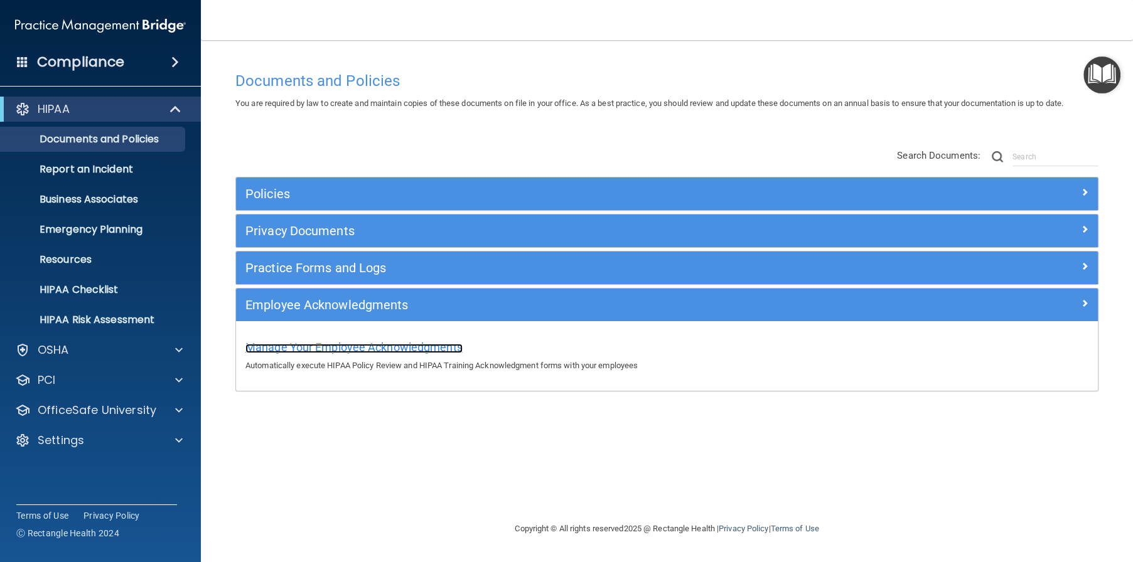
click at [382, 349] on span "Manage Your Employee Acknowledgments" at bounding box center [353, 347] width 217 height 13
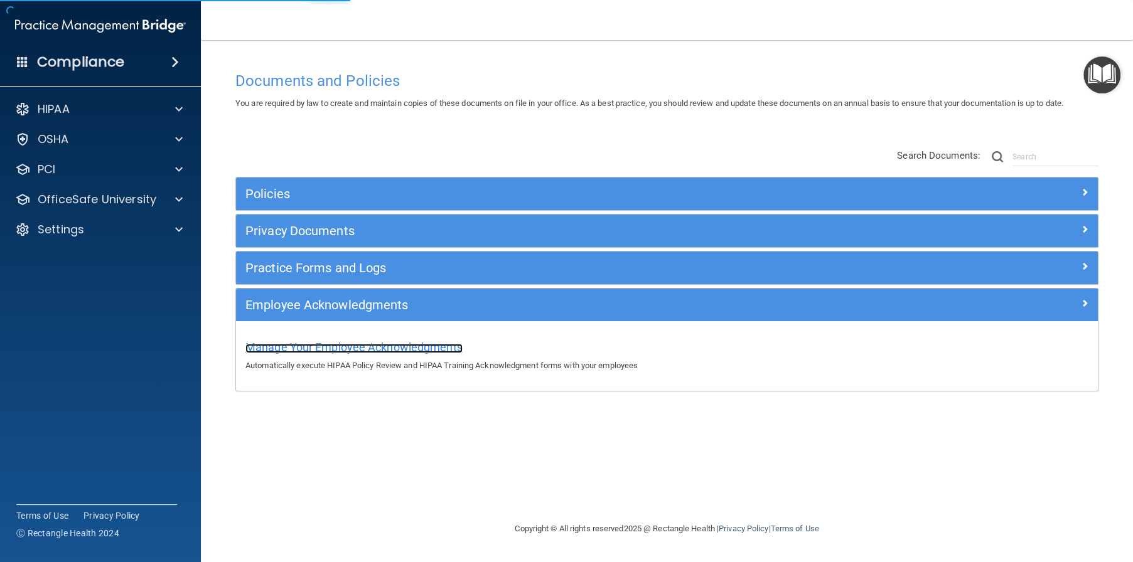
click at [387, 351] on span "Manage Your Employee Acknowledgments" at bounding box center [353, 347] width 217 height 13
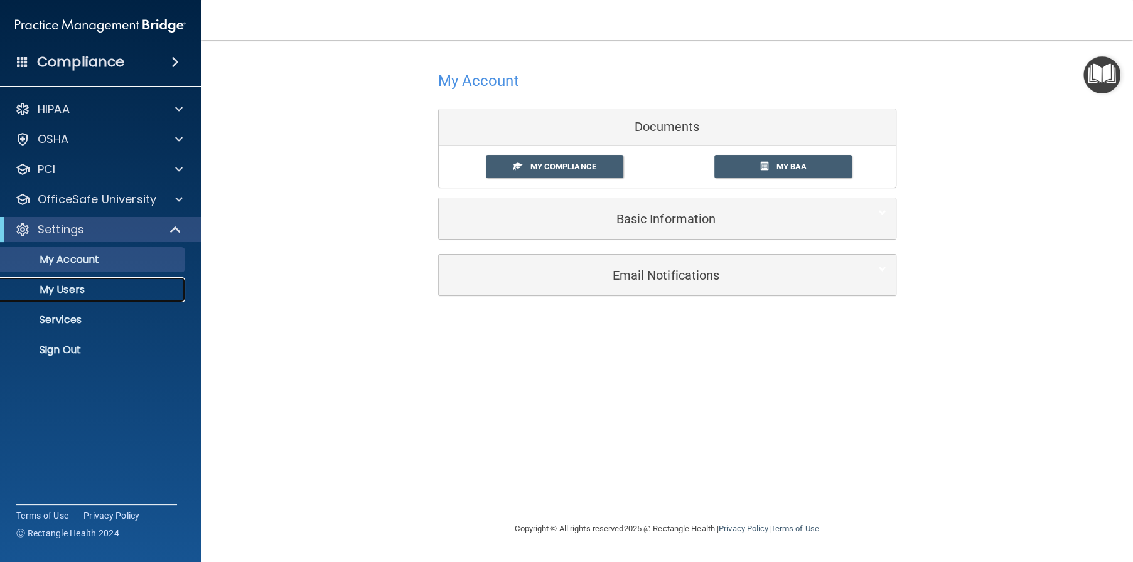
click at [69, 293] on p "My Users" at bounding box center [93, 290] width 171 height 13
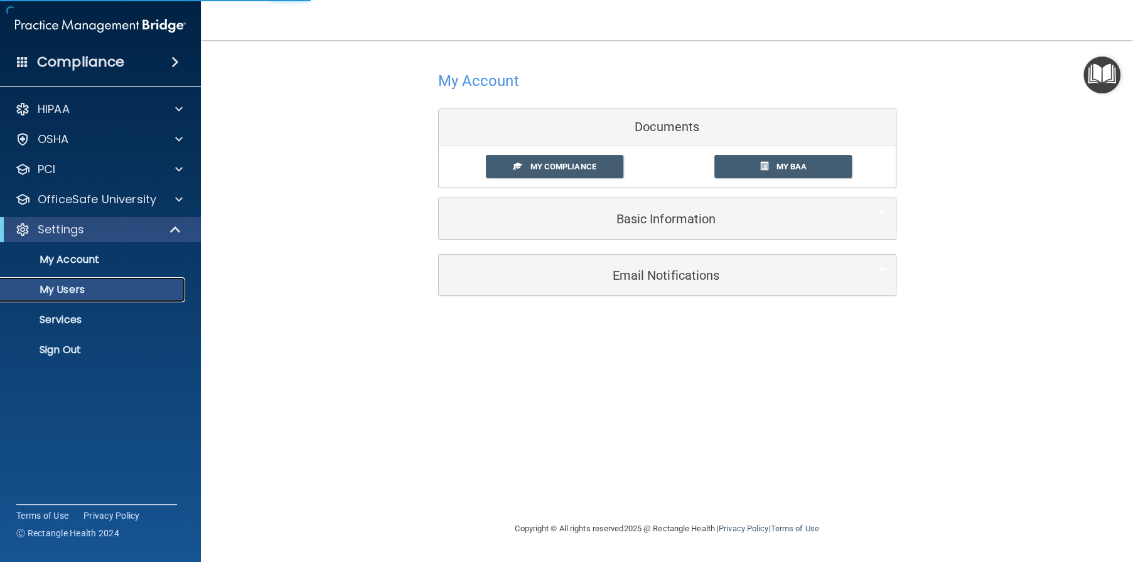
click at [69, 292] on p "My Users" at bounding box center [93, 290] width 171 height 13
select select "20"
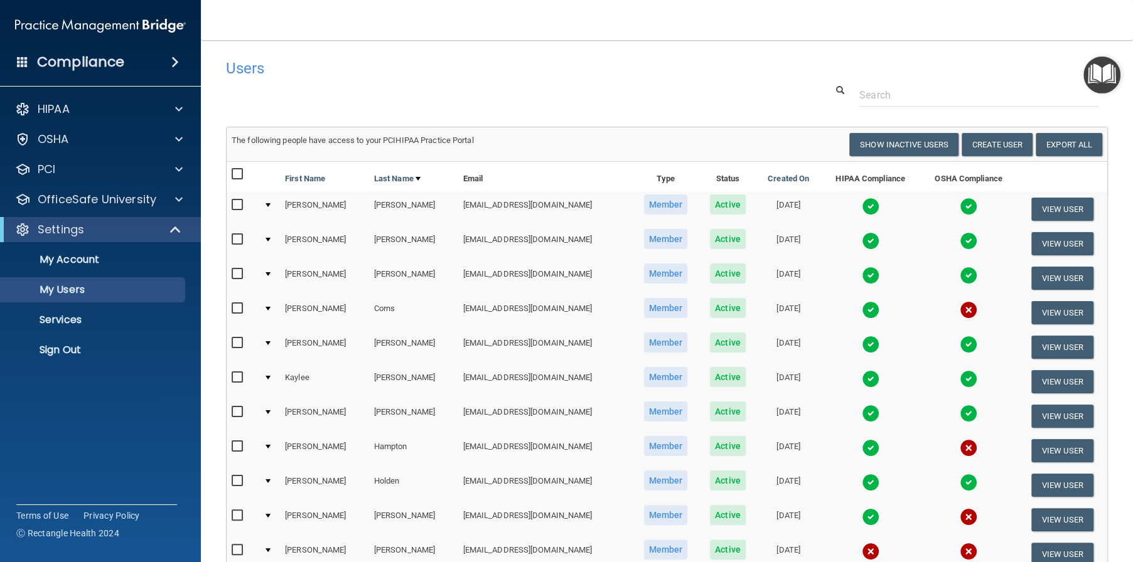
click at [236, 203] on input "checkbox" at bounding box center [239, 205] width 14 height 10
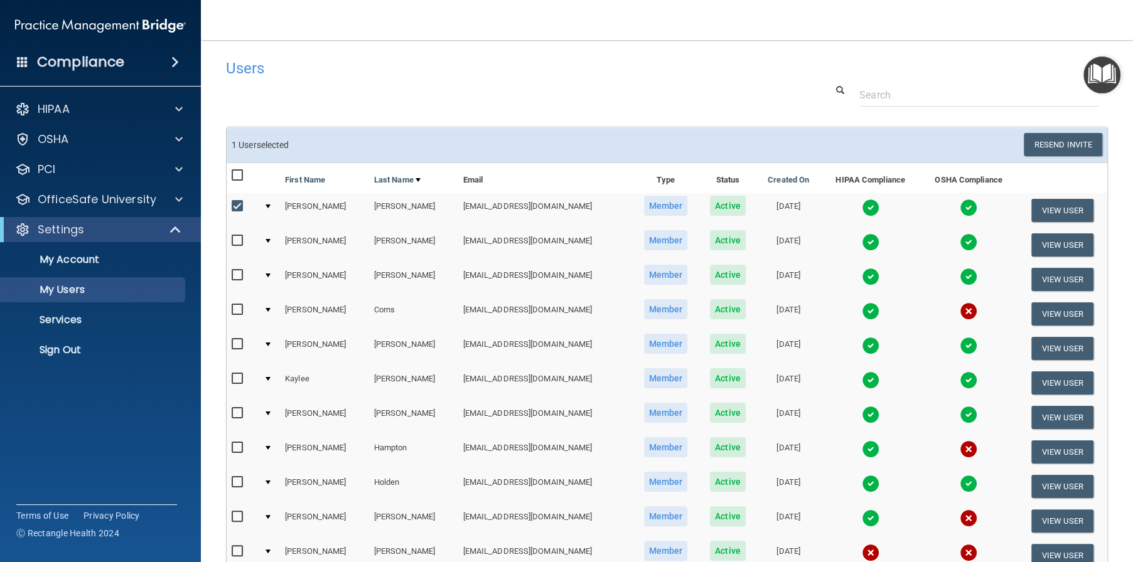
click at [236, 203] on input "checkbox" at bounding box center [239, 206] width 14 height 10
checkbox input "false"
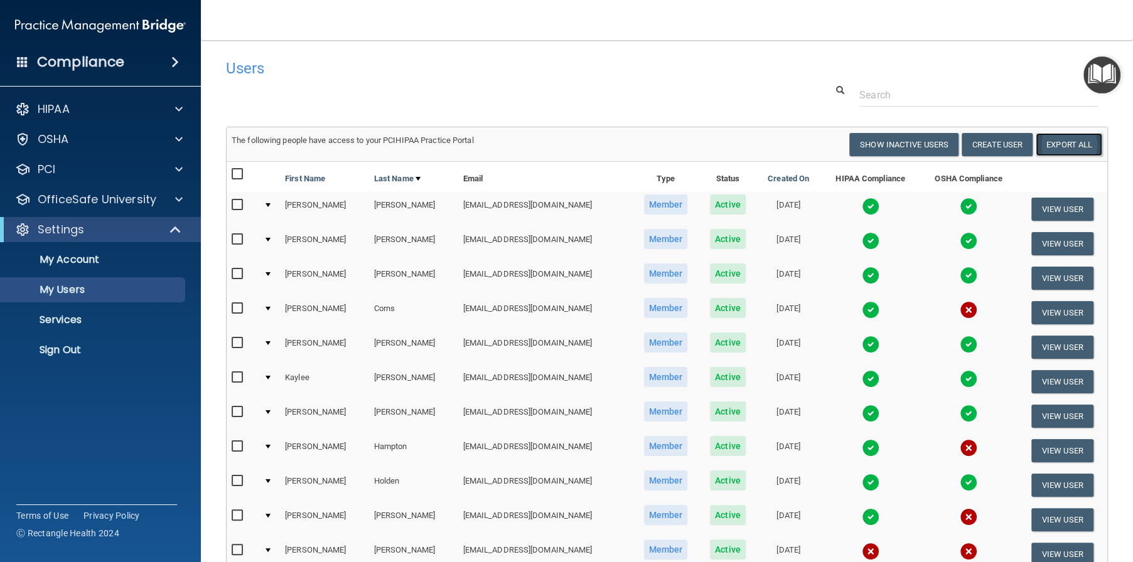
click at [1061, 151] on link "Export All" at bounding box center [1069, 144] width 67 height 23
click at [1105, 72] on img "Open Resource Center" at bounding box center [1101, 74] width 37 height 37
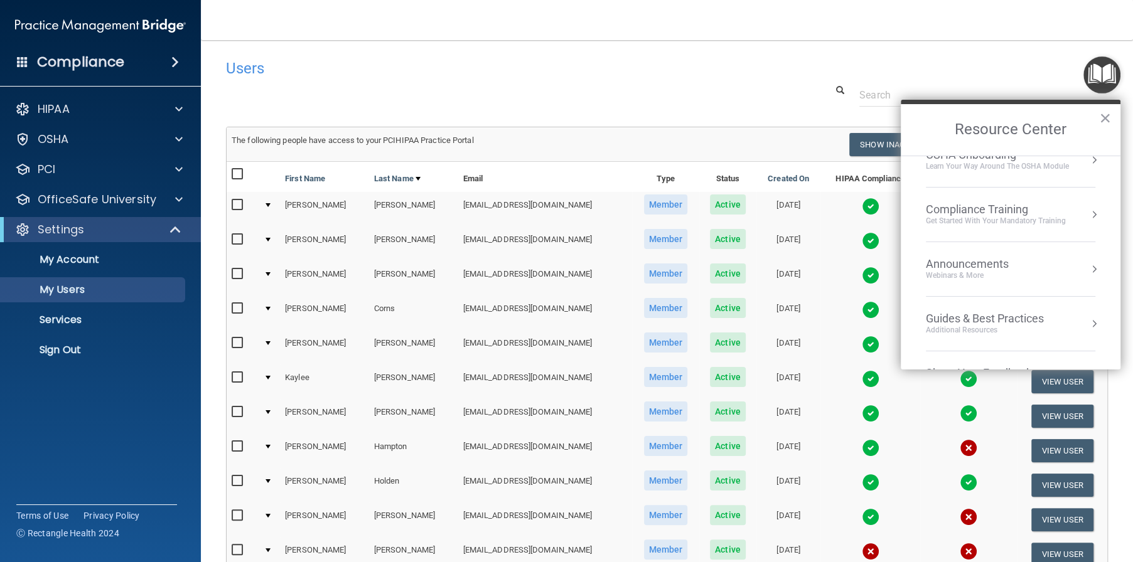
scroll to position [178, 0]
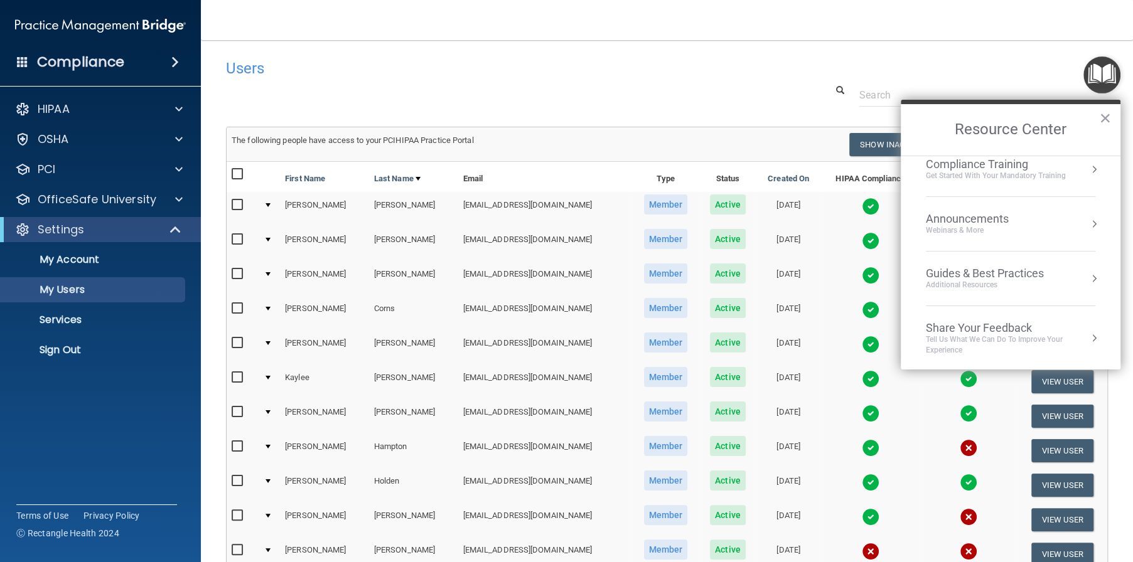
click at [997, 269] on div "Guides & Best Practices" at bounding box center [985, 274] width 118 height 14
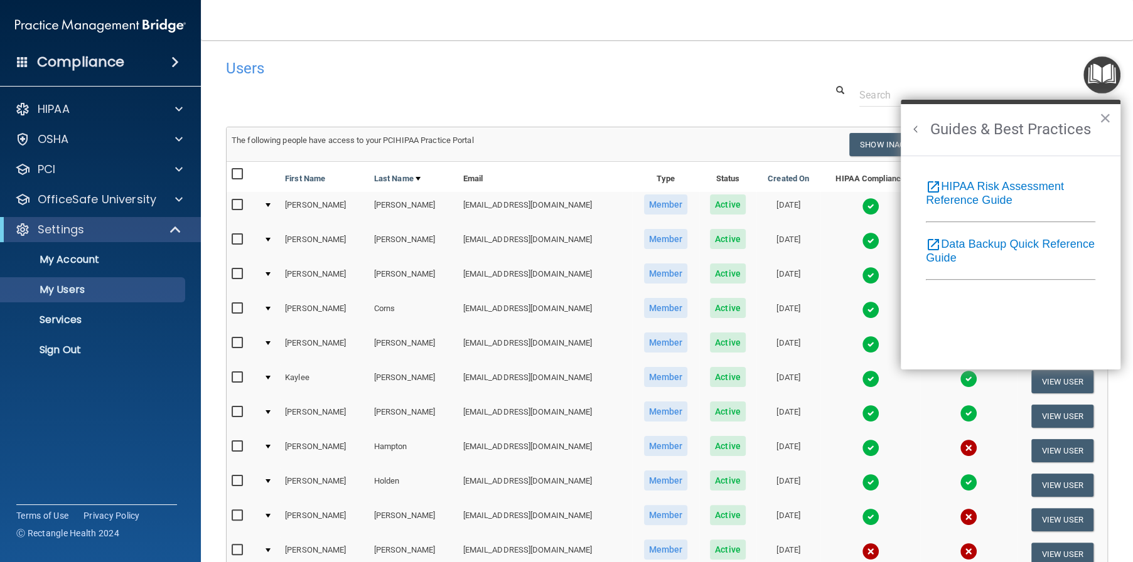
scroll to position [0, 0]
click at [916, 130] on button "Back to Resource Center Home" at bounding box center [915, 129] width 13 height 13
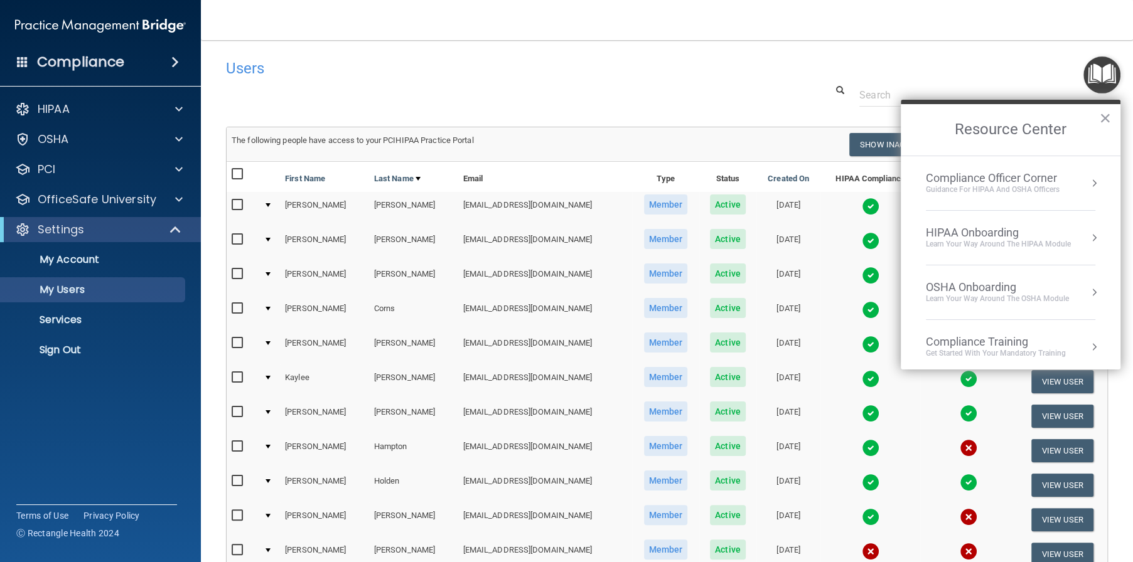
scroll to position [178, 0]
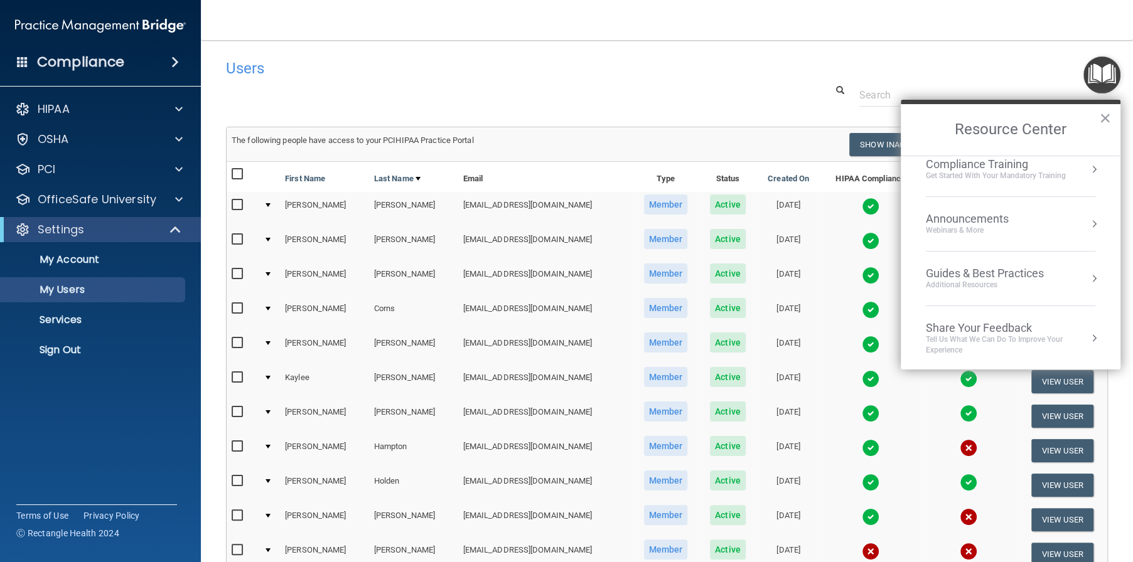
click at [946, 176] on div "Get Started with your mandatory training" at bounding box center [996, 176] width 140 height 11
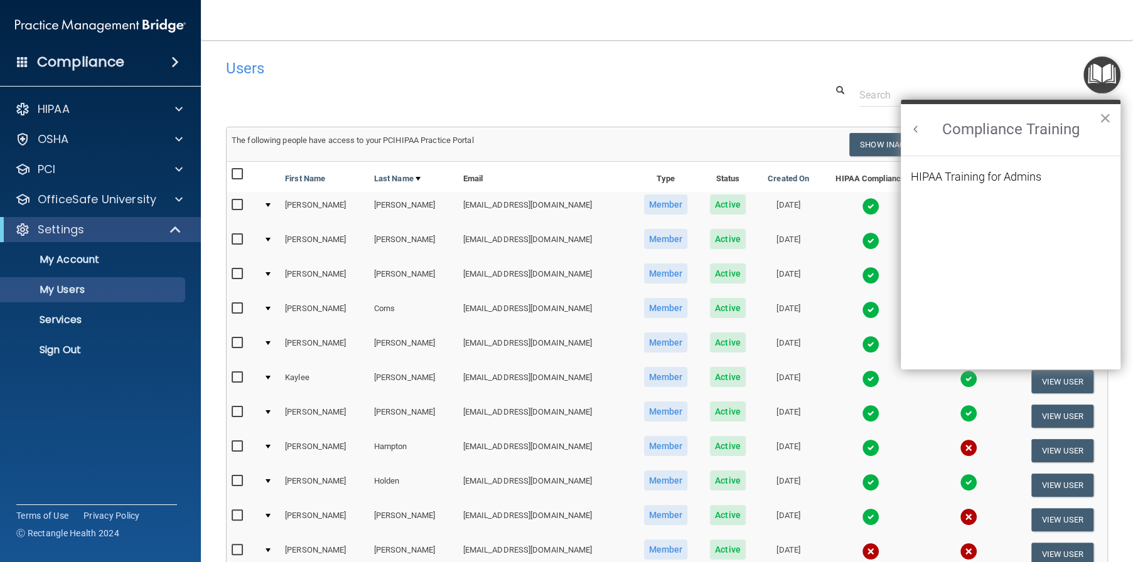
scroll to position [0, 0]
click at [946, 175] on div "HIPAA Training for Admins" at bounding box center [976, 176] width 131 height 11
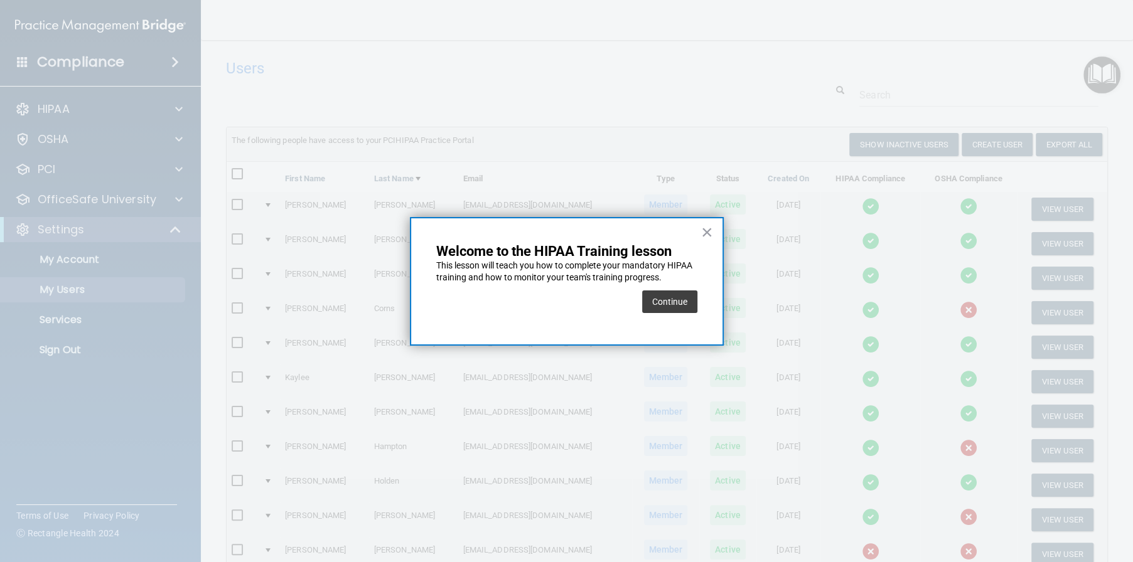
click at [678, 300] on button "Continue" at bounding box center [669, 302] width 55 height 23
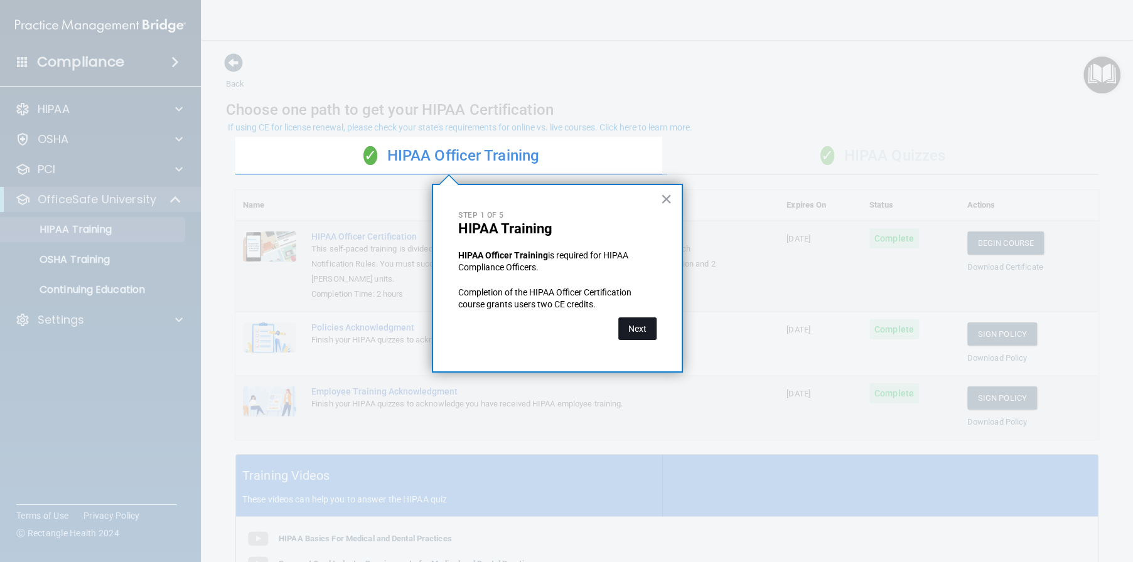
click at [644, 329] on button "Next" at bounding box center [637, 329] width 38 height 23
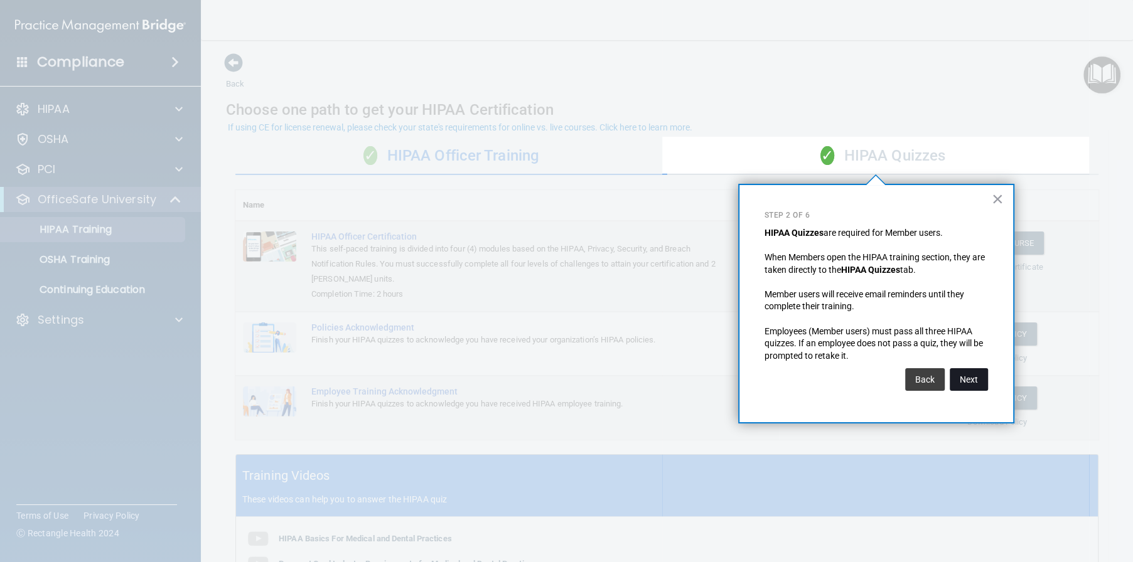
click at [979, 387] on button "Next" at bounding box center [969, 379] width 38 height 23
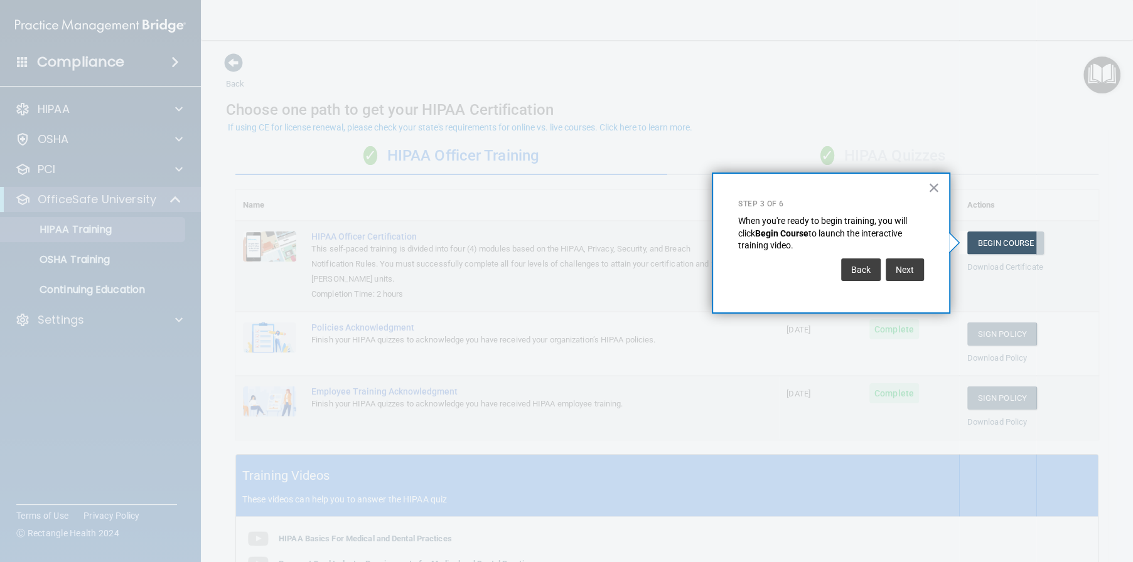
click at [909, 284] on div "Back Next" at bounding box center [831, 269] width 186 height 35
click at [906, 269] on button "Next" at bounding box center [905, 270] width 38 height 23
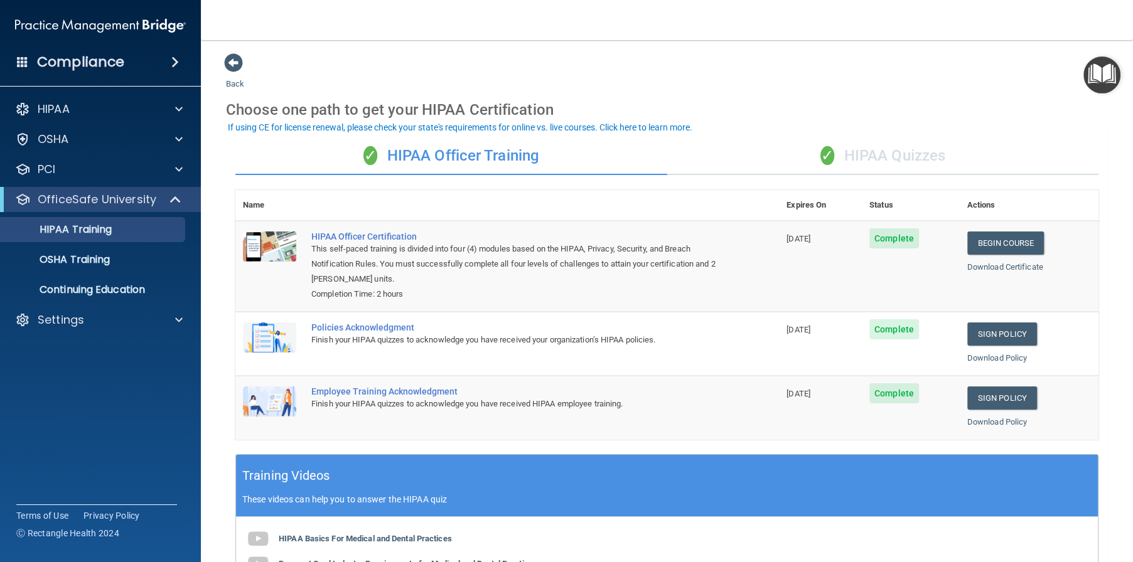
click at [1099, 79] on img "Open Resource Center" at bounding box center [1101, 74] width 37 height 37
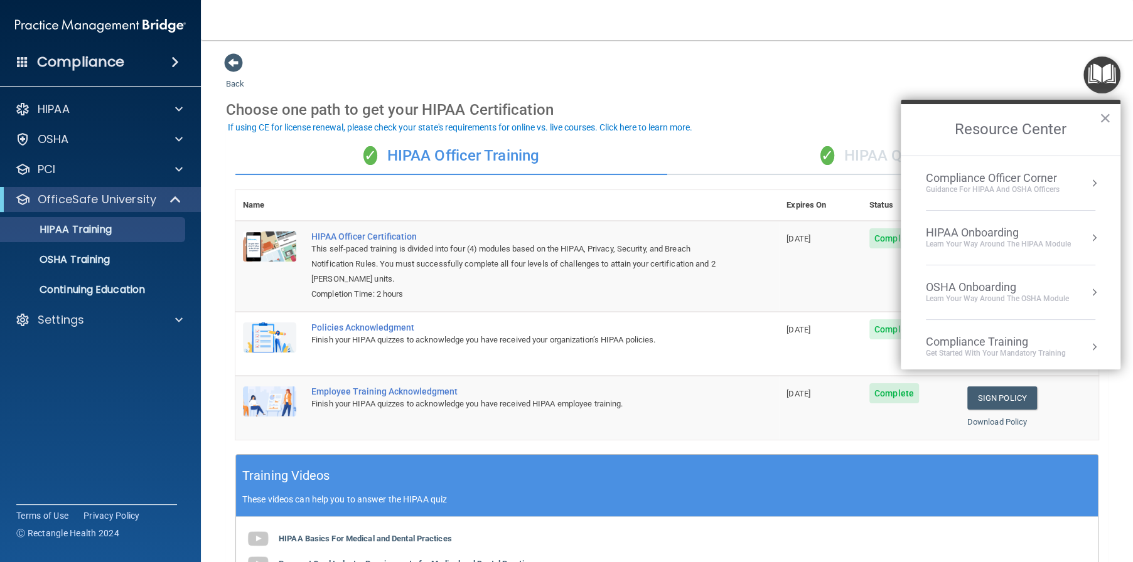
click at [999, 231] on div "HIPAA Onboarding" at bounding box center [998, 233] width 145 height 14
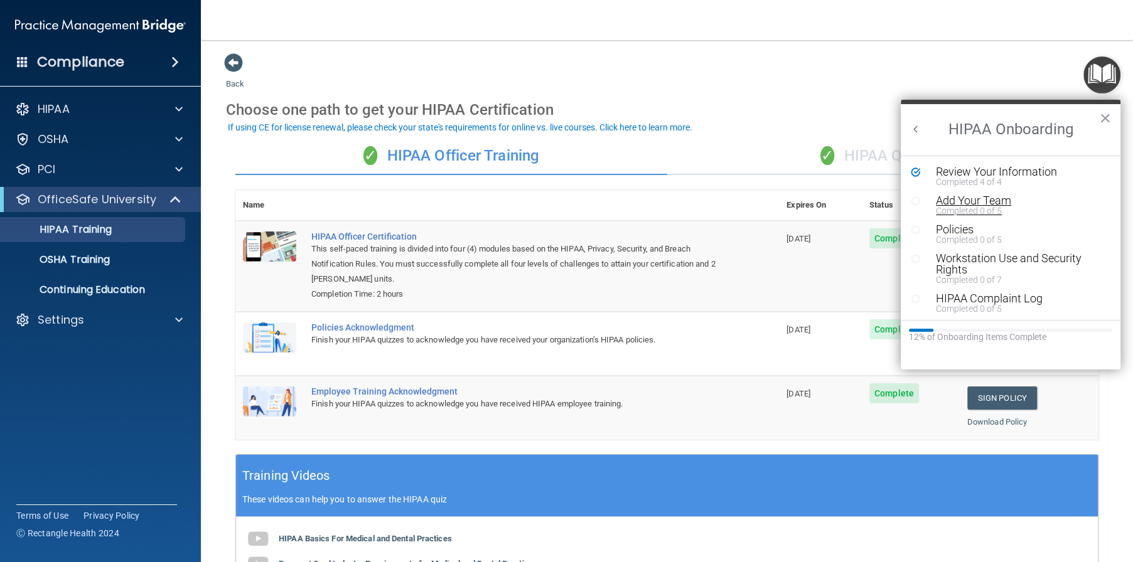
click at [991, 203] on div "Add Your Team" at bounding box center [1015, 200] width 159 height 11
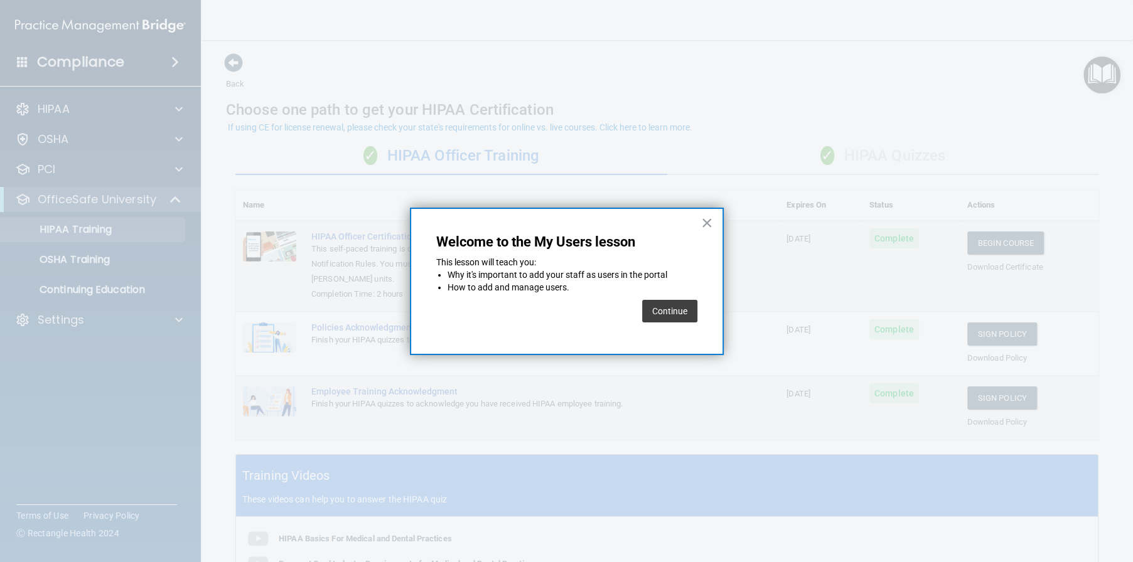
click at [670, 317] on button "Continue" at bounding box center [669, 311] width 55 height 23
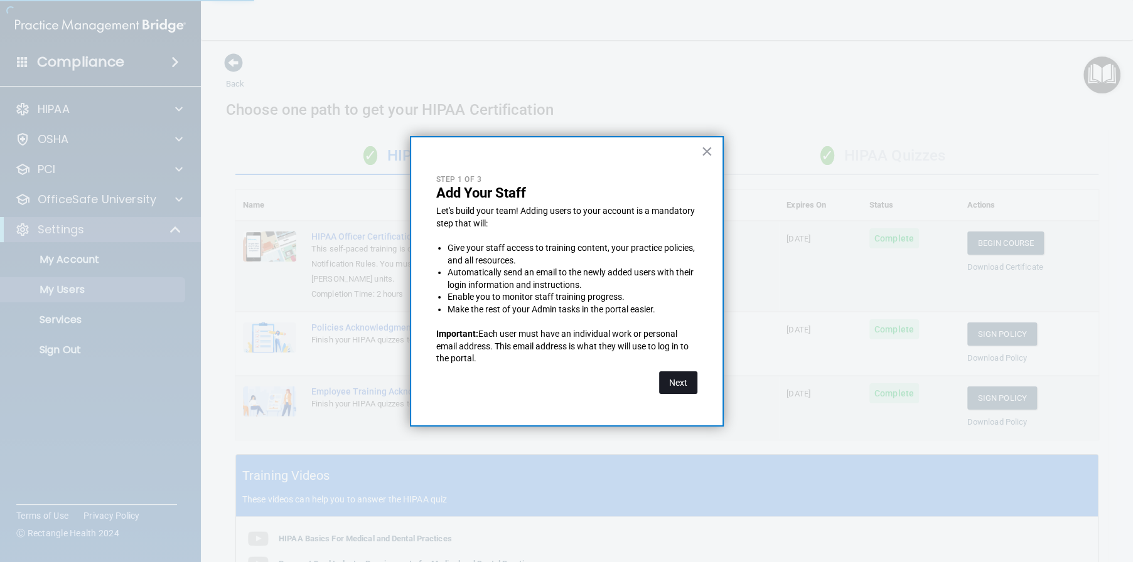
click at [690, 383] on button "Next" at bounding box center [678, 383] width 38 height 23
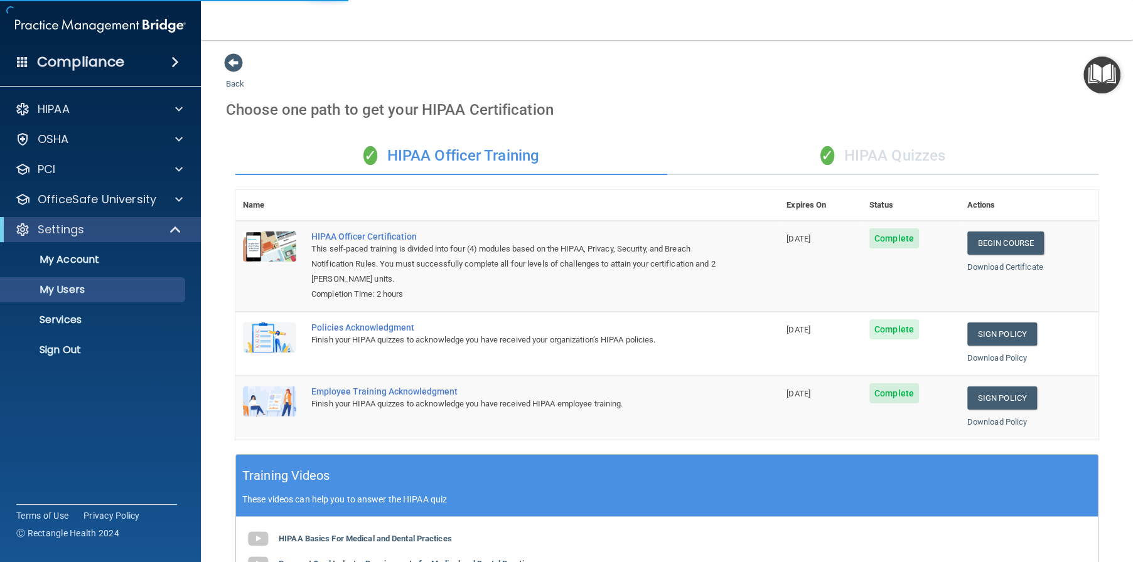
select select "20"
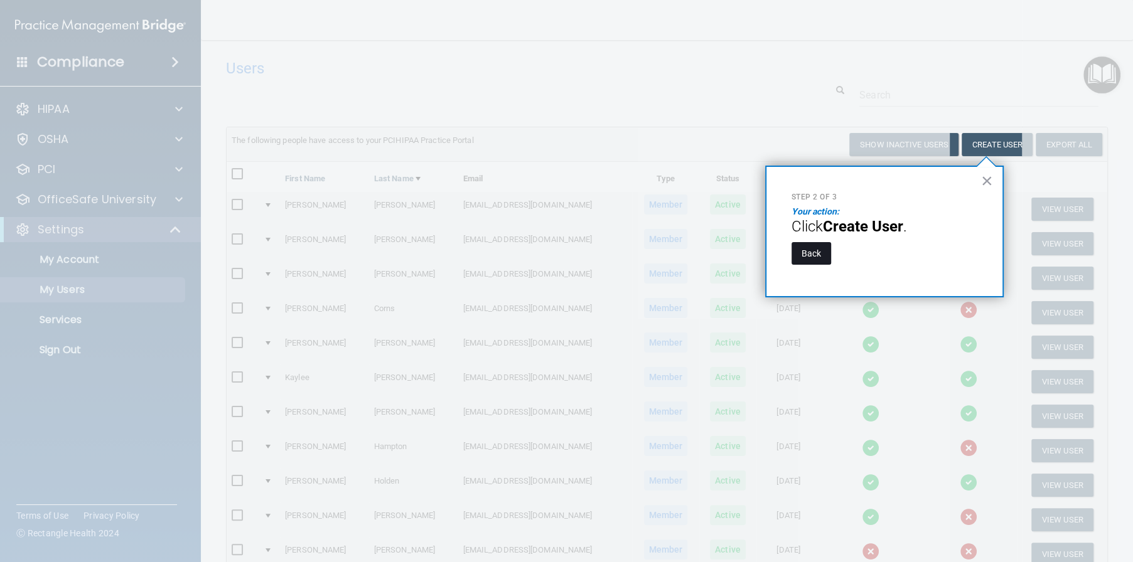
click at [803, 256] on button "Back" at bounding box center [811, 253] width 40 height 23
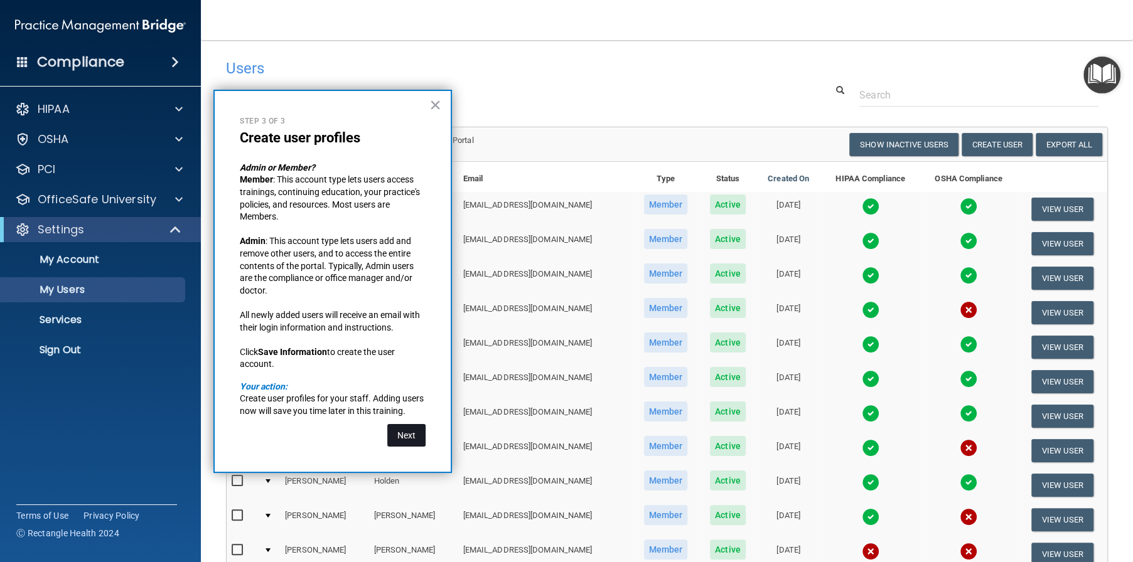
click at [403, 436] on button "Next" at bounding box center [406, 435] width 38 height 23
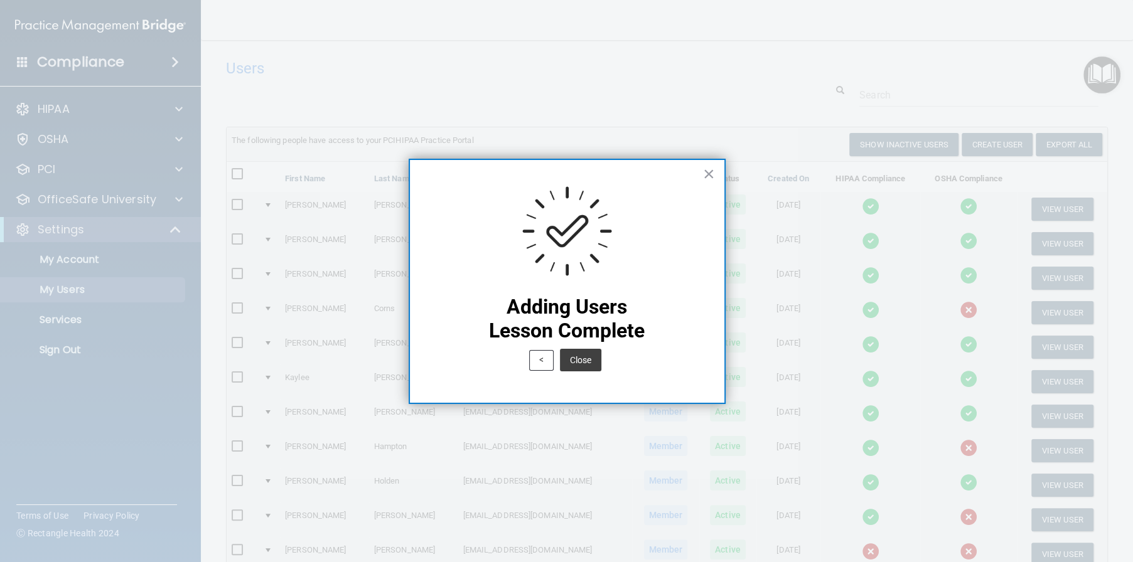
click at [591, 365] on button "Close" at bounding box center [580, 360] width 41 height 23
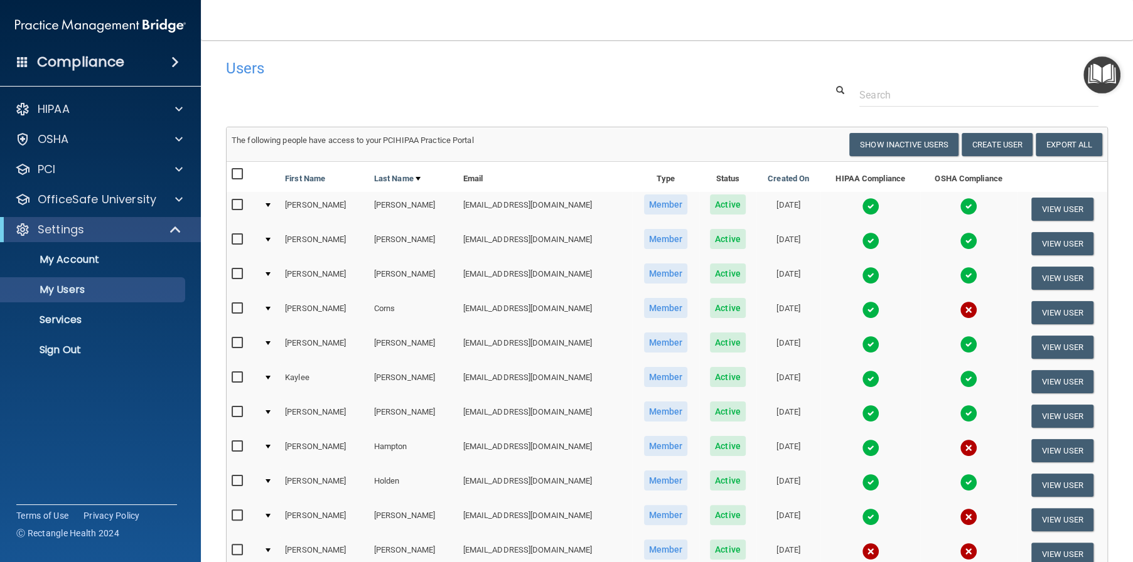
click at [1110, 77] on img "Open Resource Center" at bounding box center [1101, 74] width 37 height 37
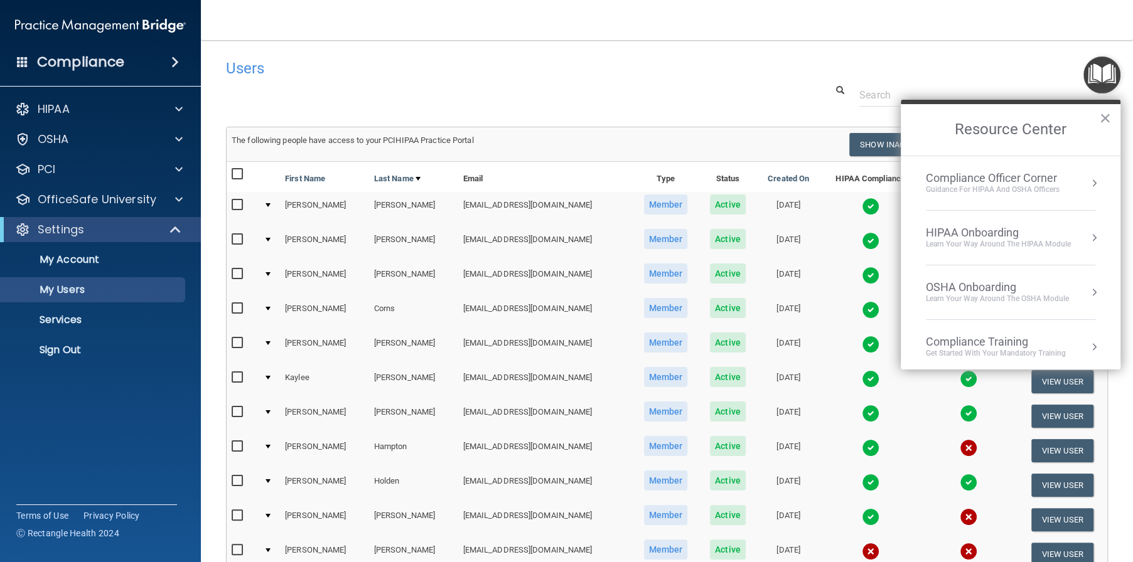
click at [999, 241] on div "Learn Your Way around the HIPAA module" at bounding box center [998, 244] width 145 height 11
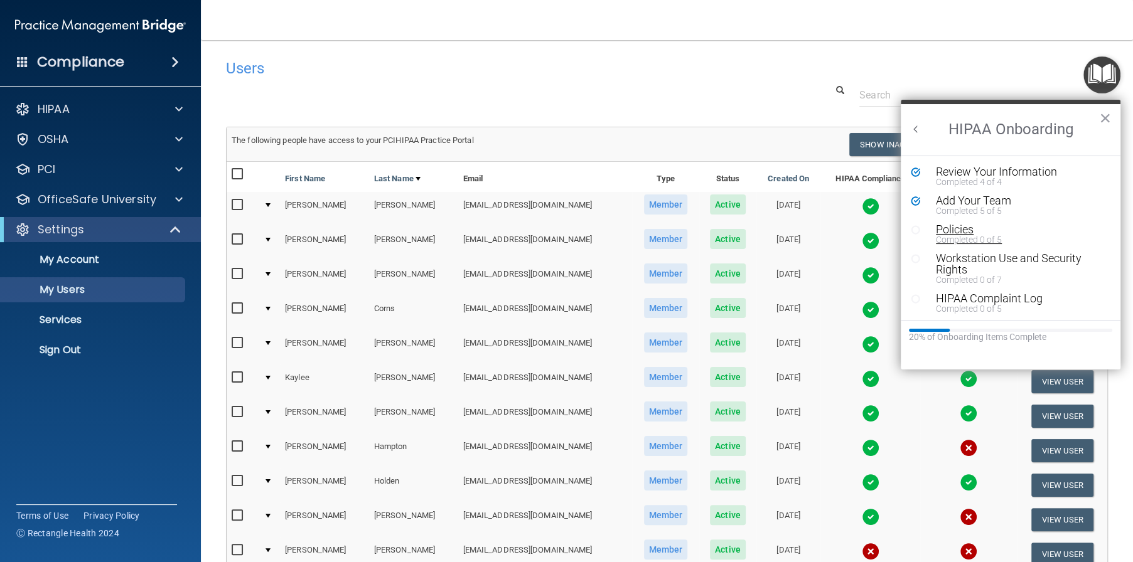
click at [963, 235] on div "Completed 0 of 5" at bounding box center [1015, 239] width 159 height 9
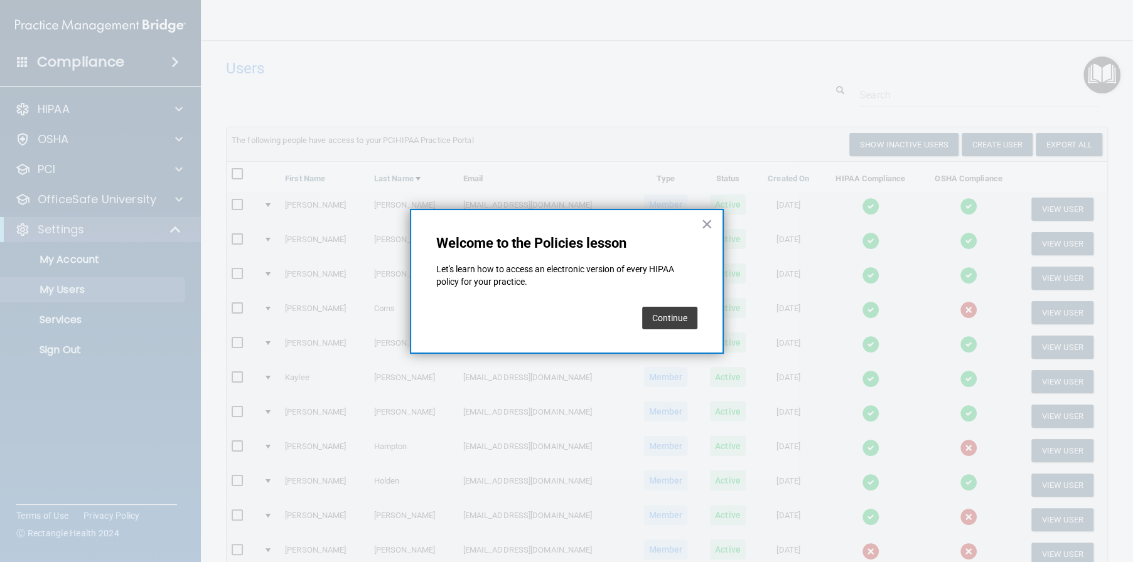
click at [658, 323] on button "Continue" at bounding box center [669, 318] width 55 height 23
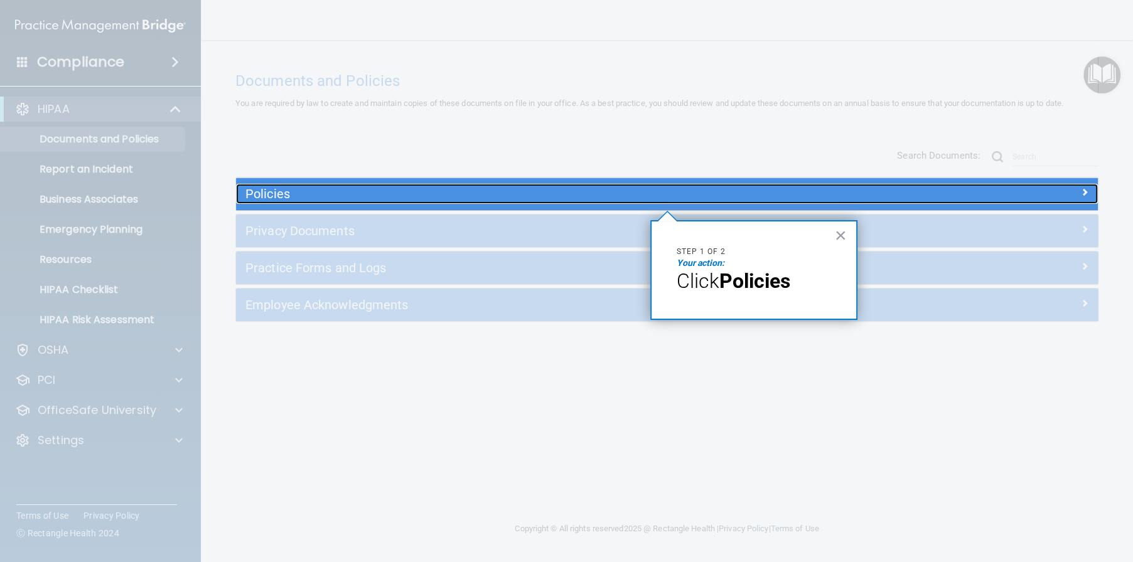
click at [650, 199] on h5 "Policies" at bounding box center [559, 194] width 628 height 14
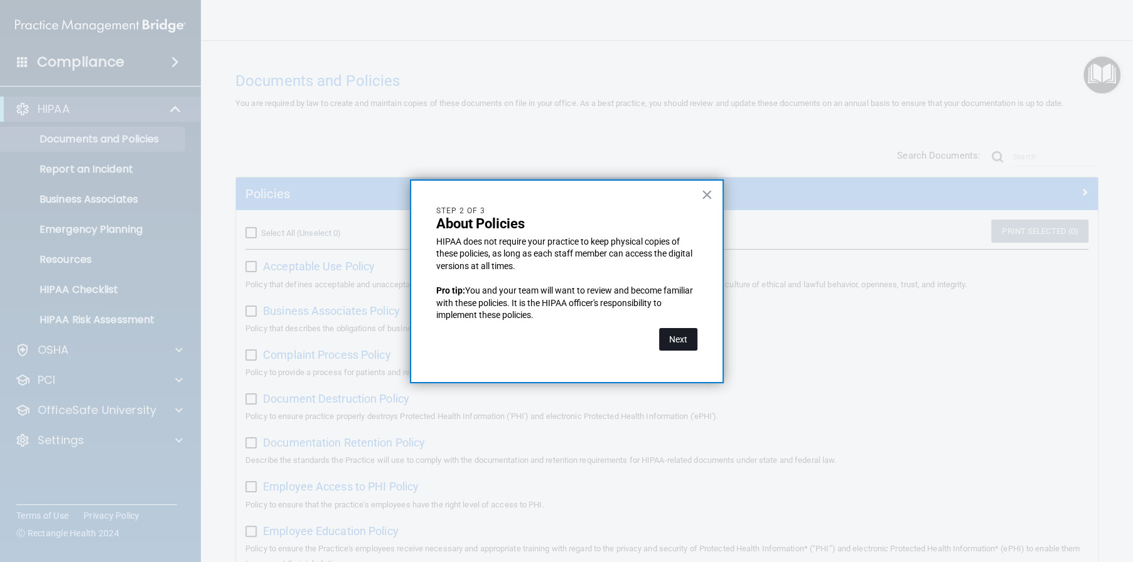
click at [678, 341] on button "Next" at bounding box center [678, 339] width 38 height 23
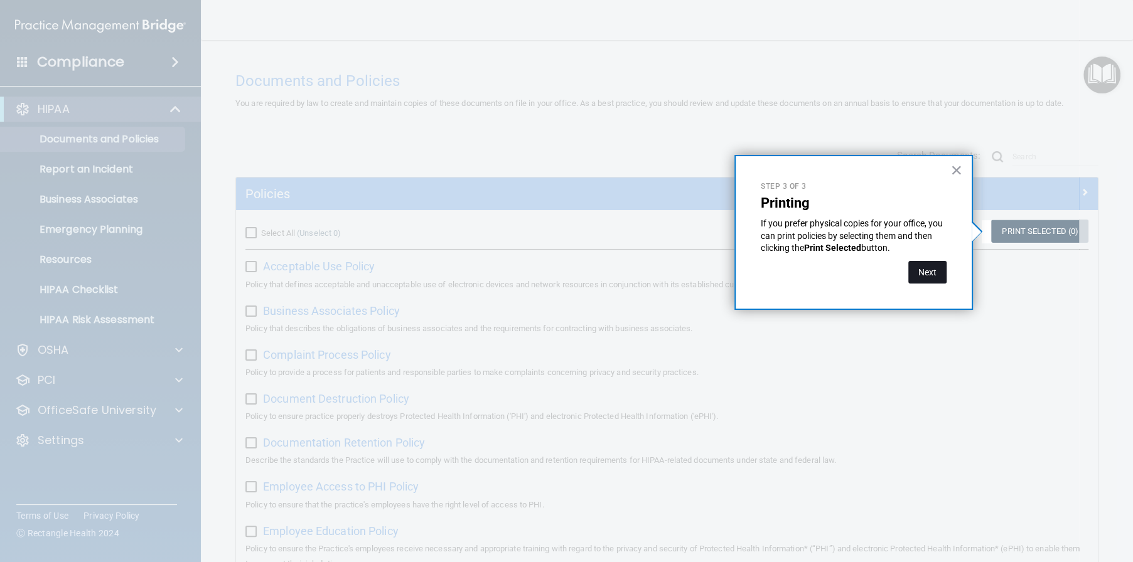
click at [934, 273] on button "Next" at bounding box center [927, 272] width 38 height 23
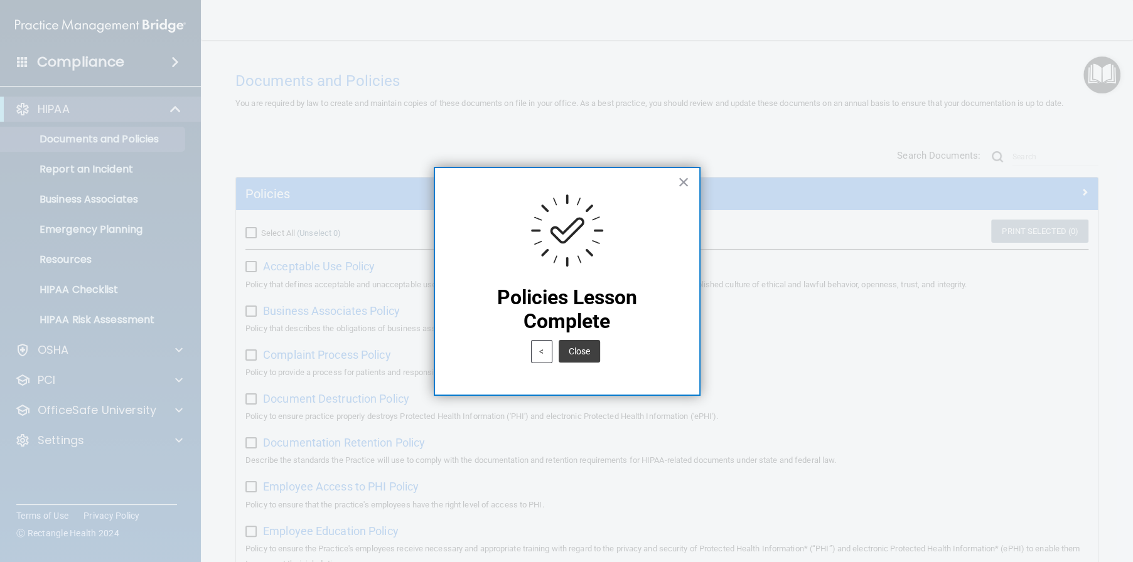
click at [594, 351] on button "Close" at bounding box center [579, 351] width 41 height 23
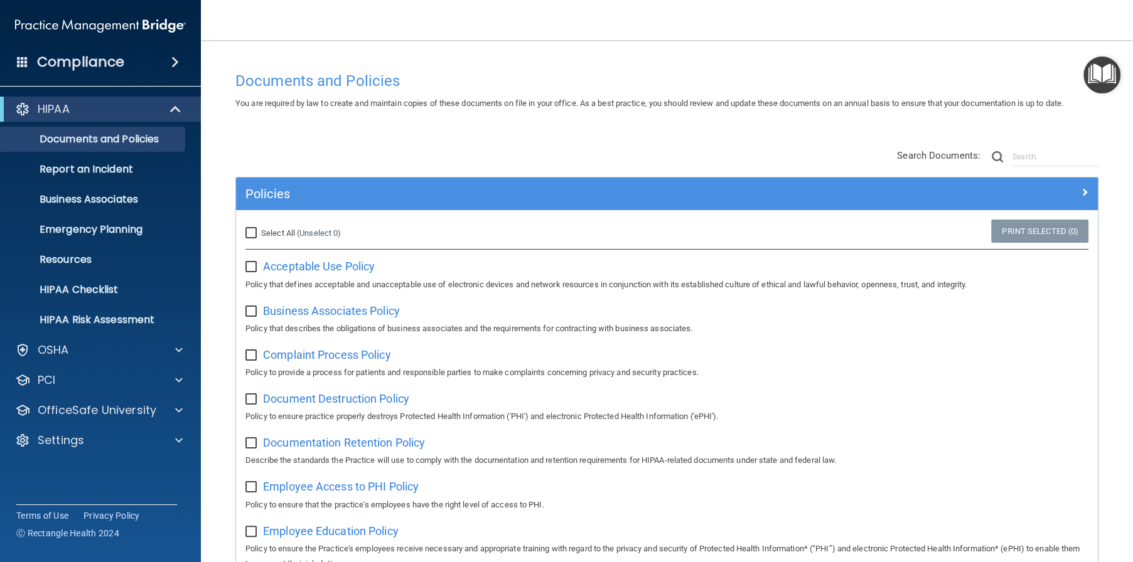
click at [1098, 80] on img "Open Resource Center" at bounding box center [1101, 74] width 37 height 37
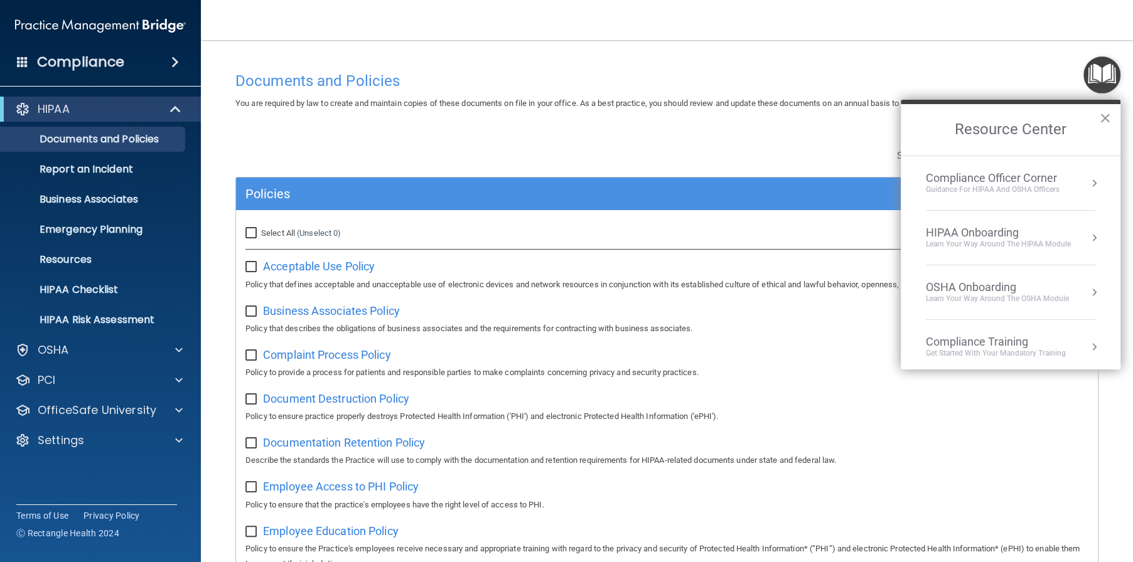
click at [1008, 234] on div "HIPAA Onboarding" at bounding box center [998, 233] width 145 height 14
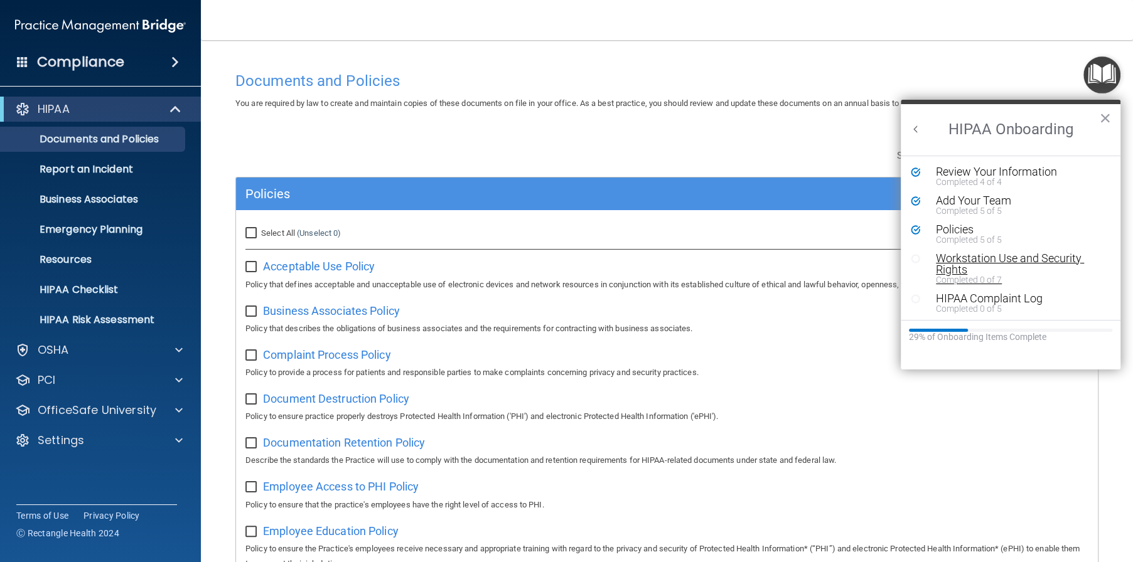
click at [968, 260] on div "Workstation Use and Security Rights" at bounding box center [1015, 264] width 159 height 23
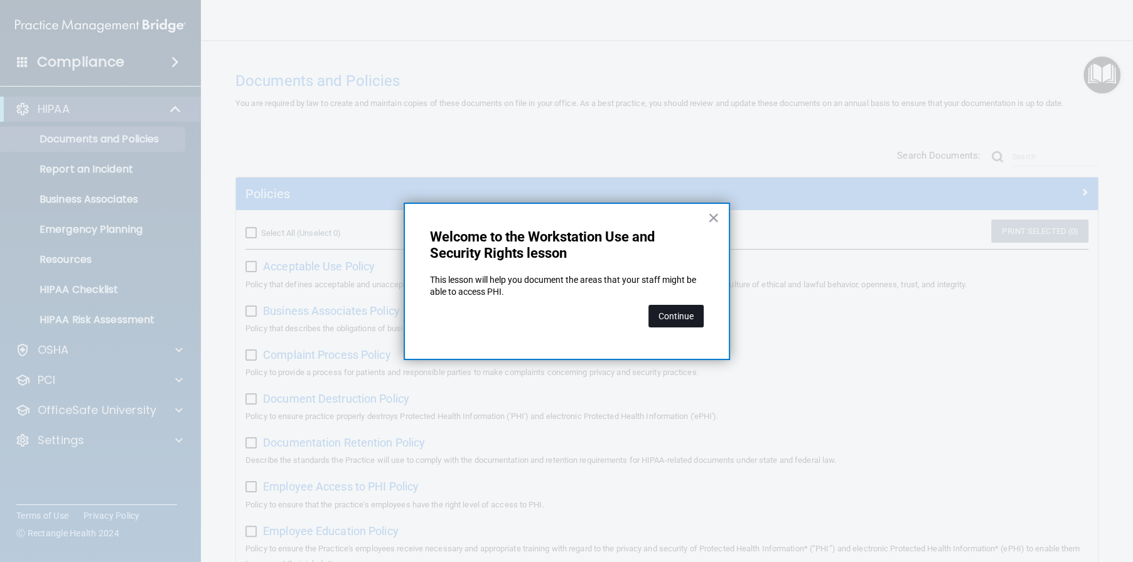
click at [673, 319] on button "Continue" at bounding box center [675, 316] width 55 height 23
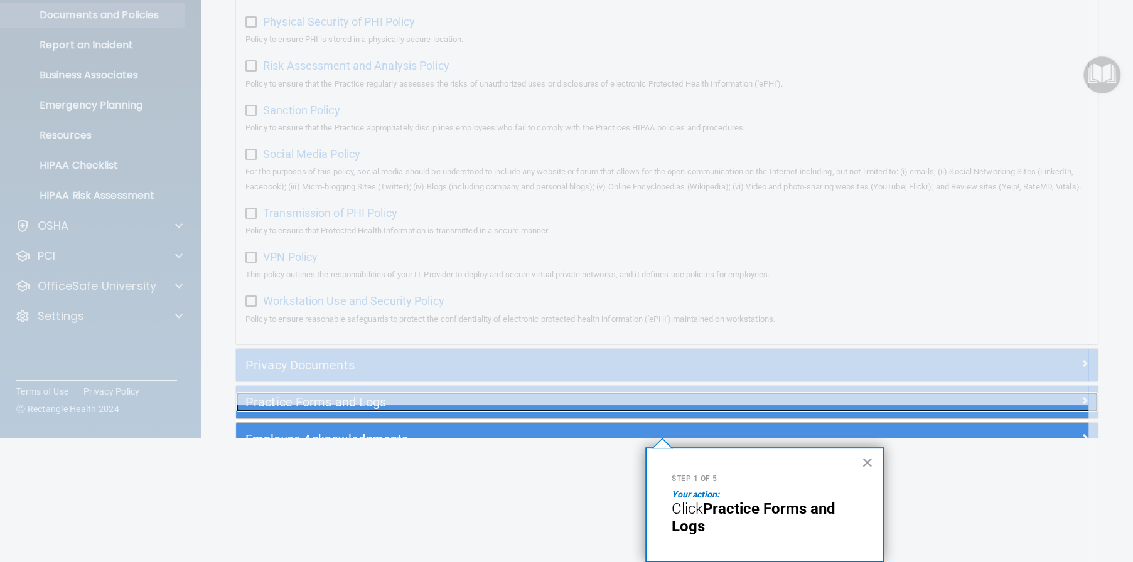
click at [615, 409] on h5 "Practice Forms and Logs" at bounding box center [559, 402] width 628 height 14
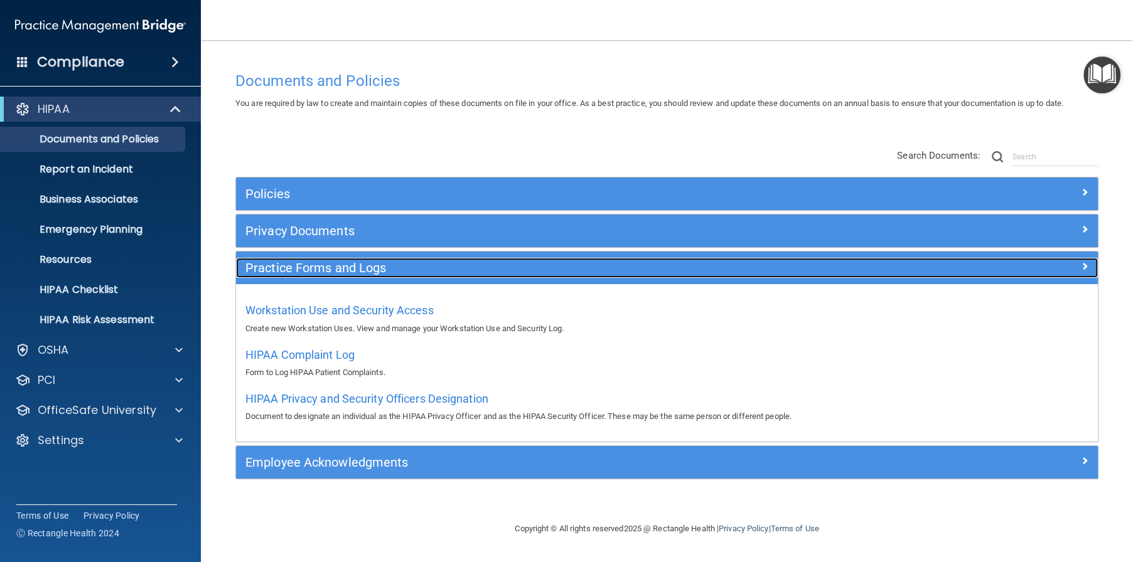
scroll to position [0, 0]
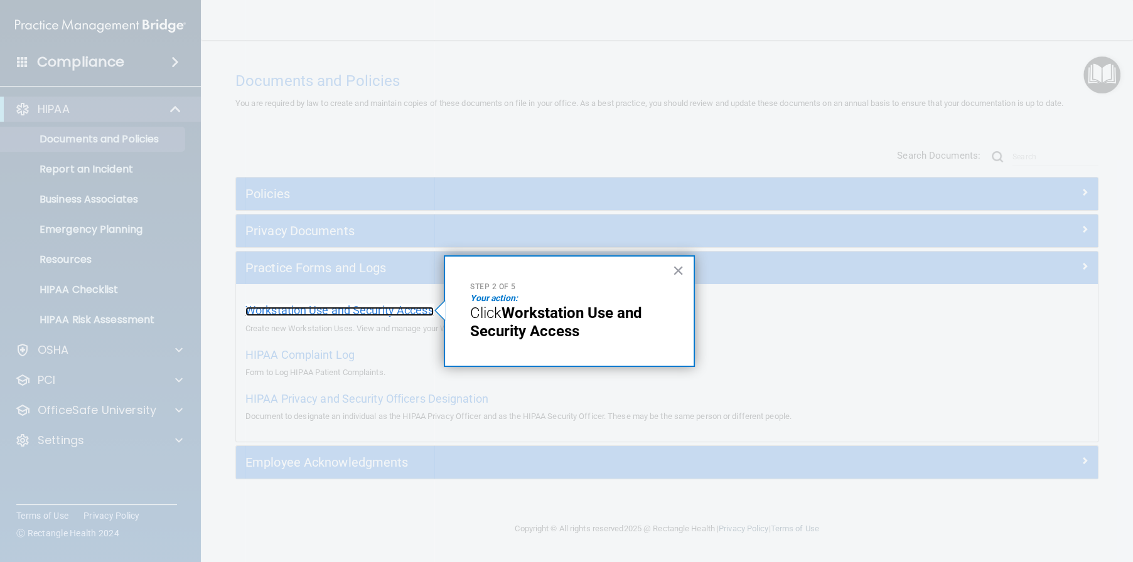
click at [399, 310] on span "Workstation Use and Security Access" at bounding box center [339, 310] width 188 height 13
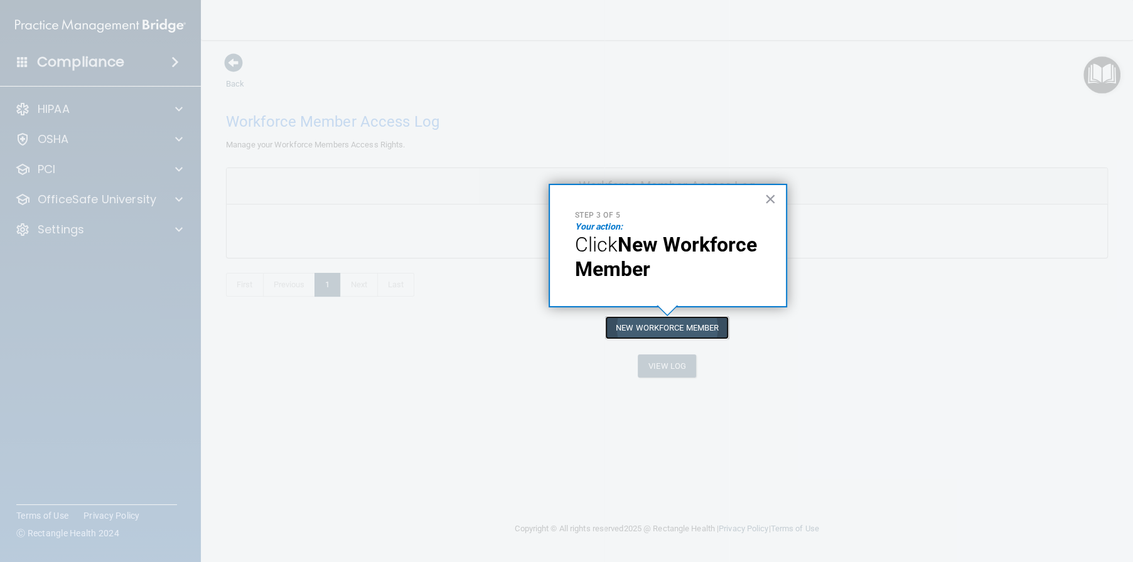
click at [680, 329] on button "New Workforce Member" at bounding box center [667, 327] width 124 height 23
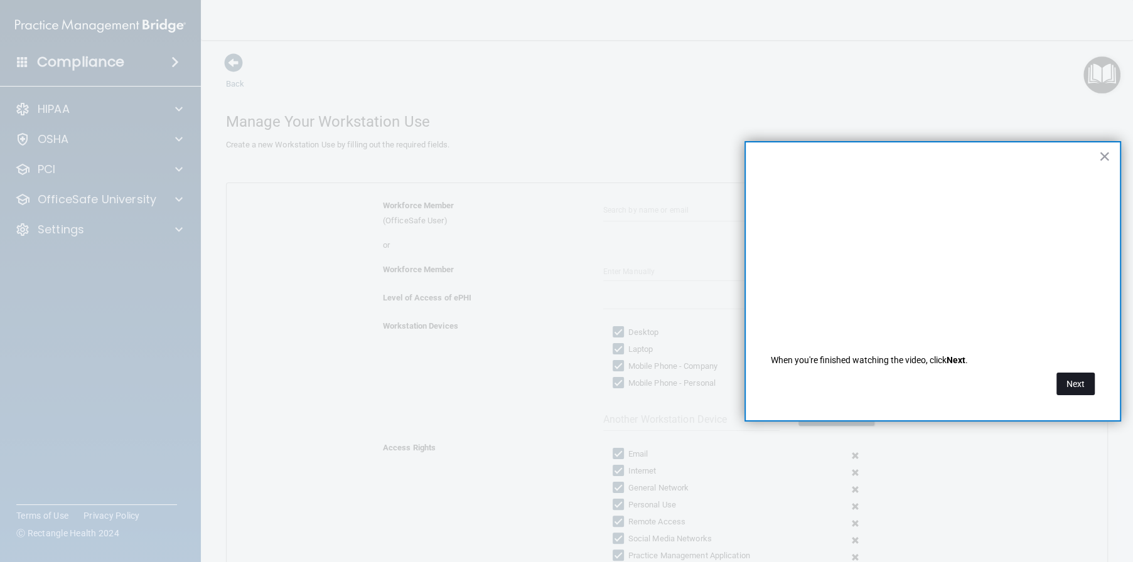
click at [1066, 382] on button "Next" at bounding box center [1075, 384] width 38 height 23
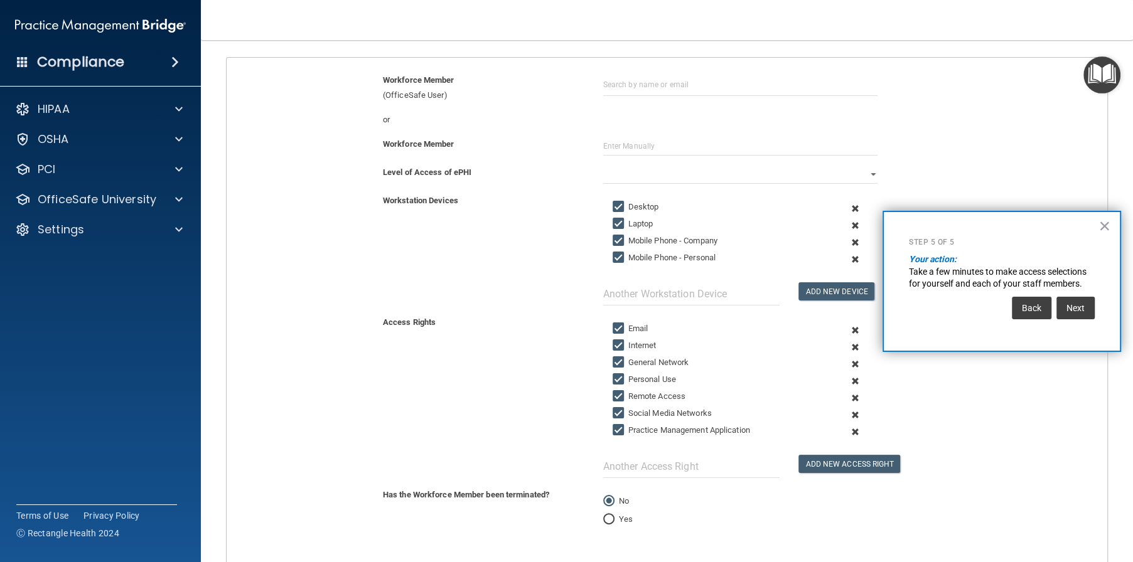
scroll to position [63, 0]
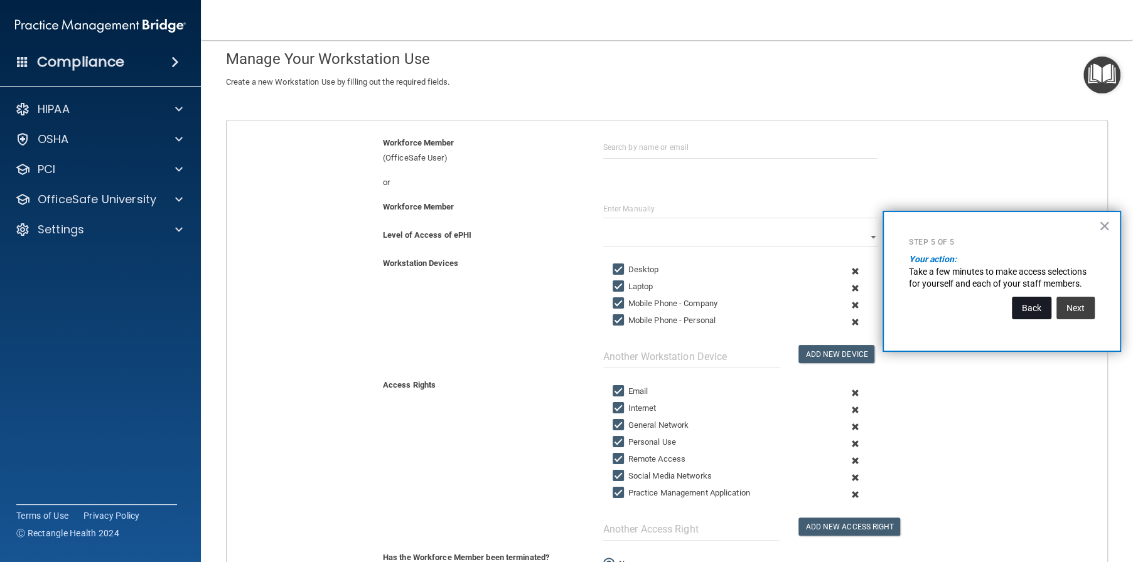
click at [1028, 317] on button "Back" at bounding box center [1032, 308] width 40 height 23
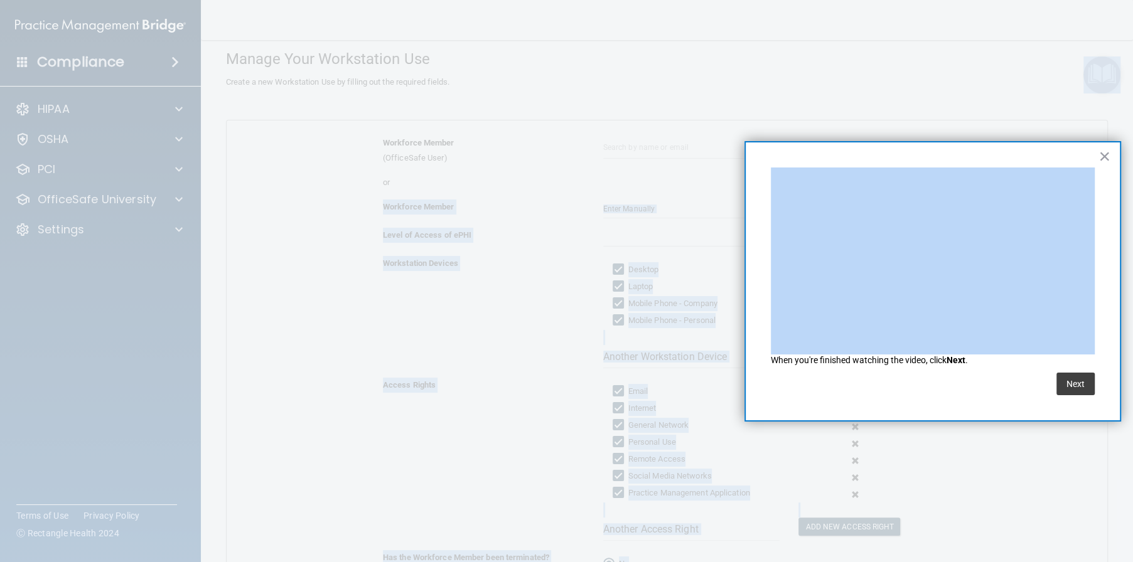
drag, startPoint x: 960, startPoint y: 157, endPoint x: 1189, endPoint y: 210, distance: 234.4
click at [1132, 210] on html "Compliance HIPAA Documents and Policies Report an Incident Business Associates …" at bounding box center [566, 281] width 1133 height 562
click at [1078, 383] on button "Next" at bounding box center [1075, 384] width 38 height 23
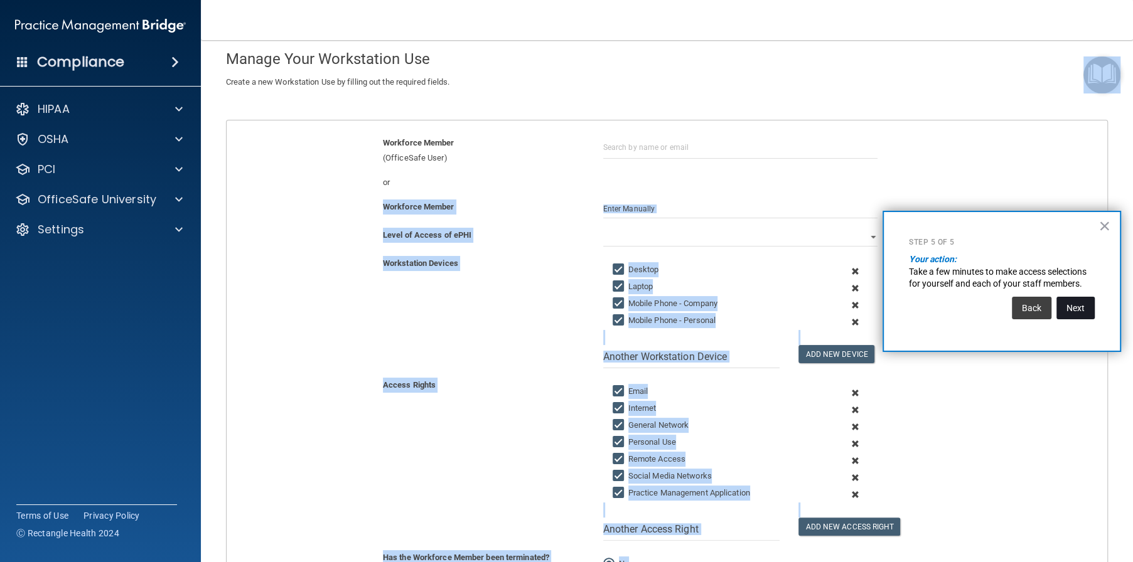
click at [1078, 312] on button "Next" at bounding box center [1075, 308] width 38 height 23
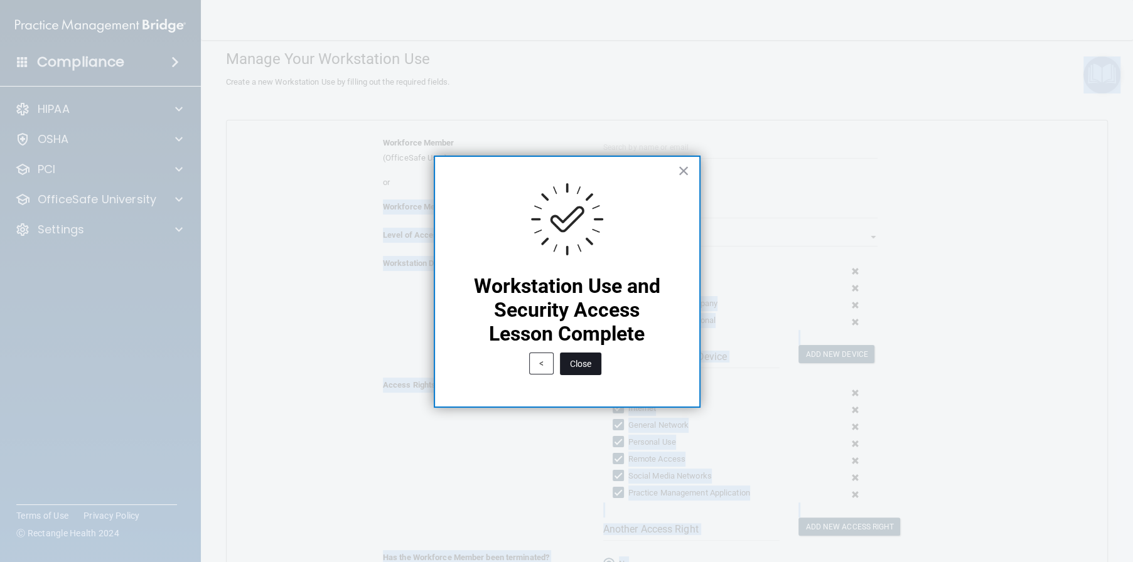
click at [579, 363] on button "Close" at bounding box center [580, 364] width 41 height 23
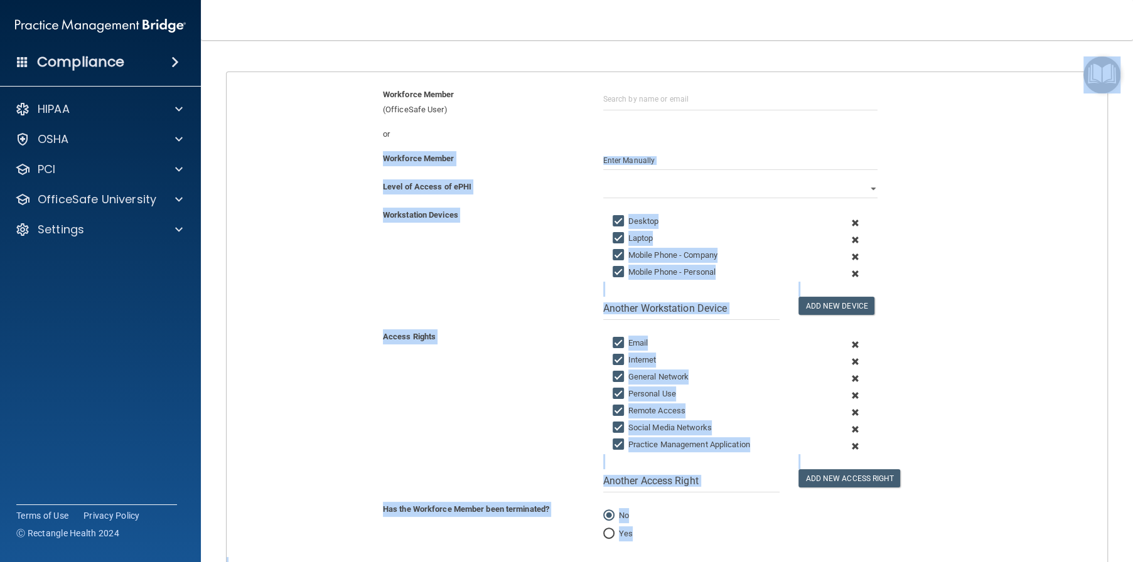
scroll to position [126, 0]
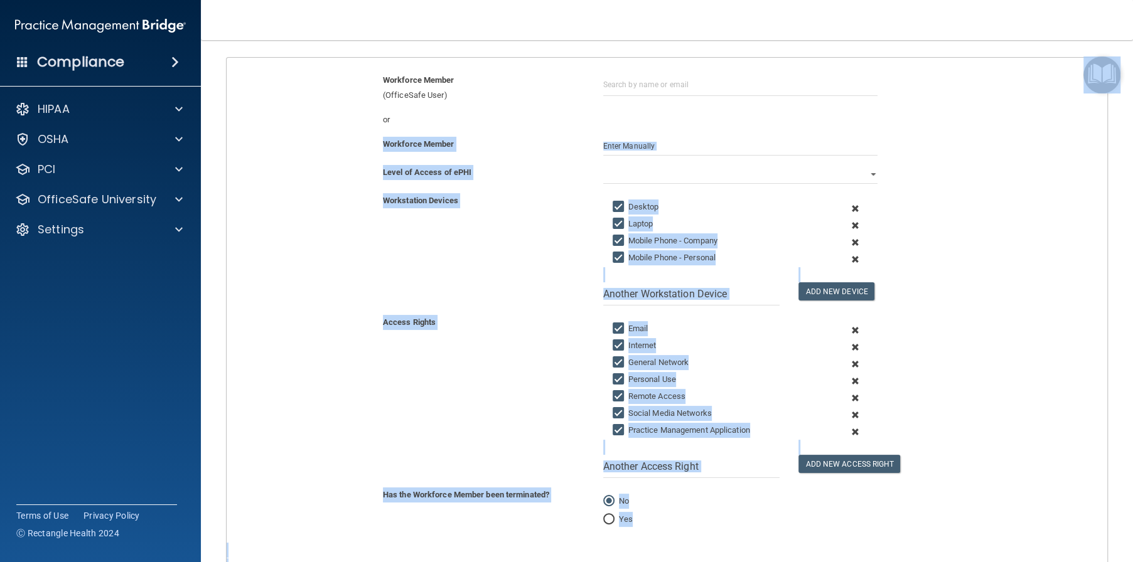
click at [442, 390] on div "Access Rights Email Internet General Network Personal Use Remote Access Social …" at bounding box center [666, 396] width 899 height 163
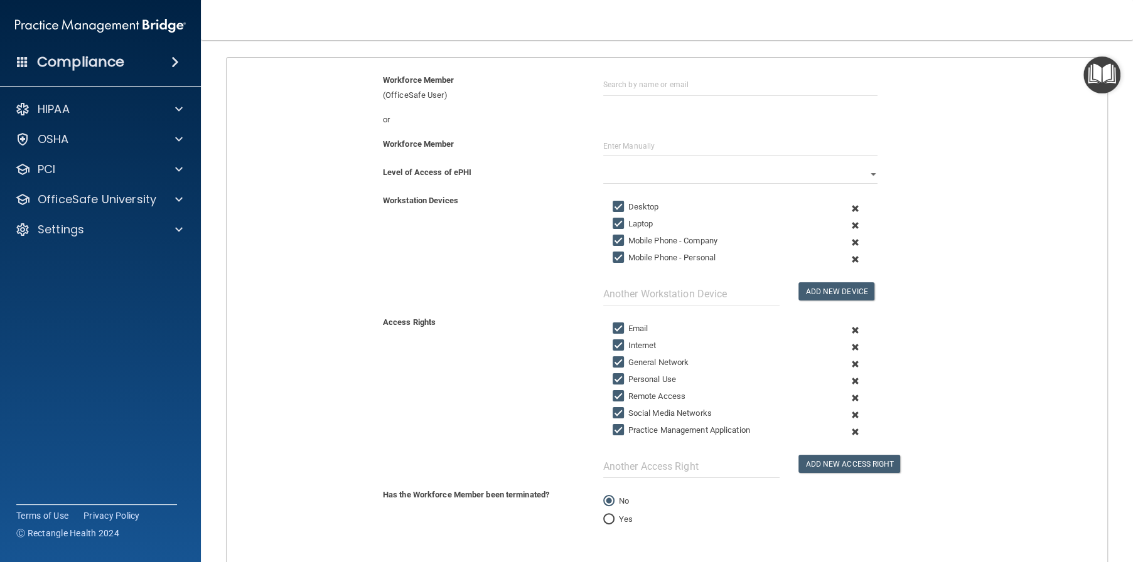
click at [100, 67] on h4 "Compliance" at bounding box center [80, 62] width 87 height 18
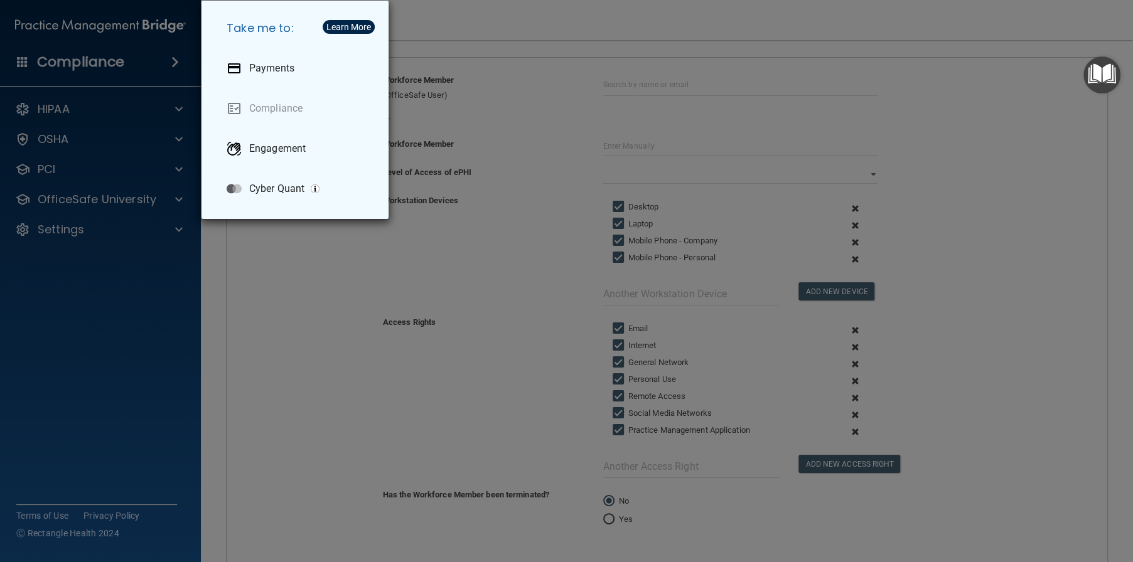
click at [100, 67] on div "Take me to: Payments Compliance Engagement Cyber Quant" at bounding box center [566, 281] width 1133 height 562
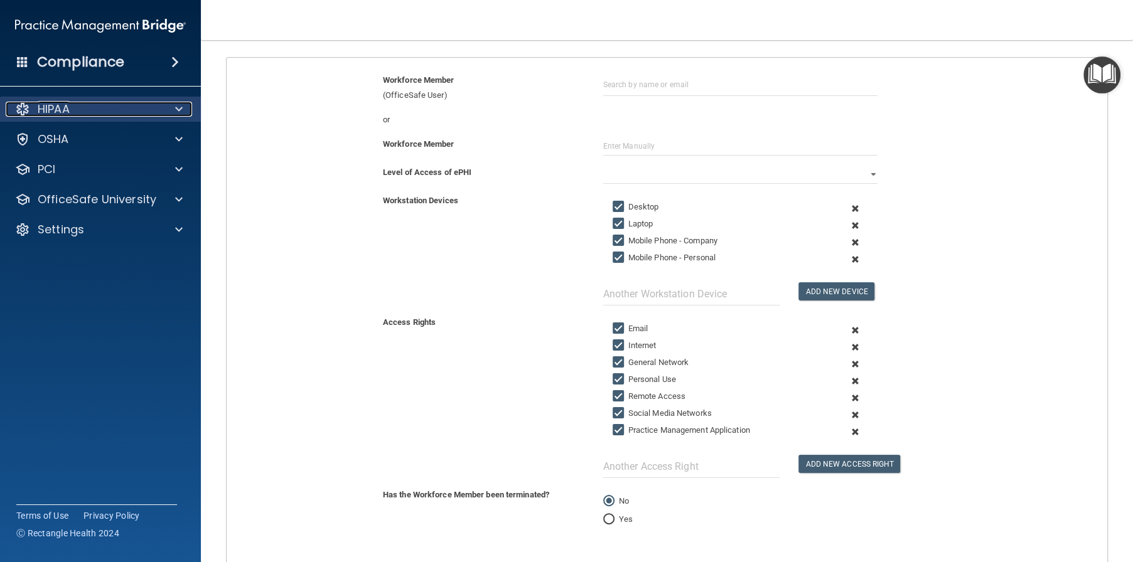
click at [105, 108] on div "HIPAA" at bounding box center [84, 109] width 156 height 15
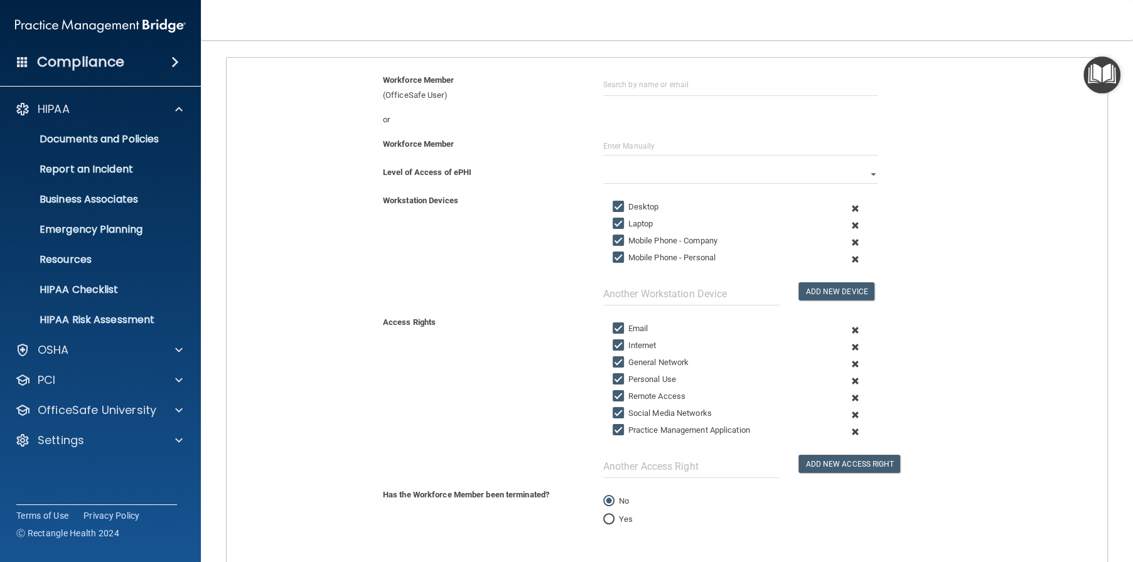
click at [227, 230] on div "Workstation Devices Desktop Laptop Mobile Phone - Company Mobile Phone - Person…" at bounding box center [666, 249] width 899 height 112
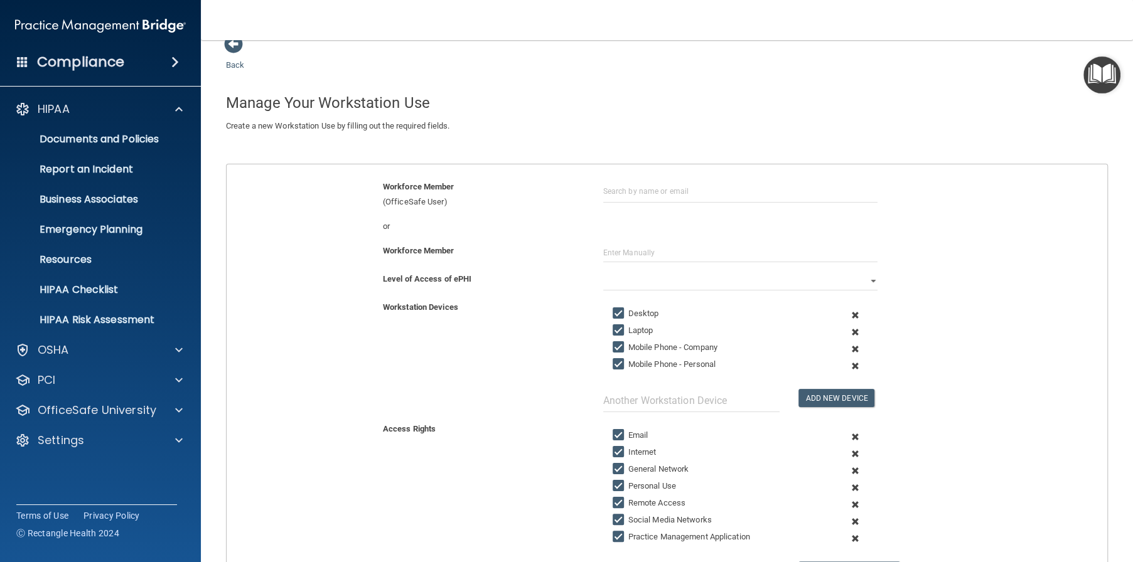
scroll to position [0, 0]
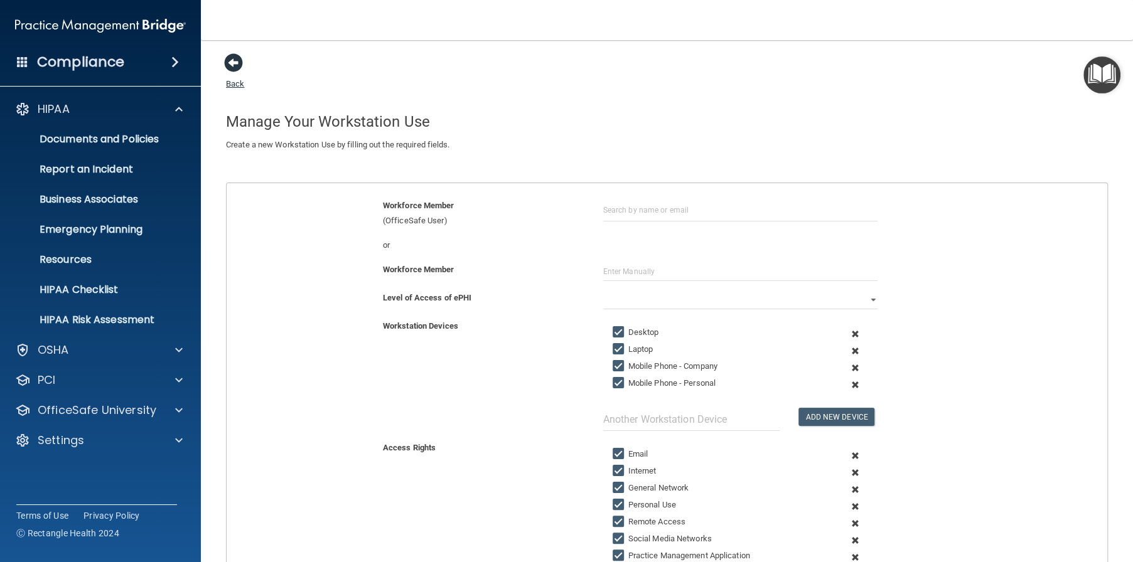
click at [233, 62] on span at bounding box center [233, 62] width 19 height 19
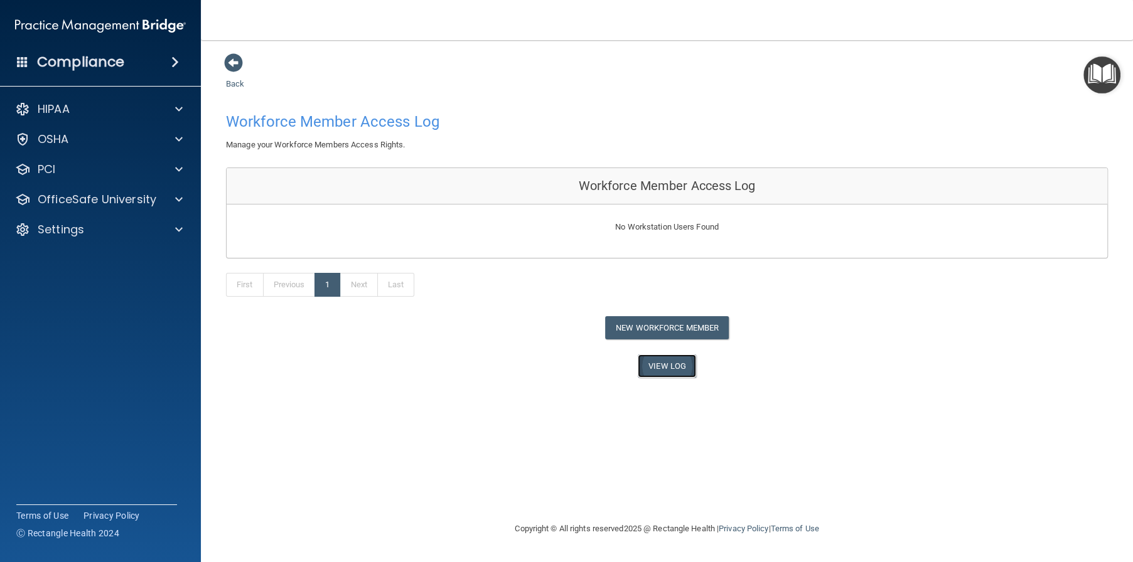
click at [666, 365] on link "View Log" at bounding box center [667, 366] width 58 height 23
click at [655, 323] on button "New Workforce Member" at bounding box center [667, 327] width 124 height 23
click at [235, 62] on span at bounding box center [233, 62] width 19 height 19
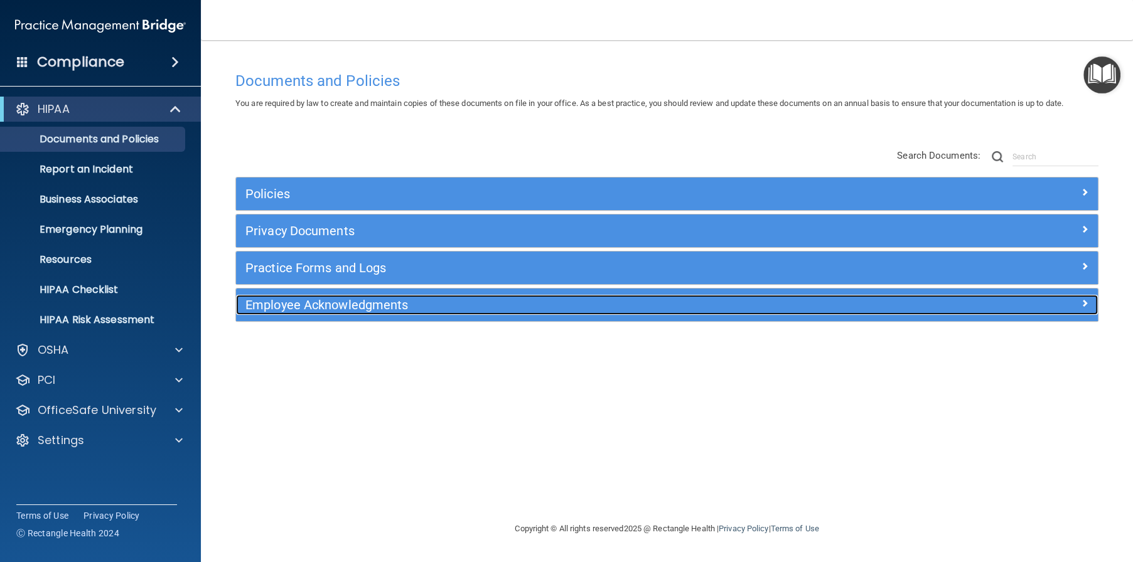
click at [567, 303] on h5 "Employee Acknowledgments" at bounding box center [559, 305] width 628 height 14
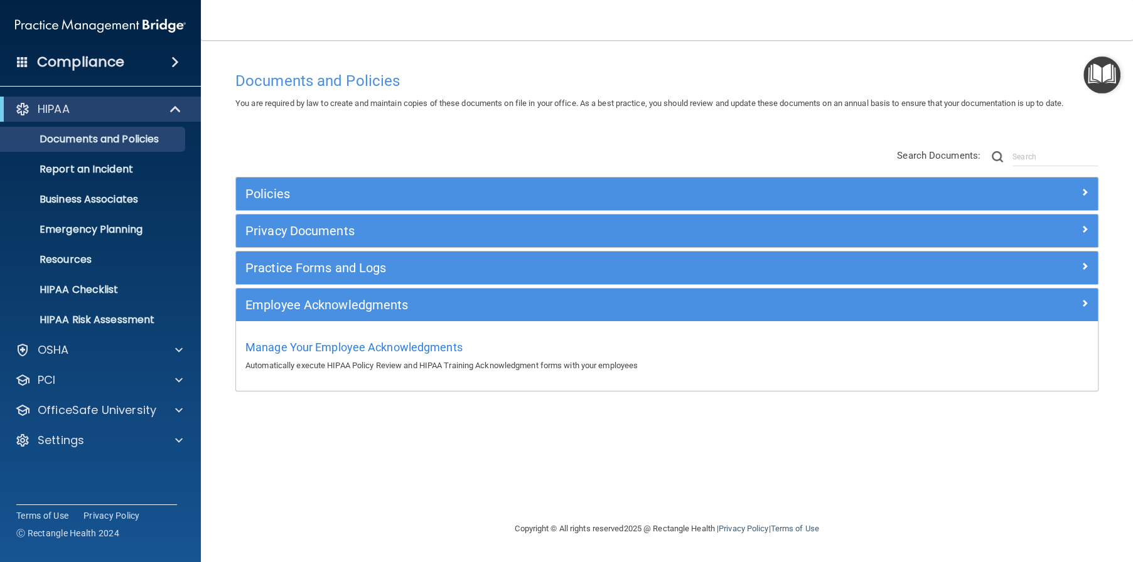
click at [556, 279] on div "Practice Forms and Logs" at bounding box center [667, 268] width 862 height 33
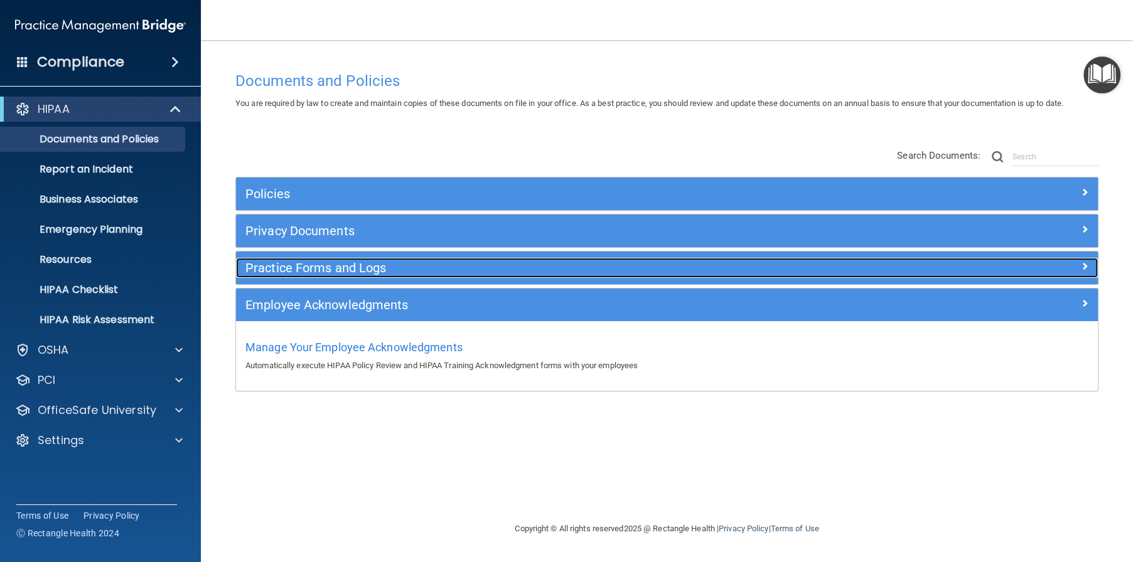
click at [1059, 271] on div at bounding box center [989, 265] width 215 height 15
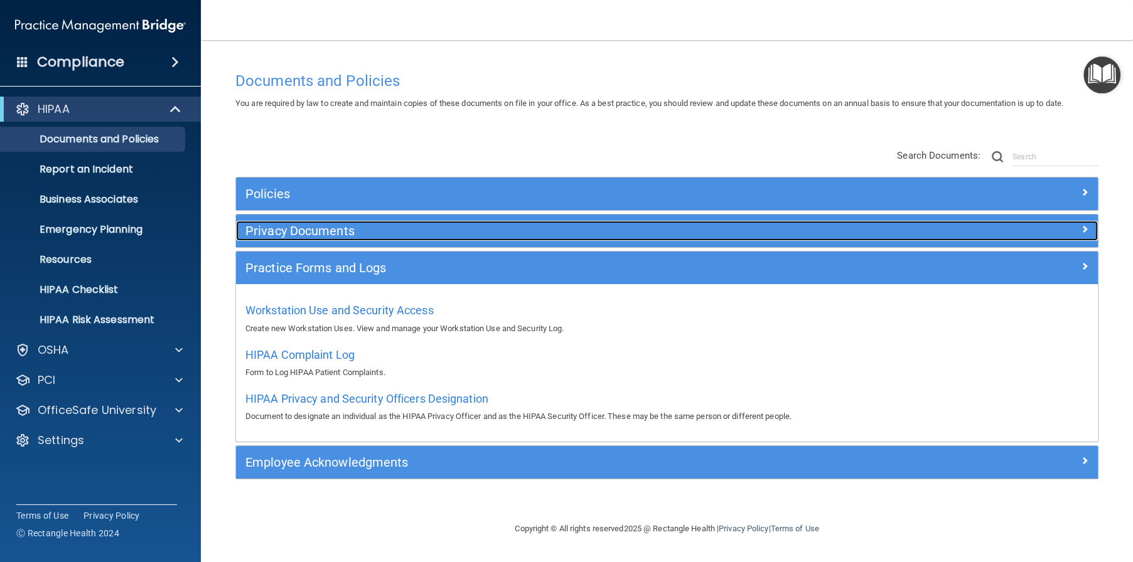
click at [899, 234] on div at bounding box center [989, 228] width 215 height 15
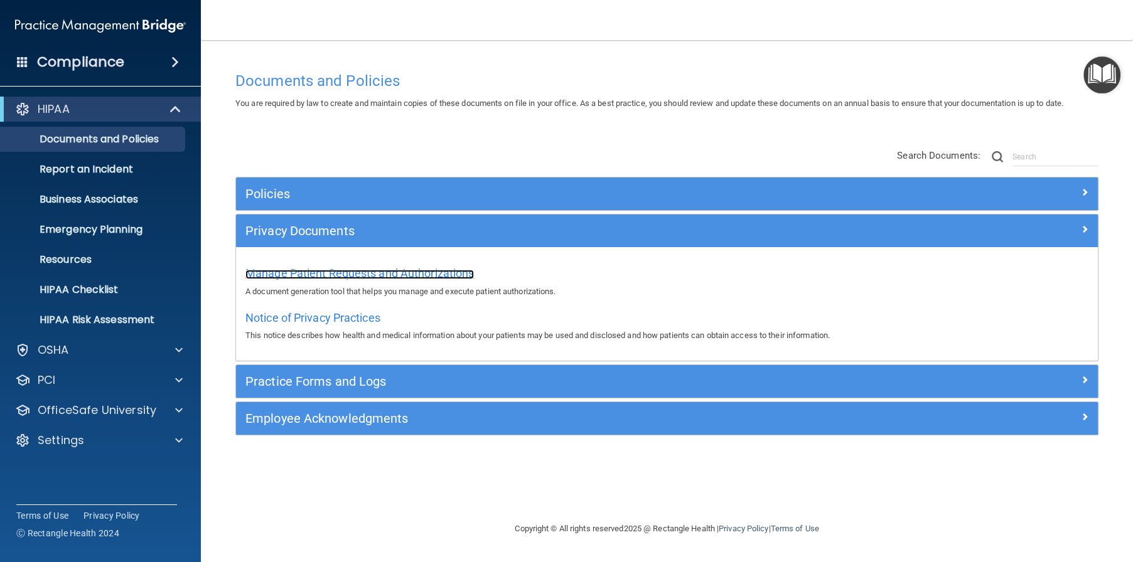
click at [373, 276] on span "Manage Patient Requests and Authorizations" at bounding box center [359, 273] width 228 height 13
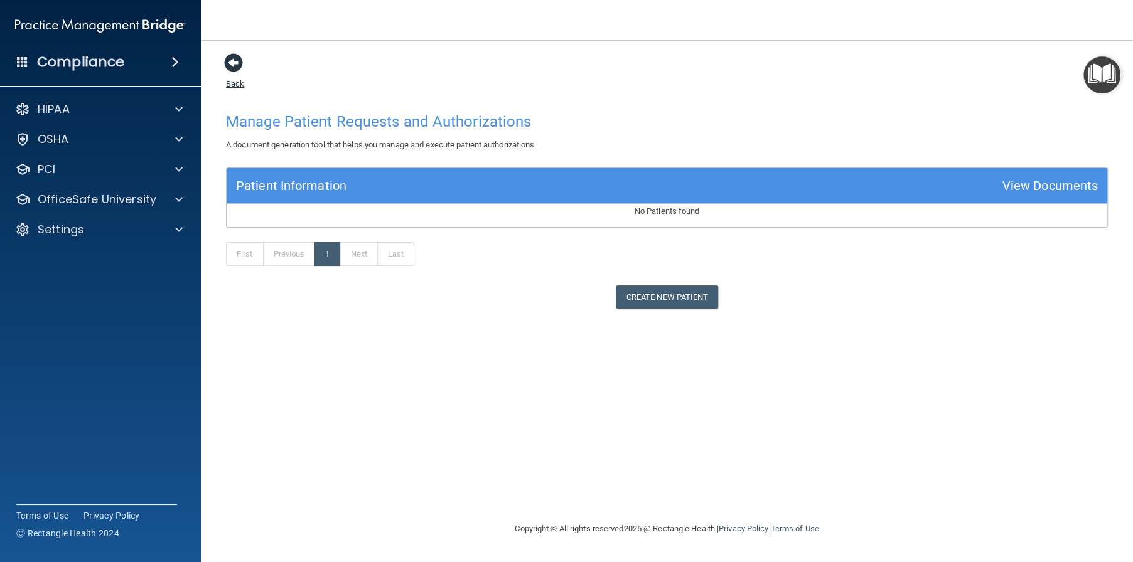
click at [240, 62] on span at bounding box center [233, 62] width 19 height 19
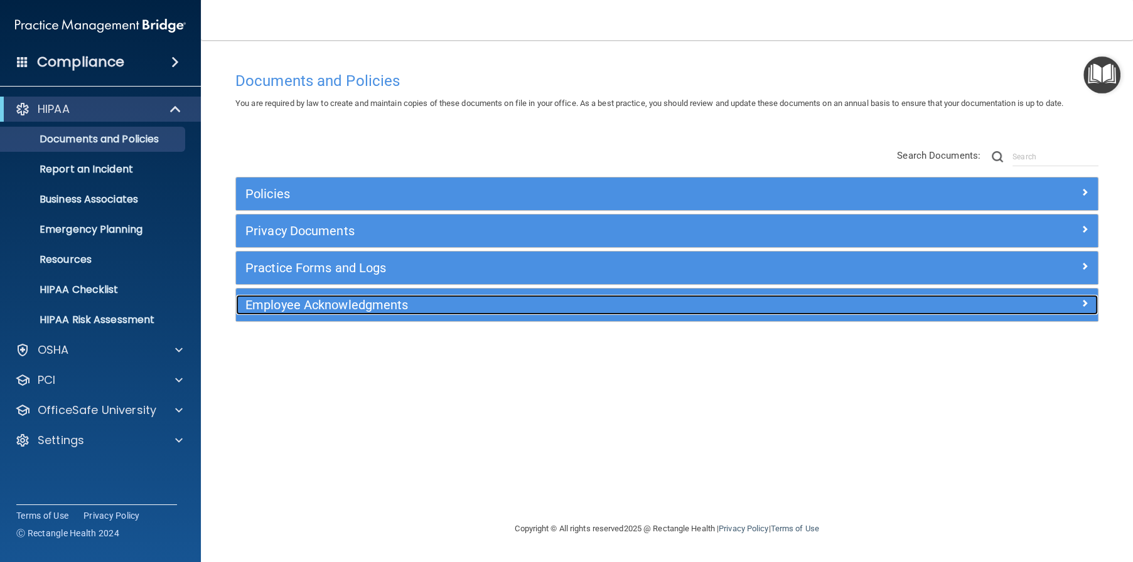
click at [333, 309] on h5 "Employee Acknowledgments" at bounding box center [559, 305] width 628 height 14
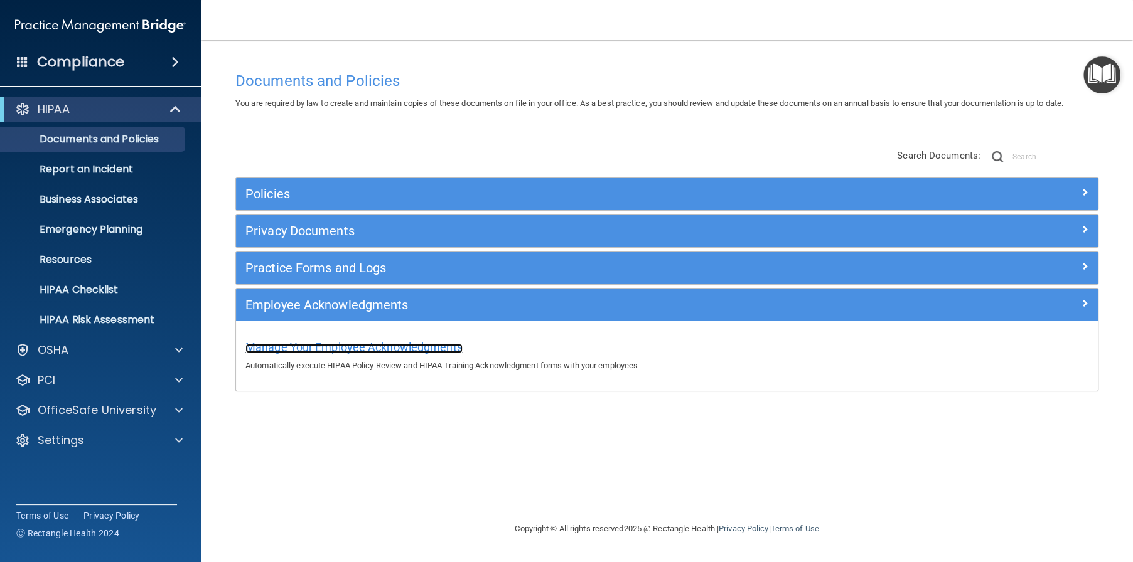
click at [343, 350] on span "Manage Your Employee Acknowledgments" at bounding box center [353, 347] width 217 height 13
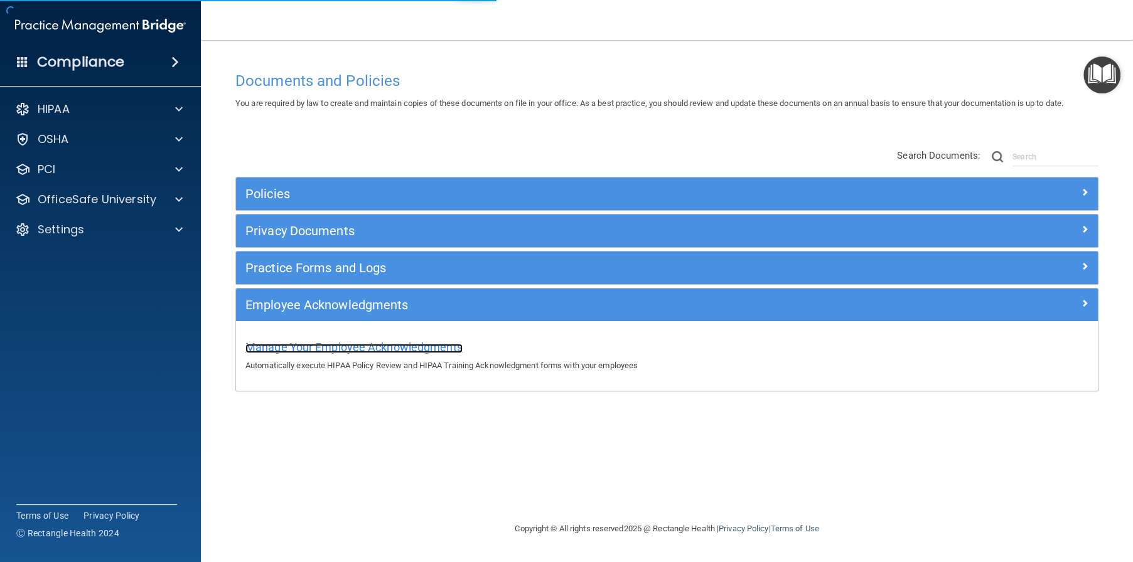
click at [439, 345] on span "Manage Your Employee Acknowledgments" at bounding box center [353, 347] width 217 height 13
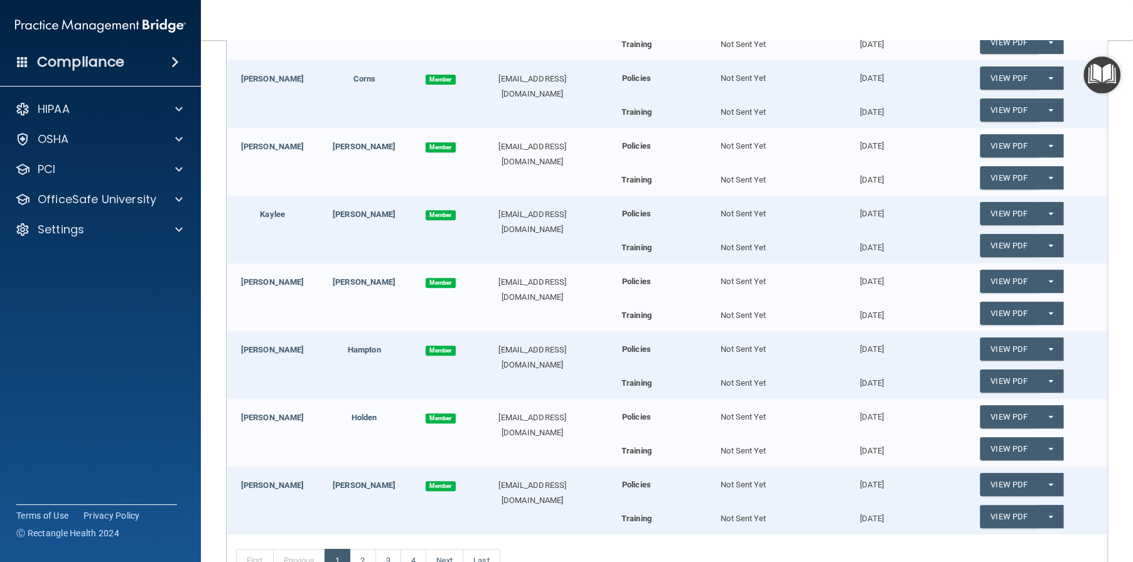
scroll to position [439, 0]
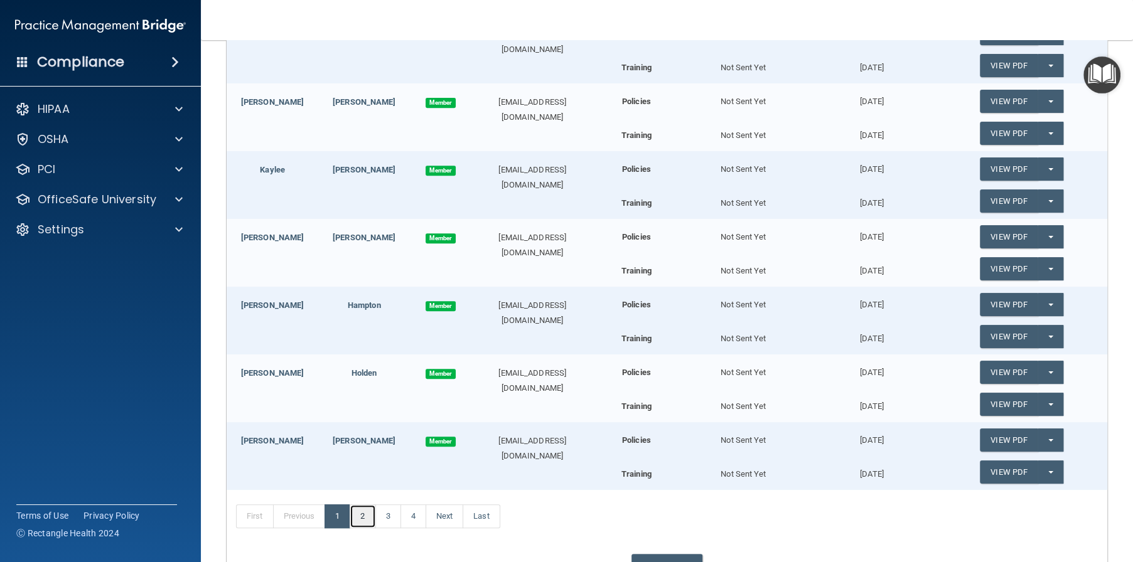
click at [367, 512] on link "2" at bounding box center [363, 517] width 26 height 24
click at [340, 520] on link "1" at bounding box center [337, 517] width 26 height 24
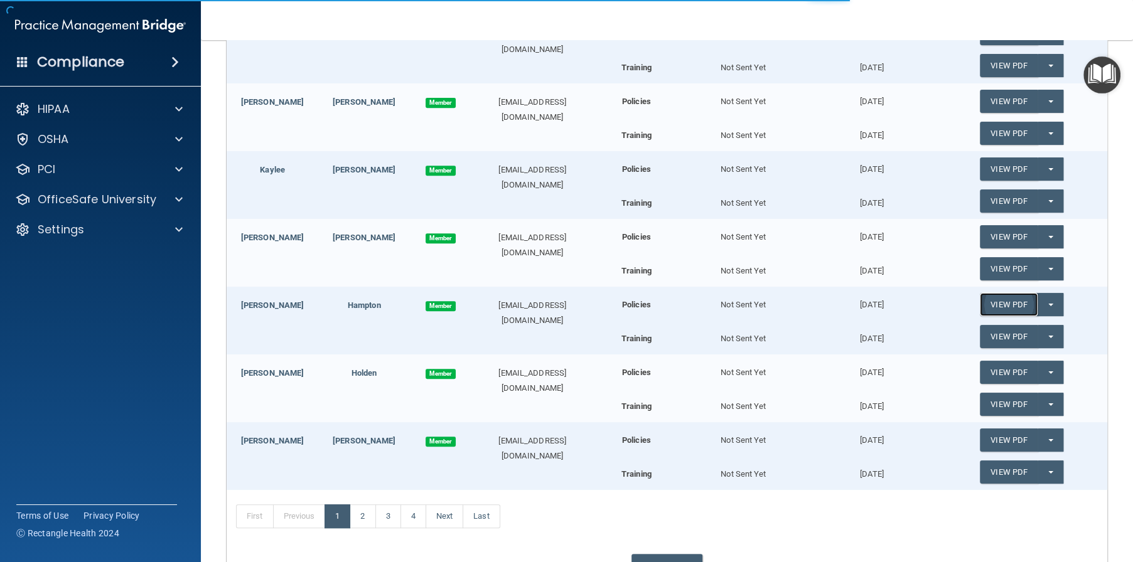
click at [1015, 307] on link "View PDF" at bounding box center [1009, 304] width 58 height 23
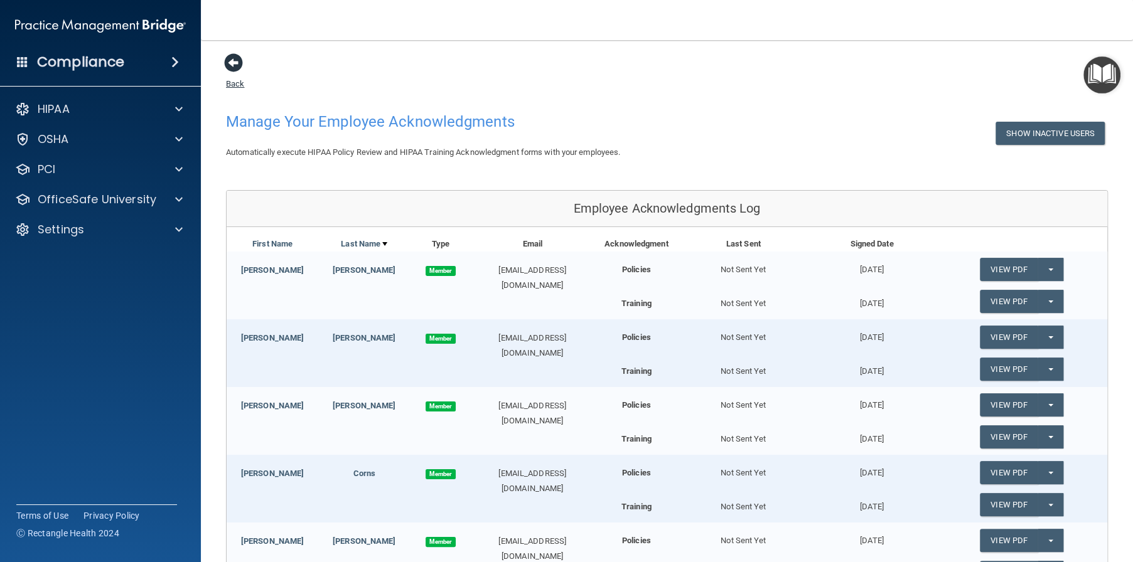
click at [242, 62] on span at bounding box center [233, 62] width 19 height 19
click at [113, 207] on div "OfficeSafe University" at bounding box center [100, 199] width 201 height 25
click at [1094, 74] on img "Open Resource Center" at bounding box center [1101, 74] width 37 height 37
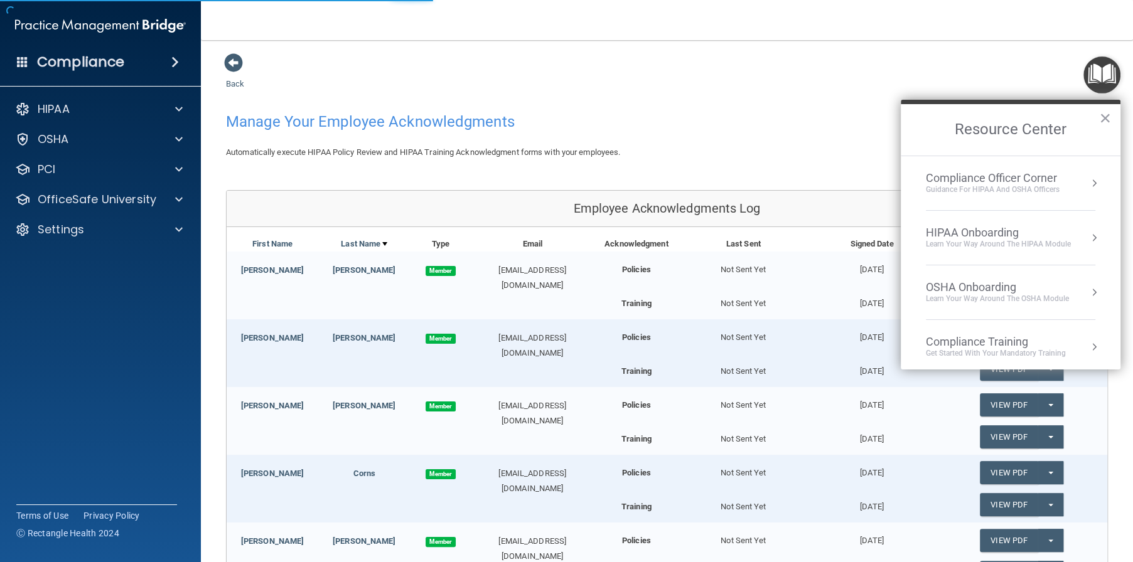
click at [1020, 232] on div "HIPAA Onboarding" at bounding box center [998, 233] width 145 height 14
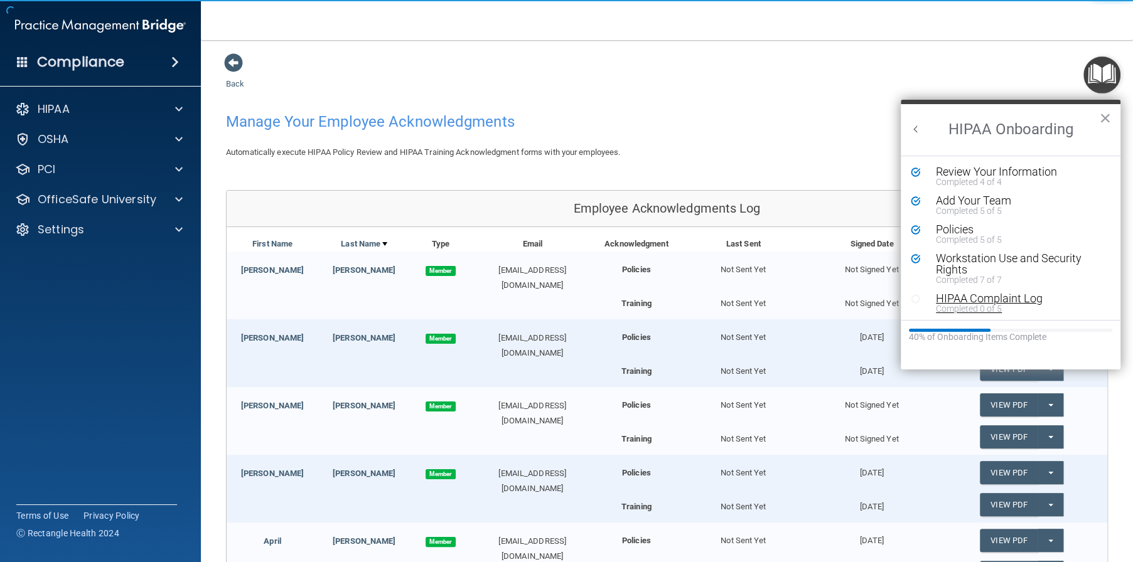
click at [967, 300] on div "HIPAA Complaint Log" at bounding box center [1015, 298] width 159 height 11
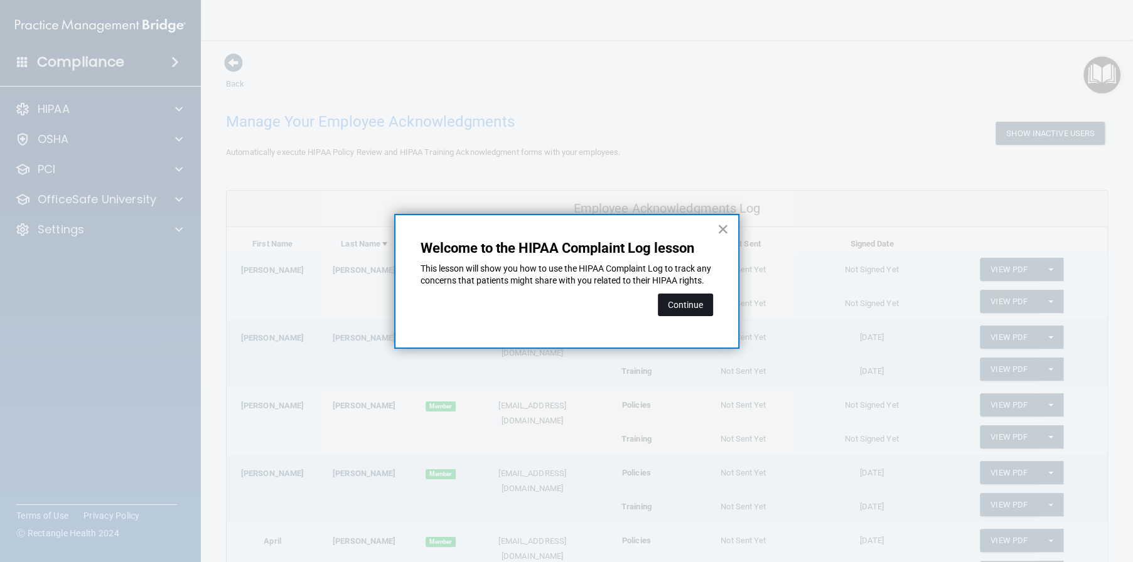
click at [680, 306] on button "Continue" at bounding box center [685, 305] width 55 height 23
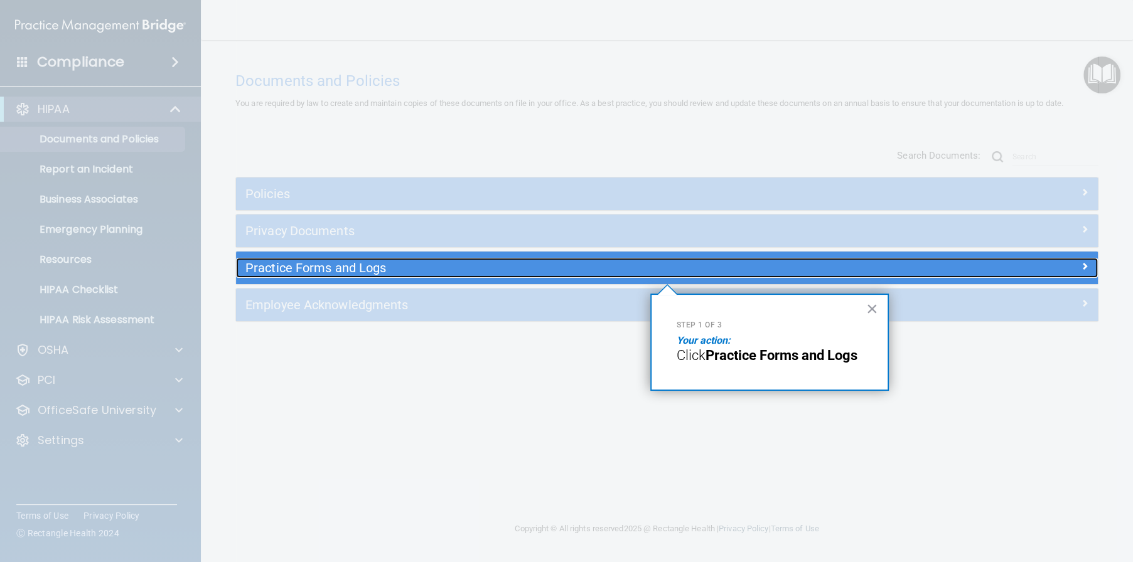
click at [579, 268] on h5 "Practice Forms and Logs" at bounding box center [559, 268] width 628 height 14
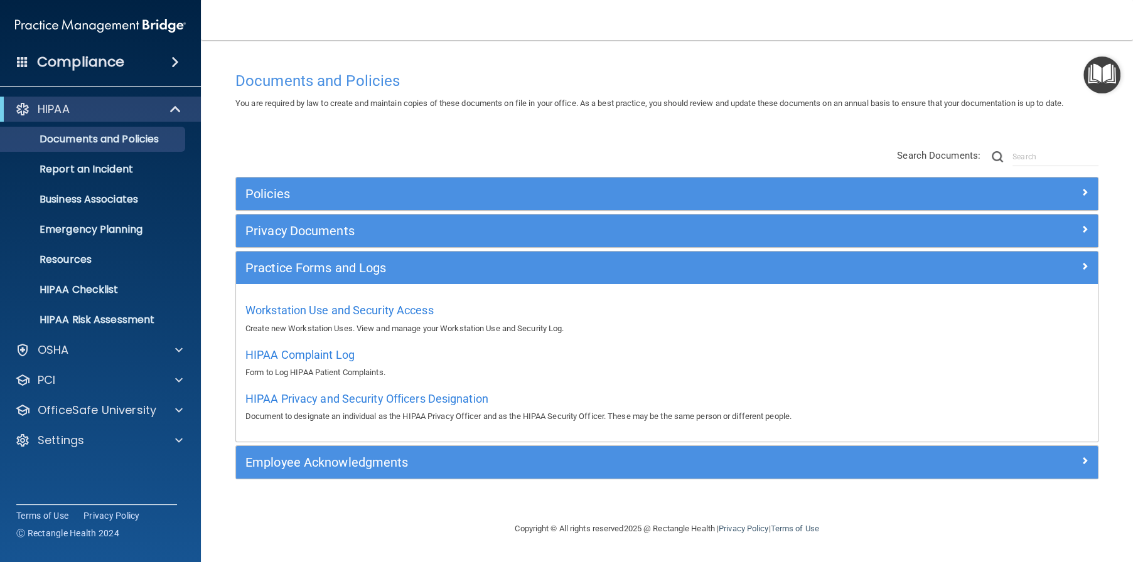
click at [280, 474] on div "Employee Acknowledgments" at bounding box center [667, 462] width 862 height 33
click at [310, 309] on span "Workstation Use and Security Access" at bounding box center [339, 310] width 188 height 13
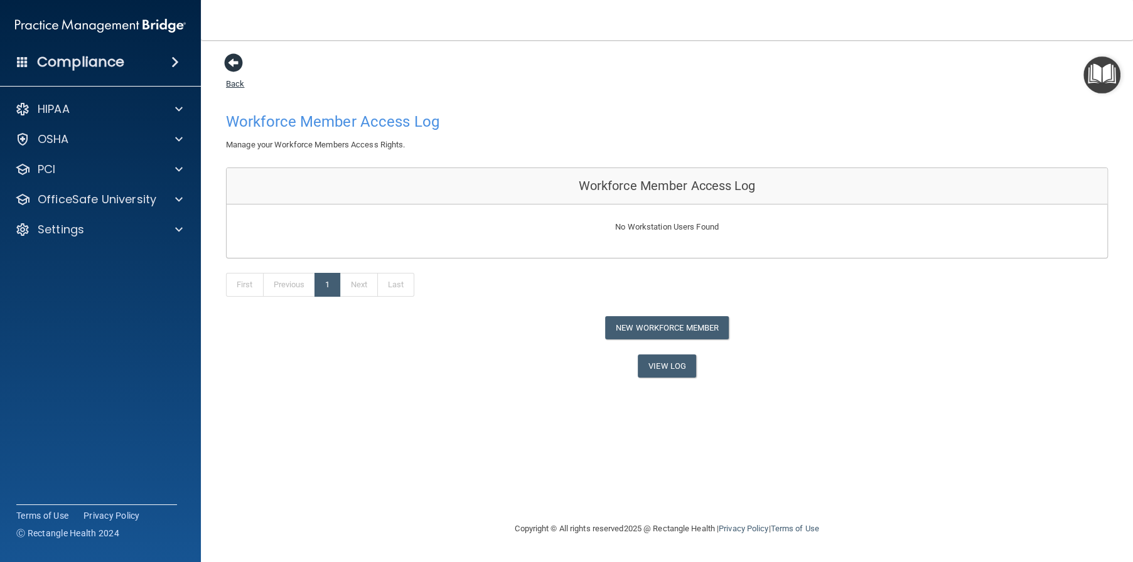
click at [233, 59] on span at bounding box center [233, 62] width 19 height 19
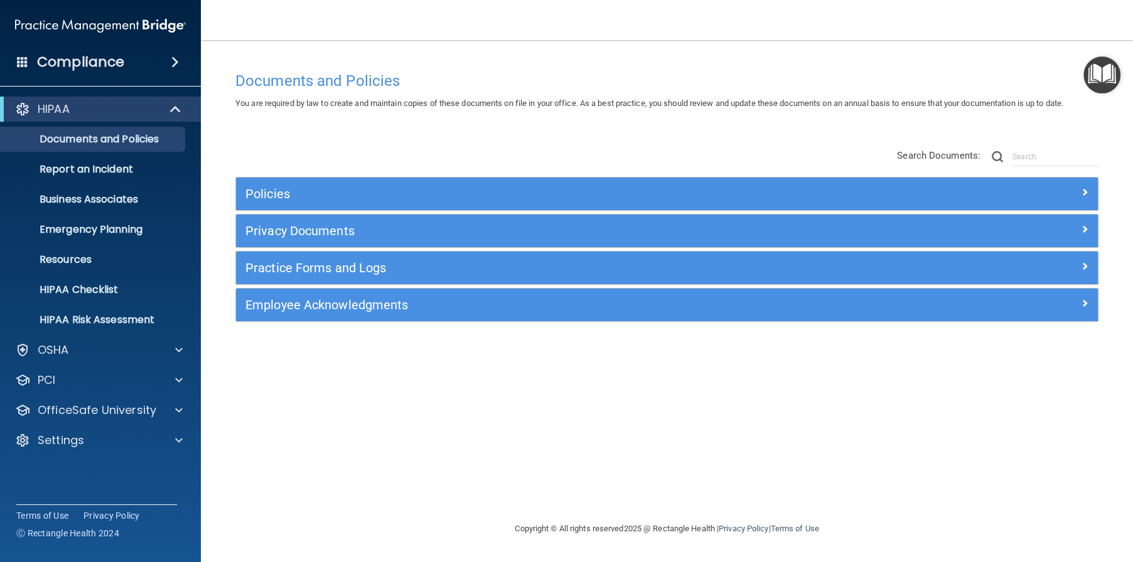
click at [1111, 75] on img "Open Resource Center" at bounding box center [1101, 74] width 37 height 37
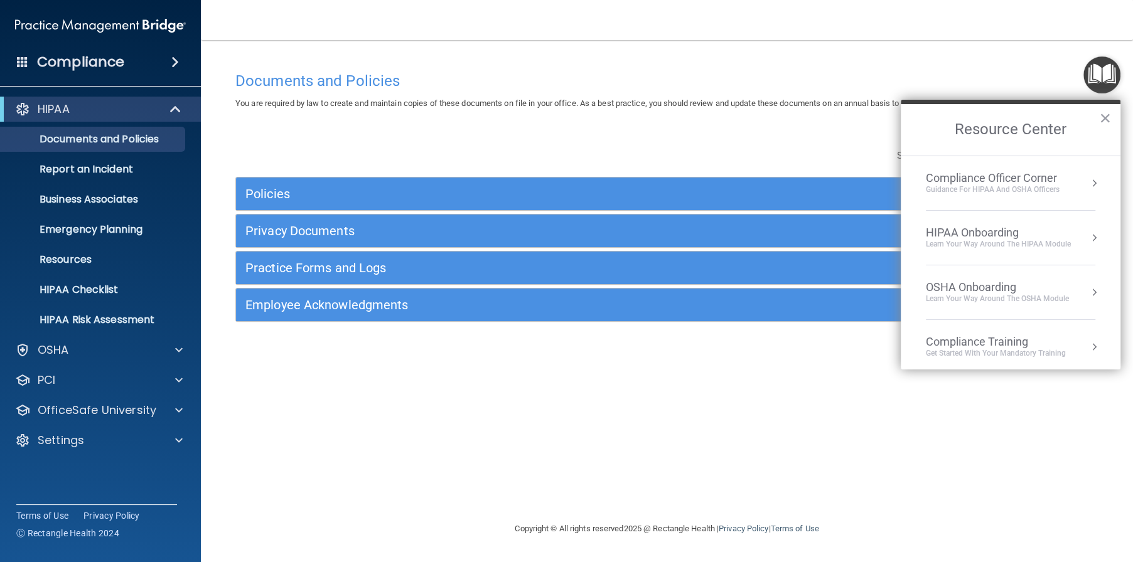
click at [1034, 237] on div "HIPAA Onboarding" at bounding box center [998, 233] width 145 height 14
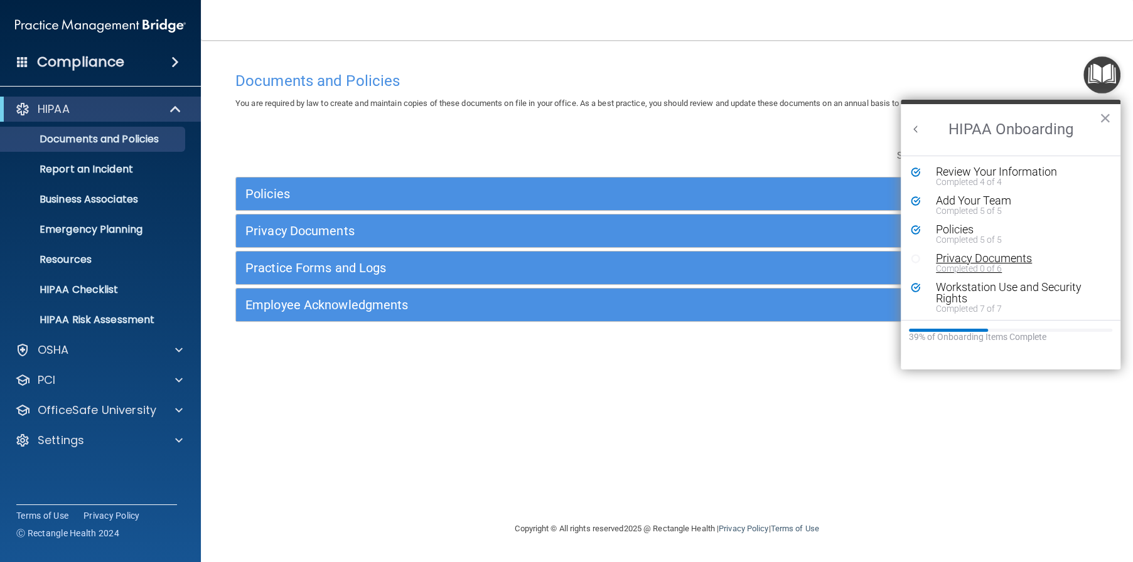
click at [964, 264] on div "Completed 0 of 6" at bounding box center [1015, 268] width 159 height 9
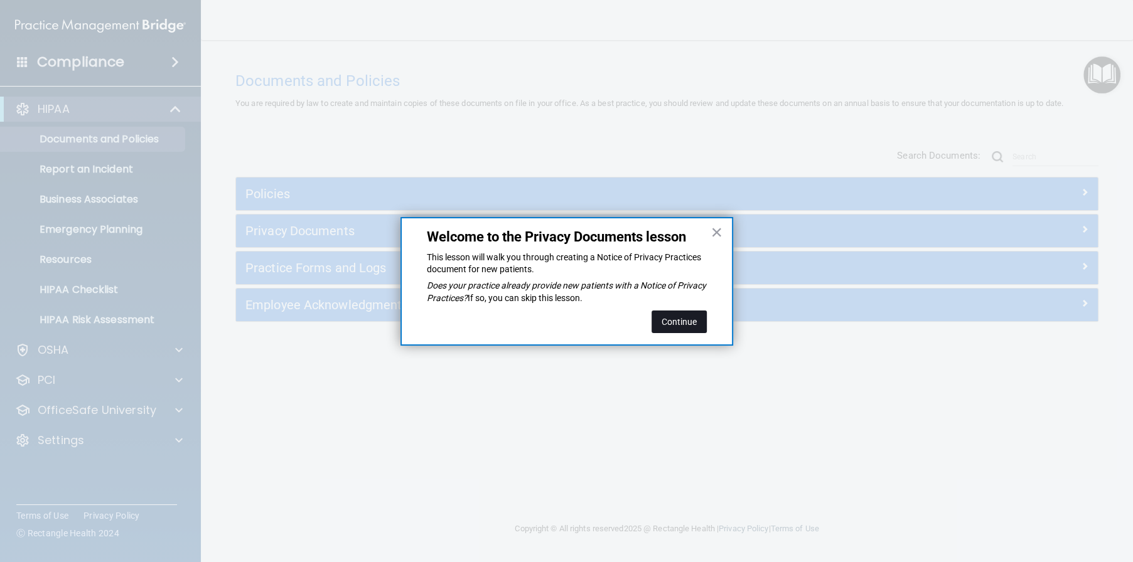
click at [682, 322] on button "Continue" at bounding box center [678, 322] width 55 height 23
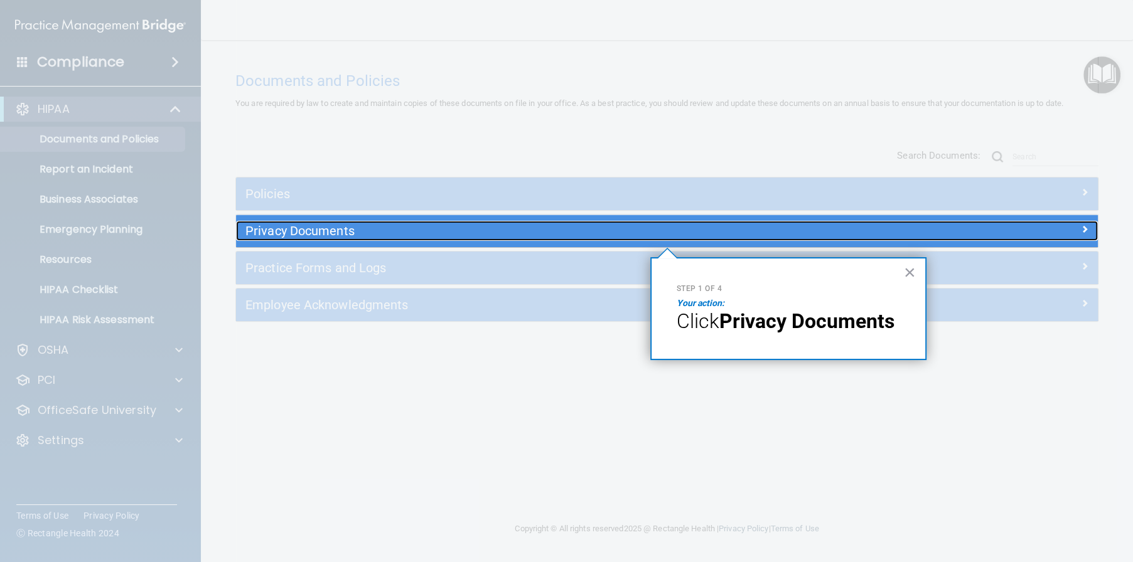
click at [476, 233] on h5 "Privacy Documents" at bounding box center [559, 231] width 628 height 14
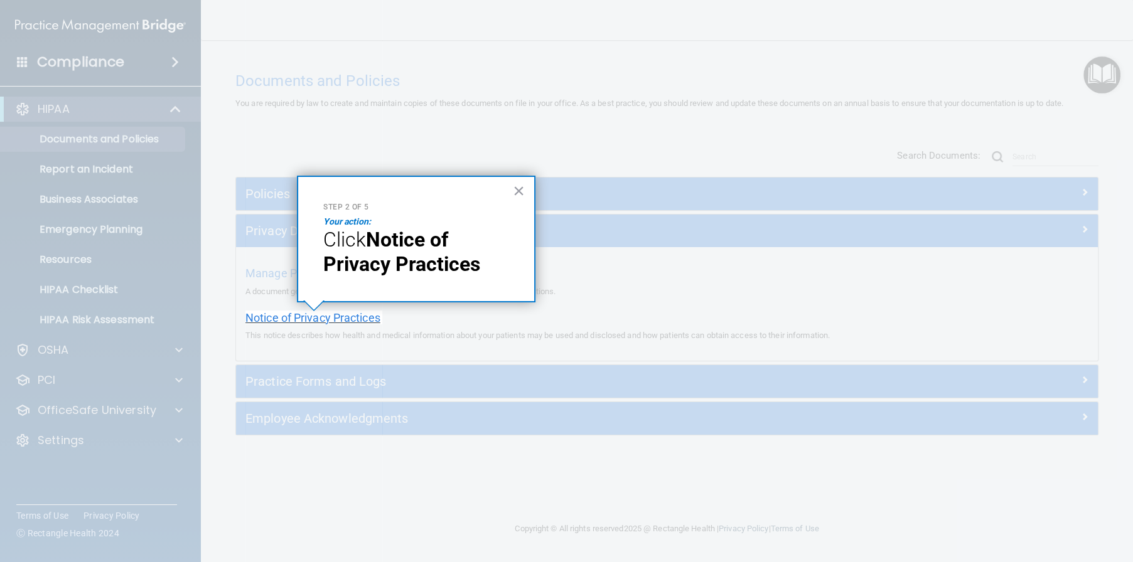
click at [303, 314] on span "Notice of Privacy Practices" at bounding box center [312, 317] width 135 height 13
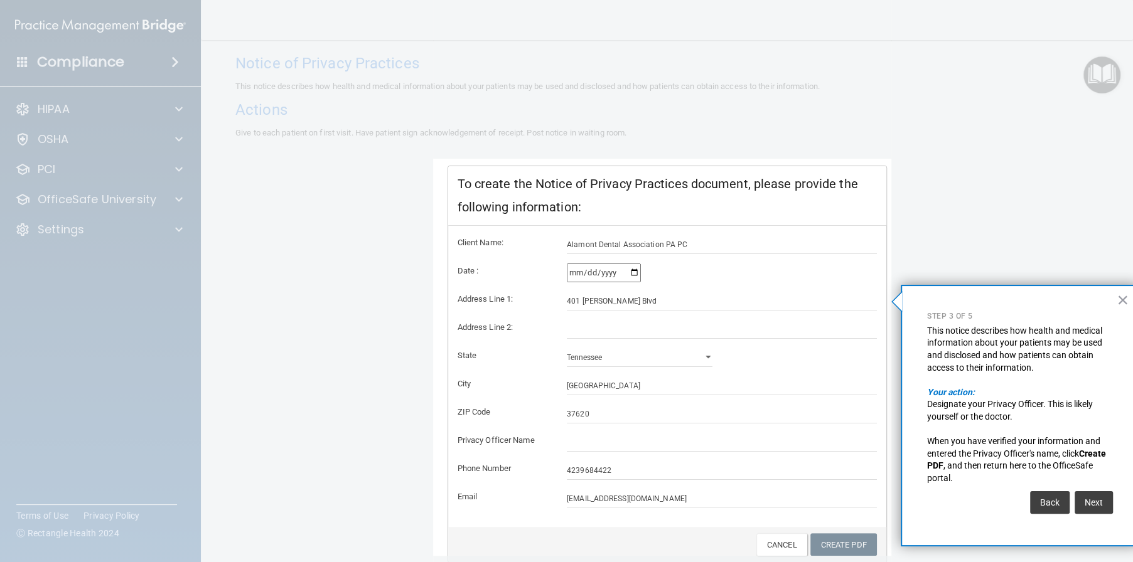
scroll to position [134, 0]
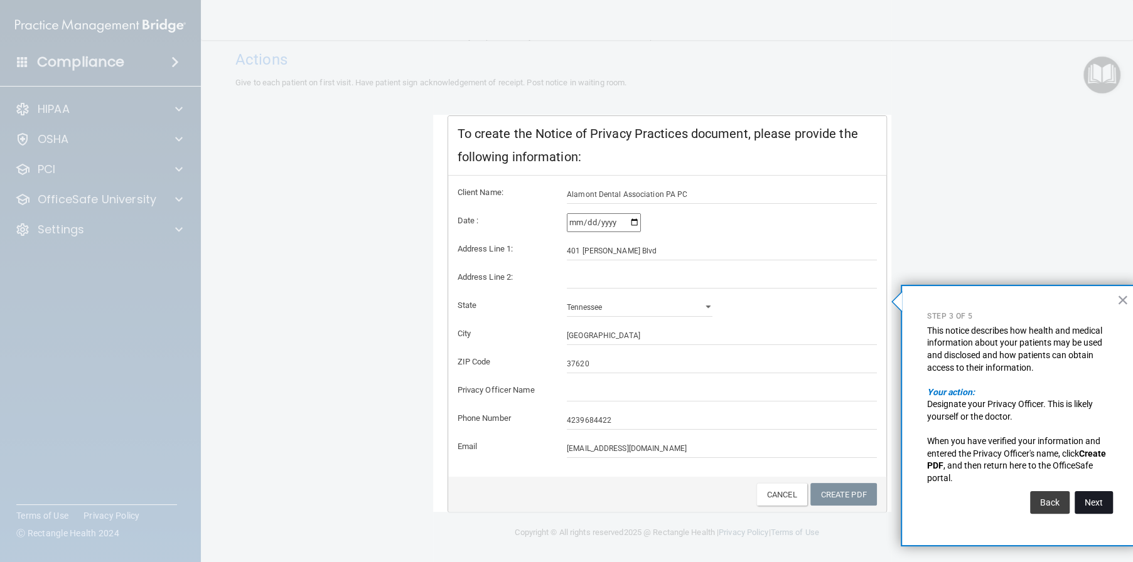
click at [1100, 505] on button "Next" at bounding box center [1093, 502] width 38 height 23
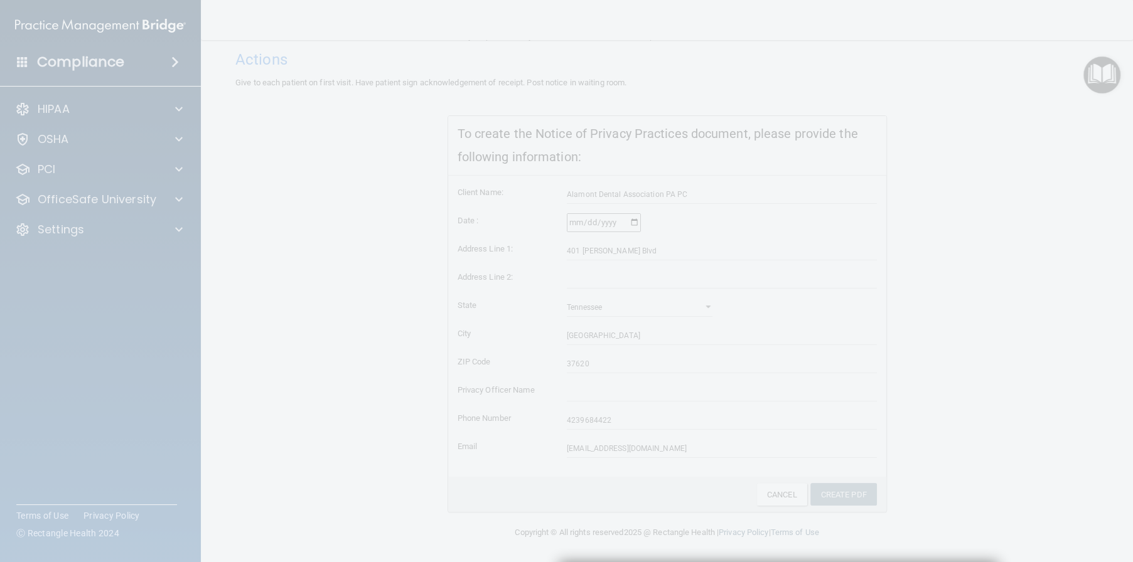
scroll to position [365, 0]
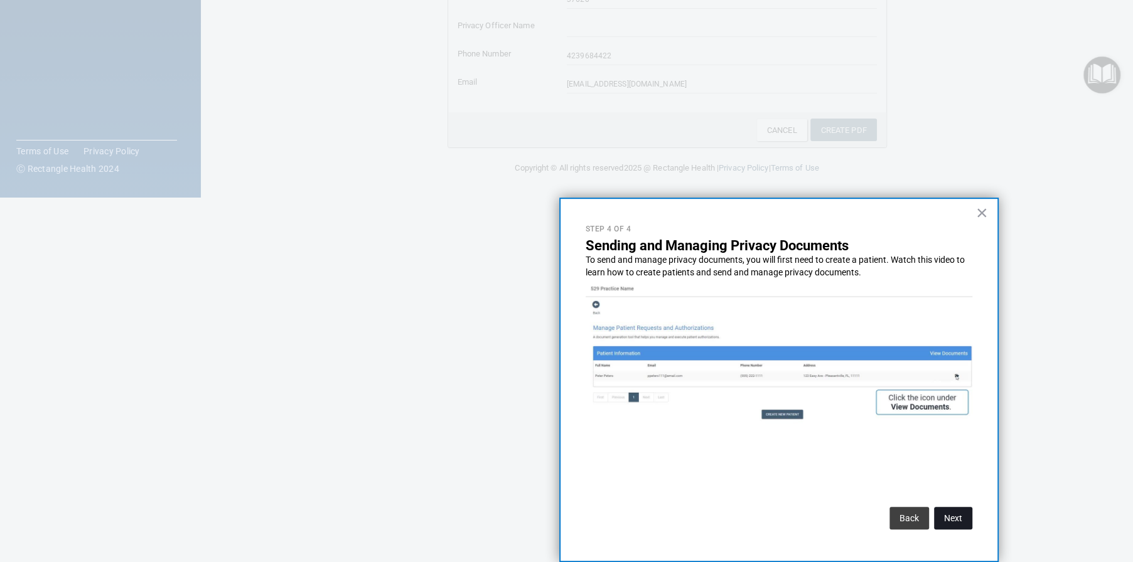
click at [960, 522] on button "Next" at bounding box center [953, 518] width 38 height 23
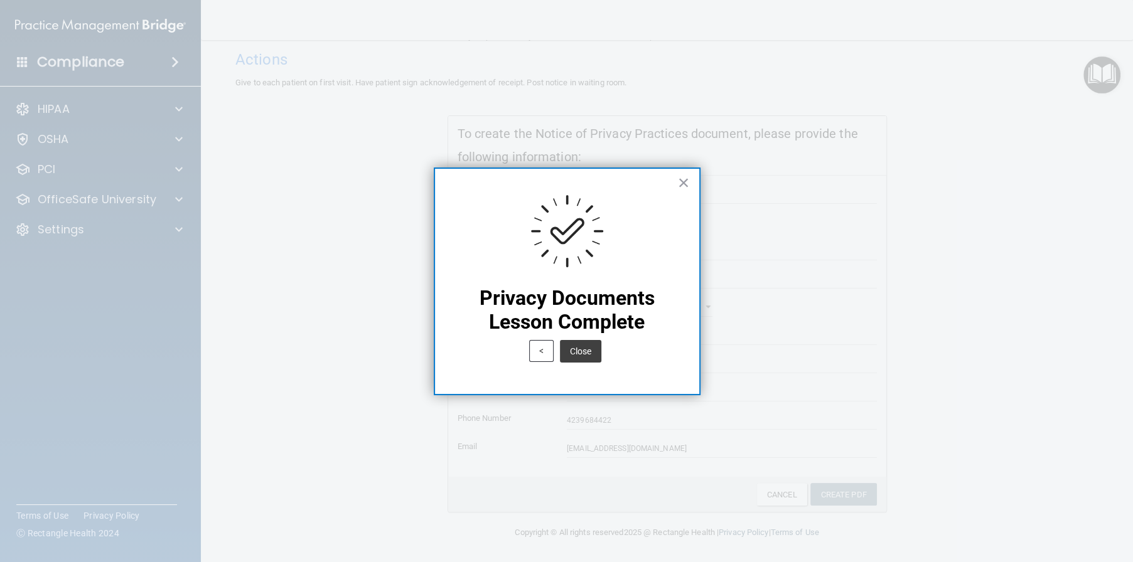
scroll to position [0, 0]
click at [586, 351] on button "Close" at bounding box center [580, 351] width 41 height 23
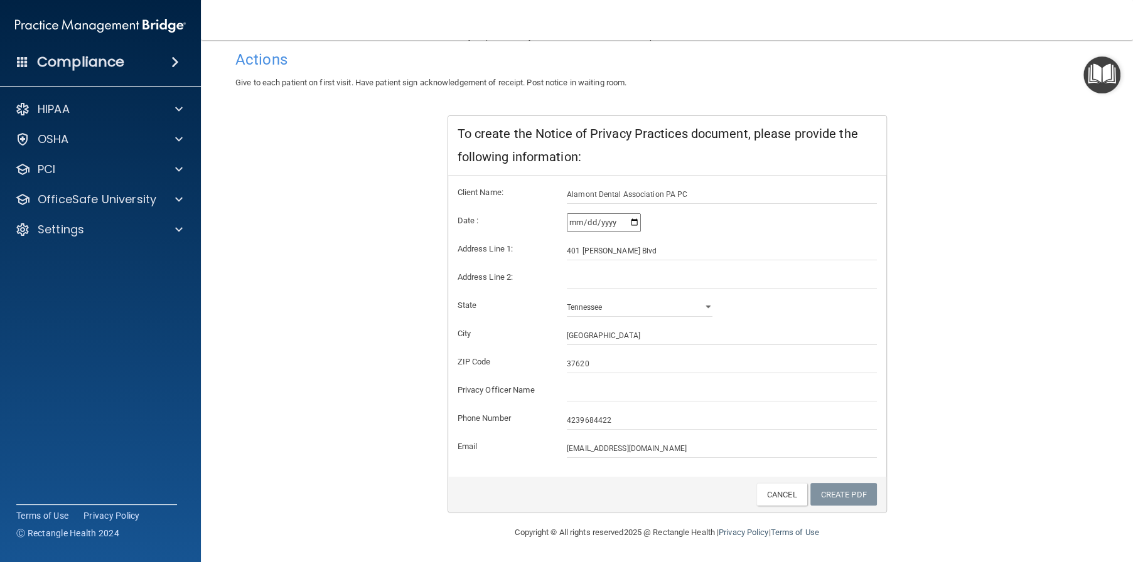
click at [1113, 74] on img "Open Resource Center" at bounding box center [1101, 74] width 37 height 37
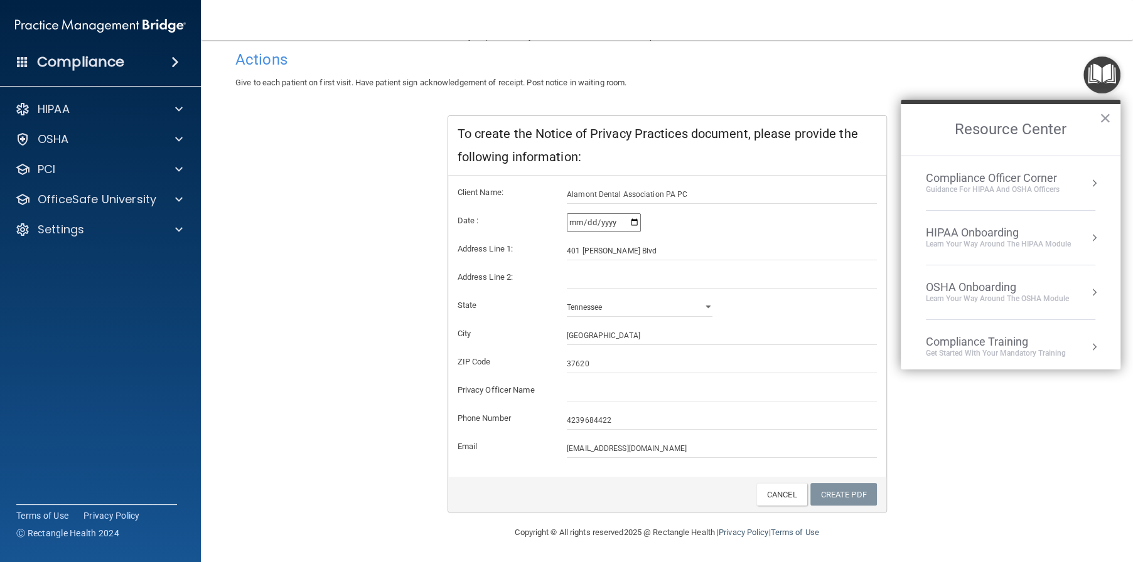
click at [1038, 246] on div "Learn Your Way around the HIPAA module" at bounding box center [998, 244] width 145 height 11
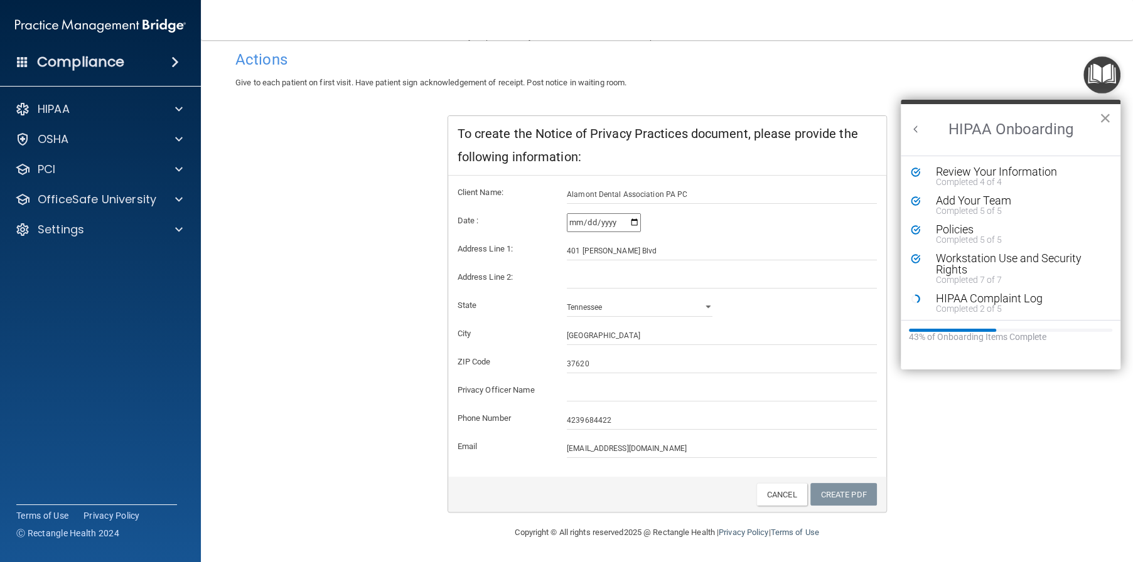
click at [1103, 117] on button "×" at bounding box center [1105, 118] width 12 height 20
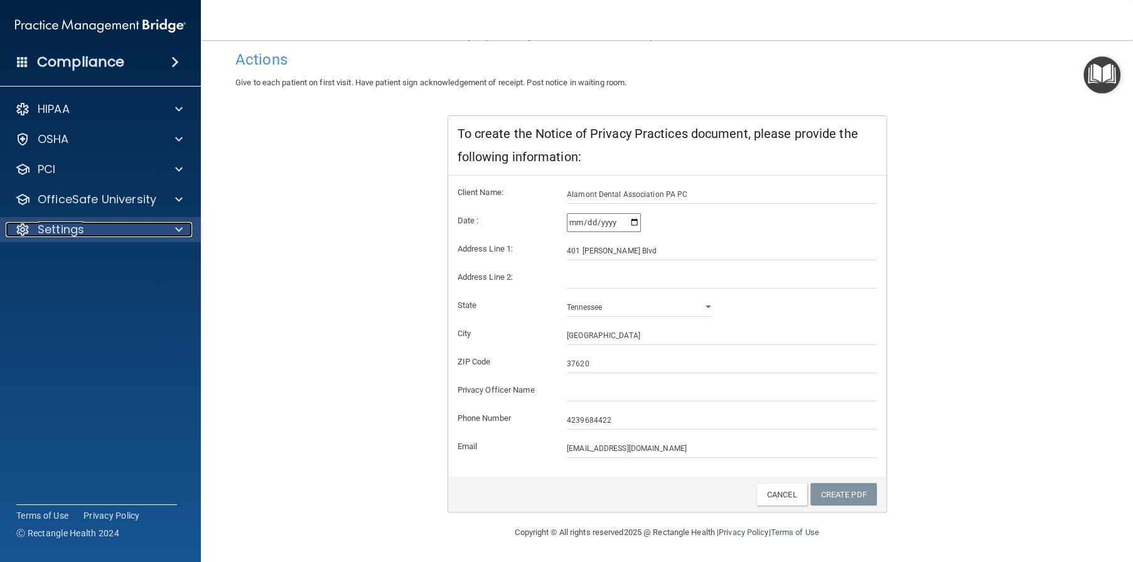
click at [56, 231] on p "Settings" at bounding box center [61, 229] width 46 height 15
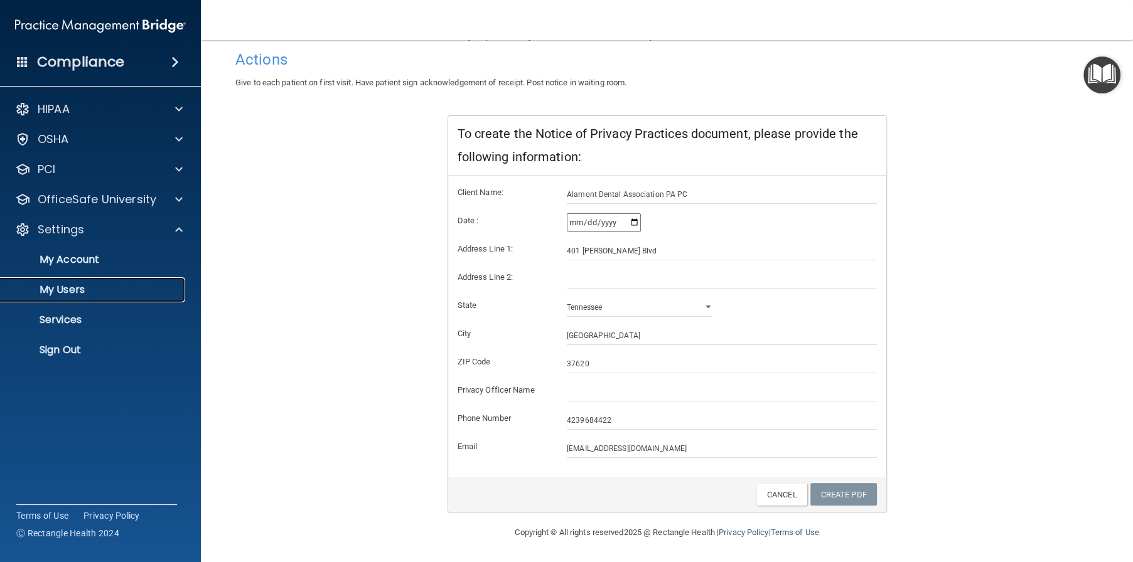
click at [56, 290] on p "My Users" at bounding box center [93, 290] width 171 height 13
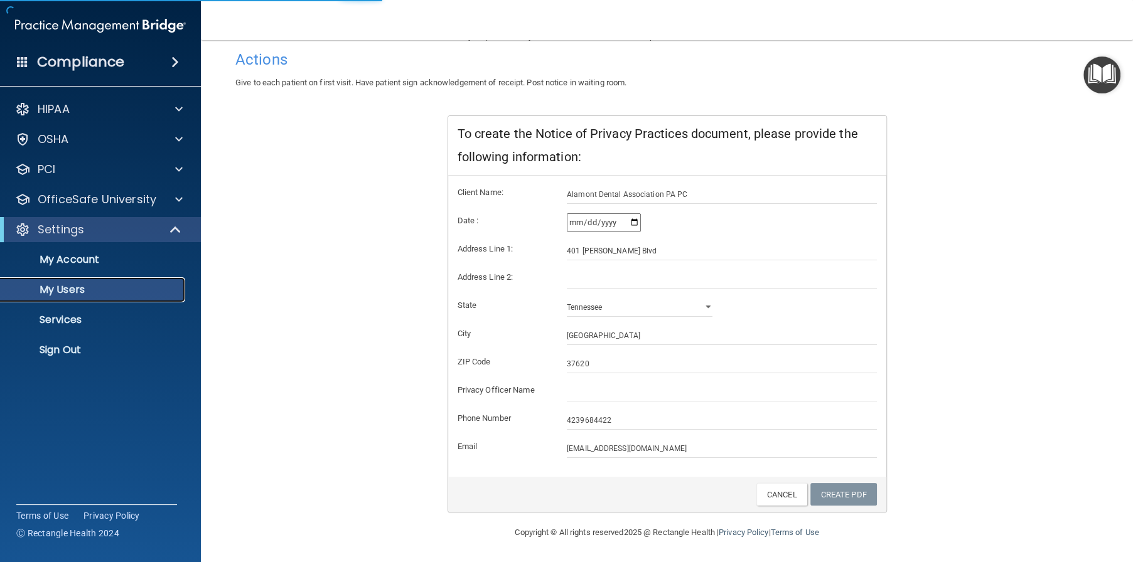
click at [94, 290] on p "My Users" at bounding box center [93, 290] width 171 height 13
select select "20"
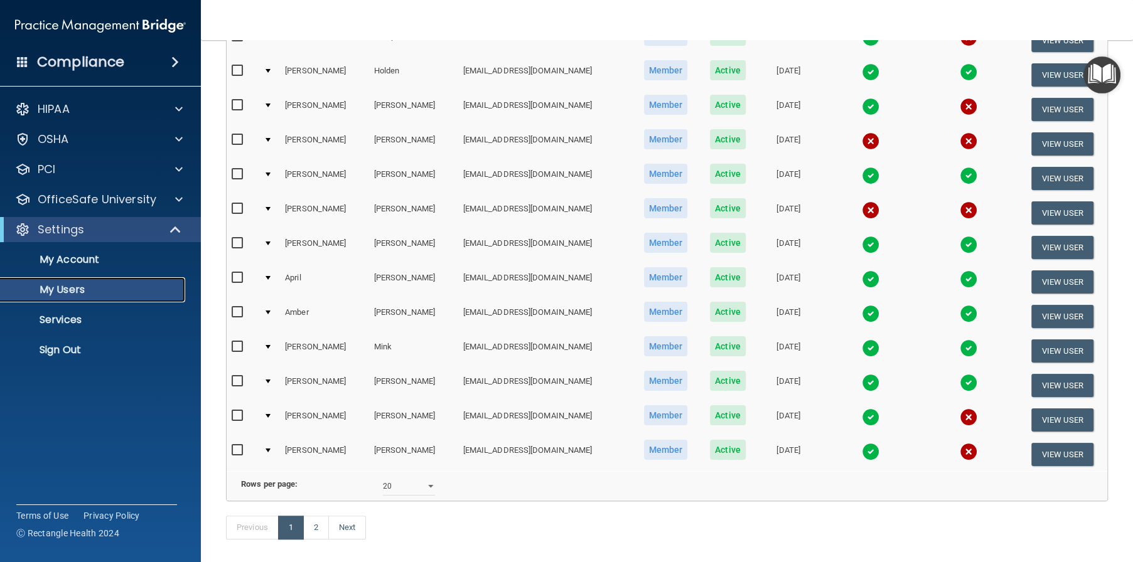
scroll to position [222, 0]
